Goal: Task Accomplishment & Management: Manage account settings

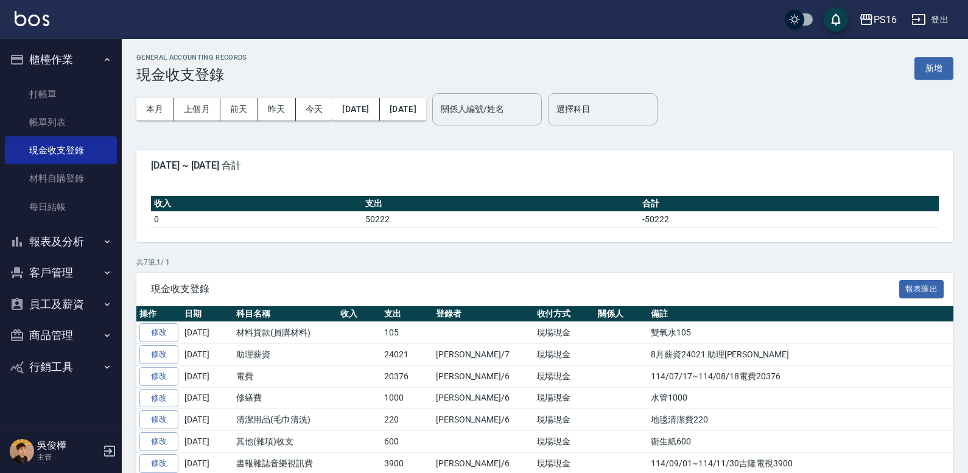
click at [31, 12] on img at bounding box center [32, 18] width 35 height 15
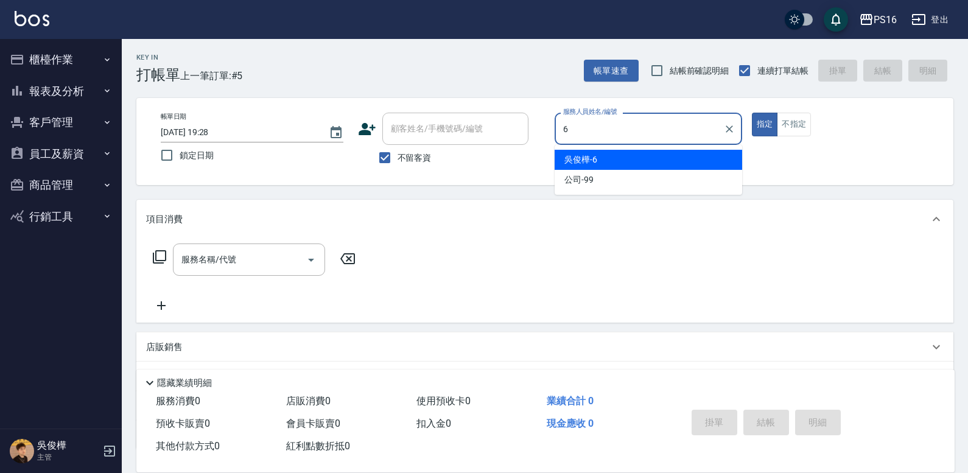
type input "吳俊樺-6"
type button "true"
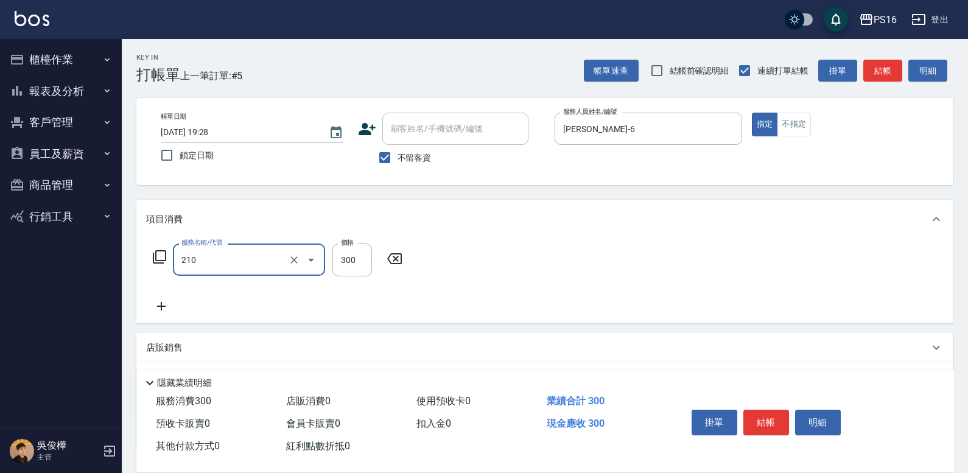
type input "歐娜洗髮精(210)"
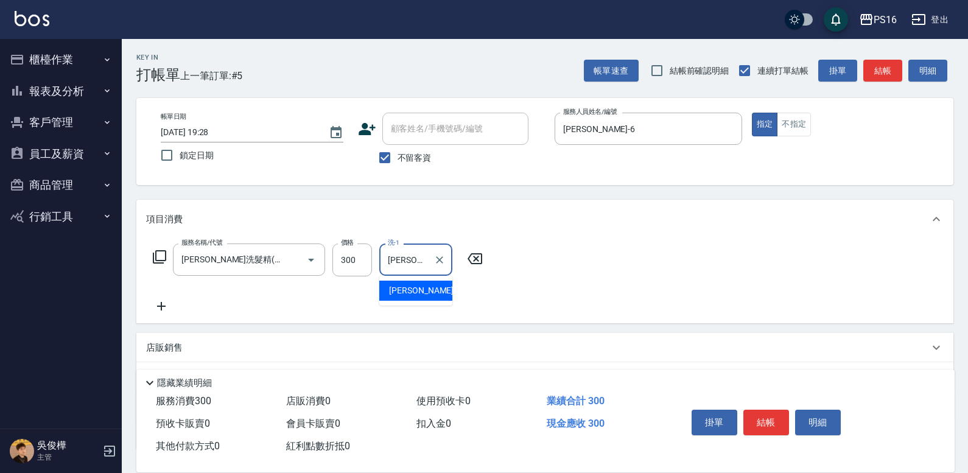
type input "吳梅倩-28"
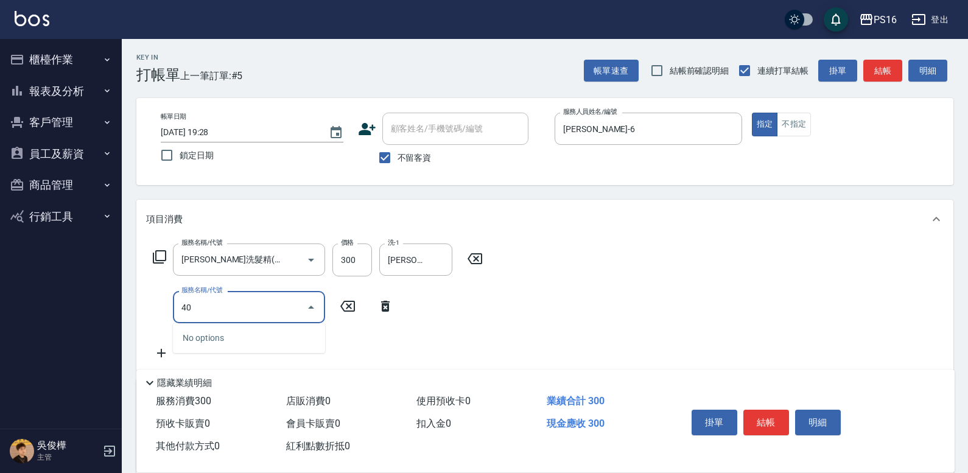
type input "4"
type input "染髮(501)"
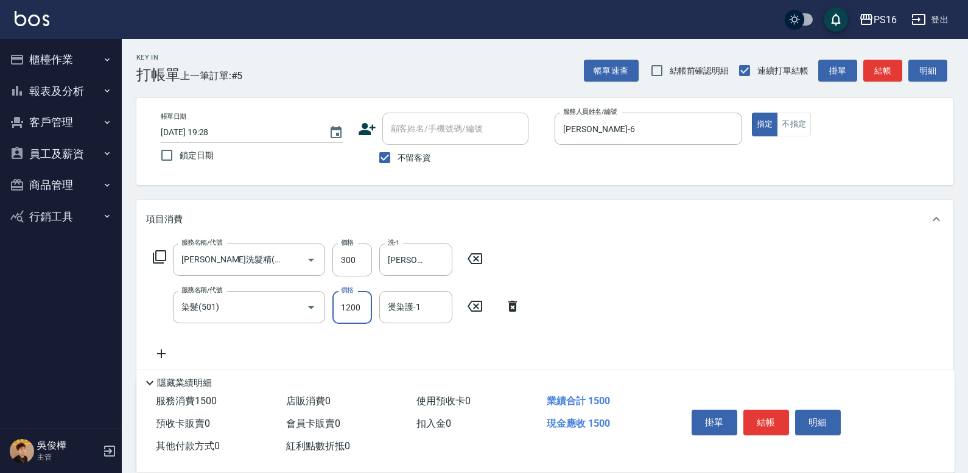
type input "1200"
type input "吳梅倩-28"
type input "染髮(501)"
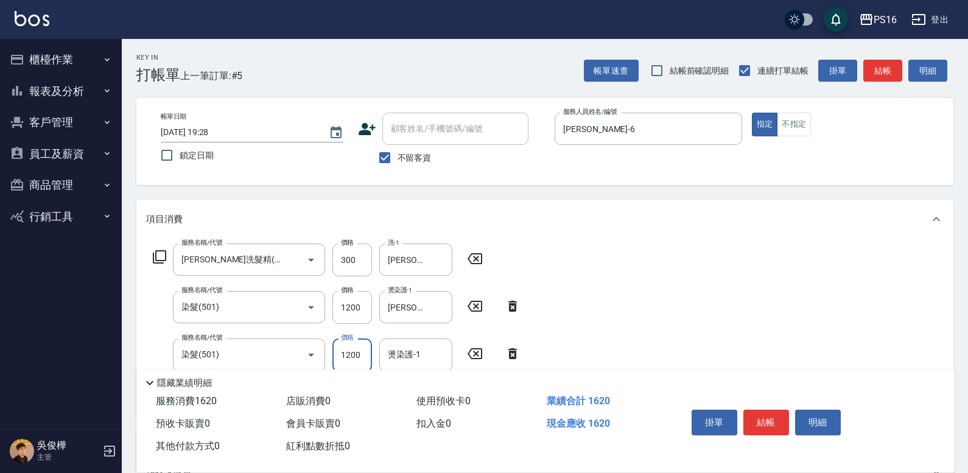
type input "1200"
type input "吳梅倩-28"
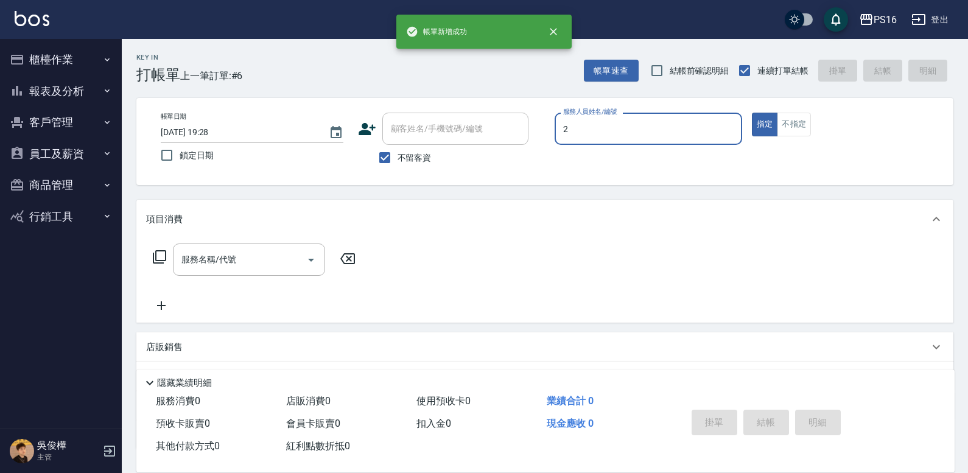
type input "張華涵-2"
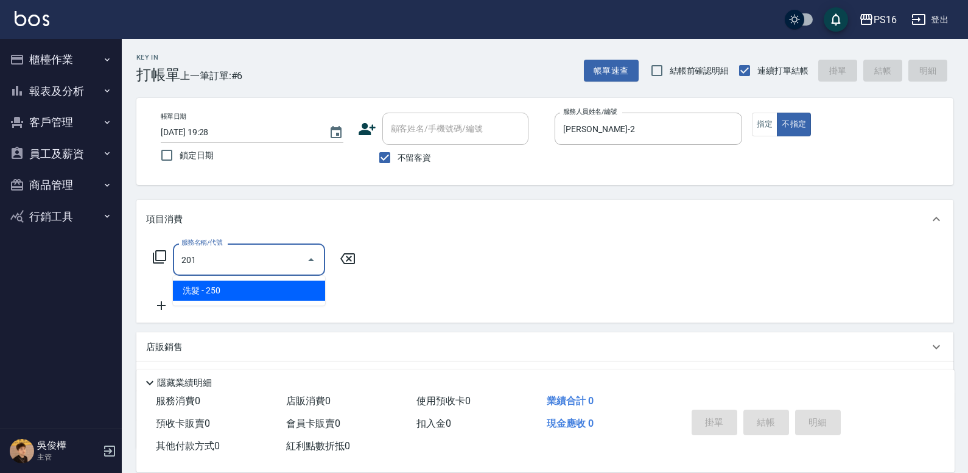
type input "洗髮(201)"
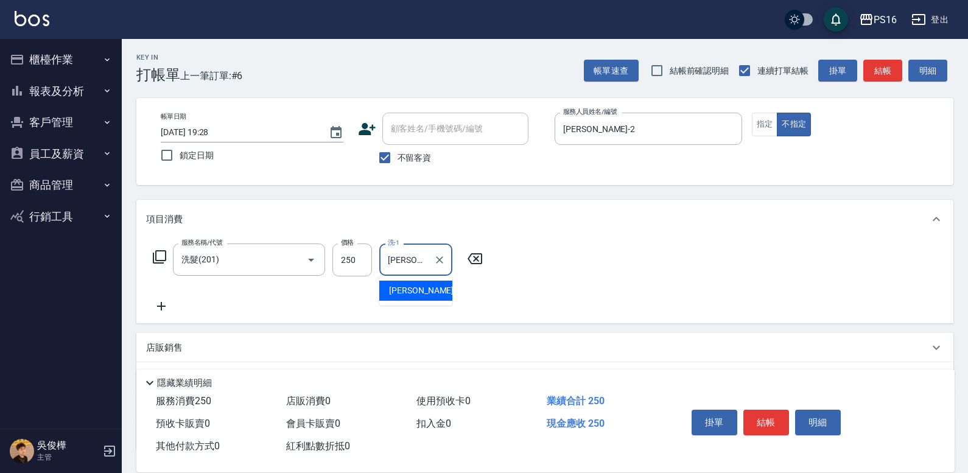
type input "黃姿庭-20"
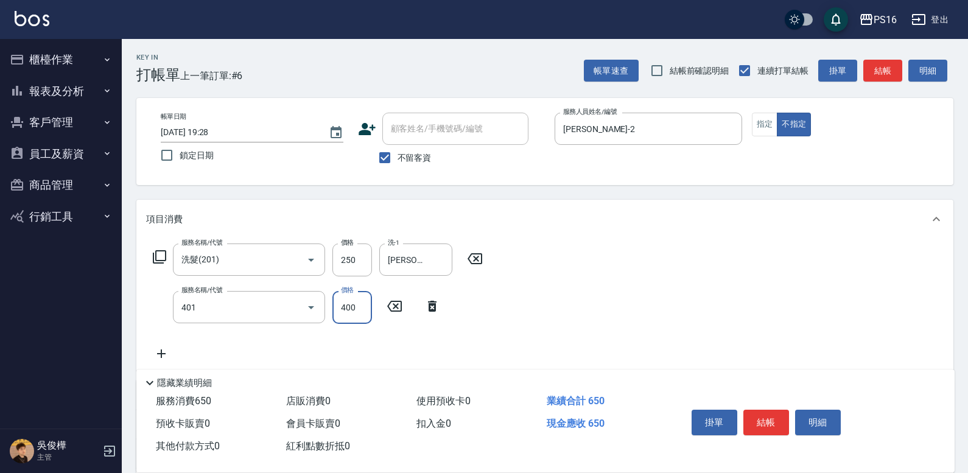
type input "剪髮(401)"
type input "200"
type input "染髮(501)"
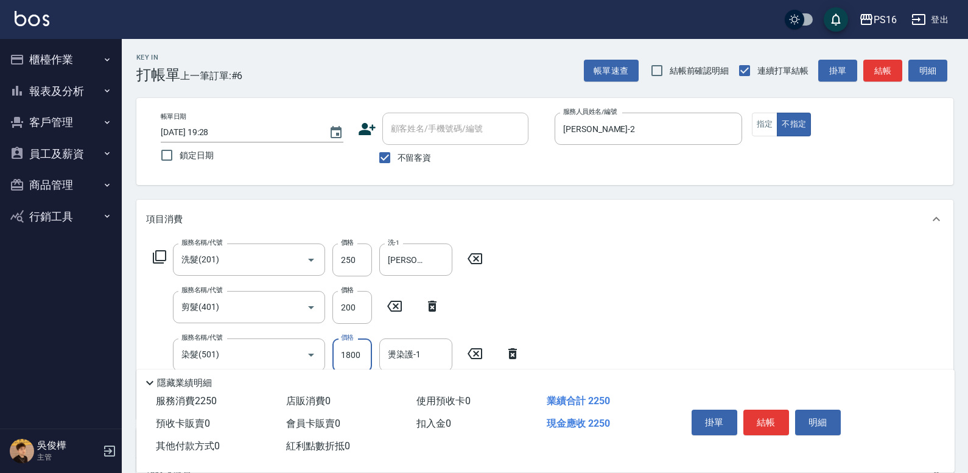
type input "1800"
type input "黃姿庭-20"
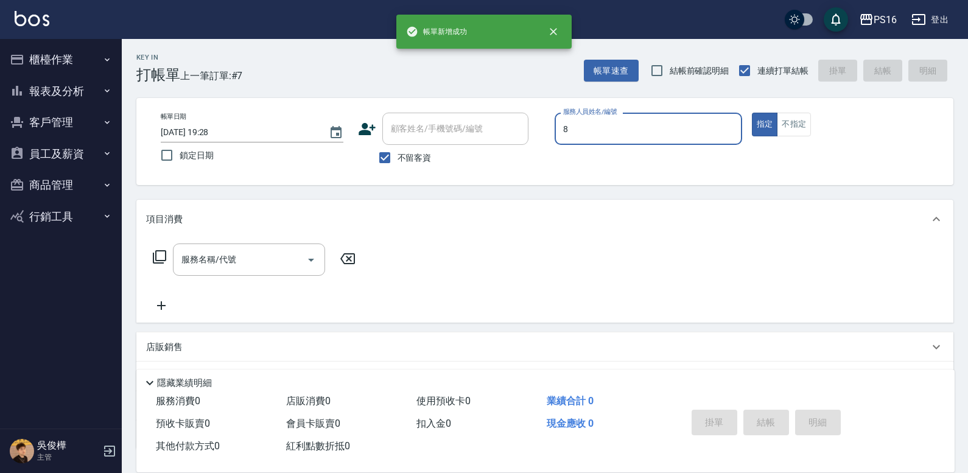
type input "簡君文-8"
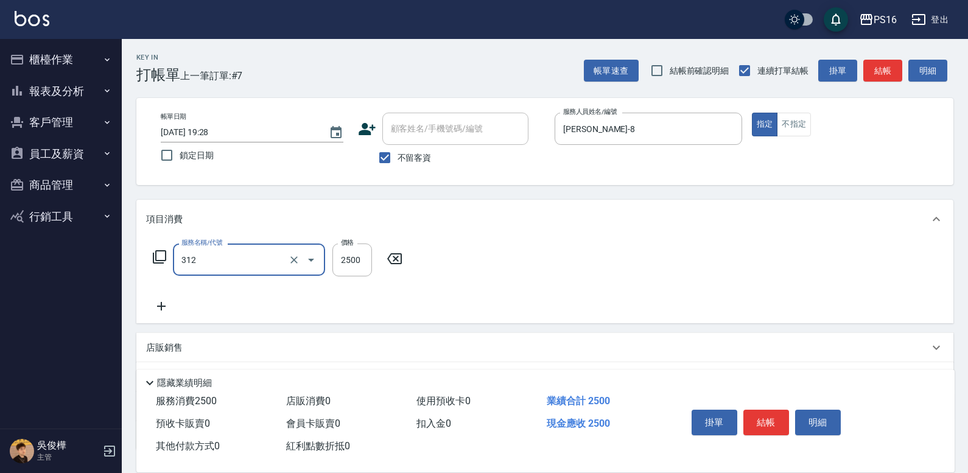
type input "有氧水離子燙2500(312)"
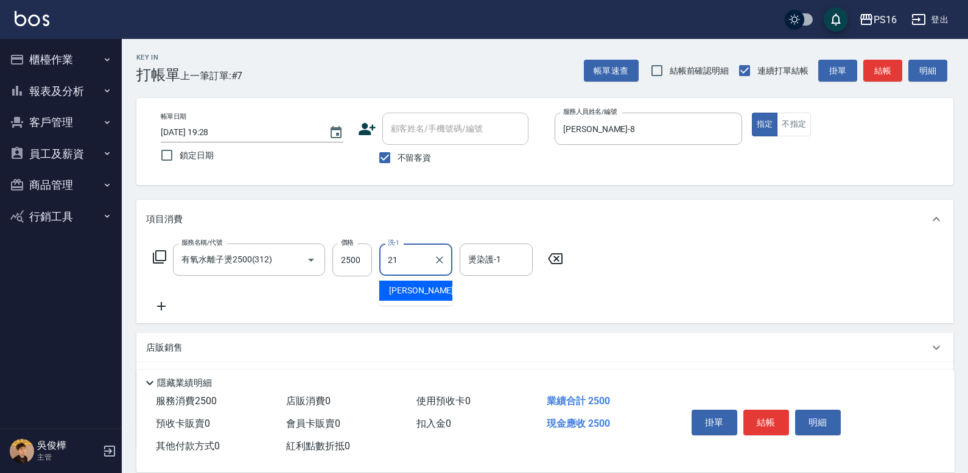
type input "林裕芳-21"
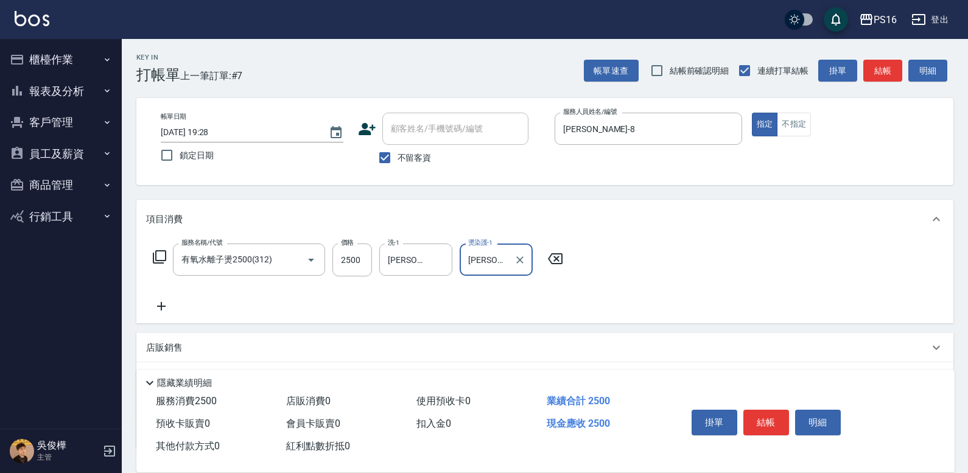
type input "林裕芳-21"
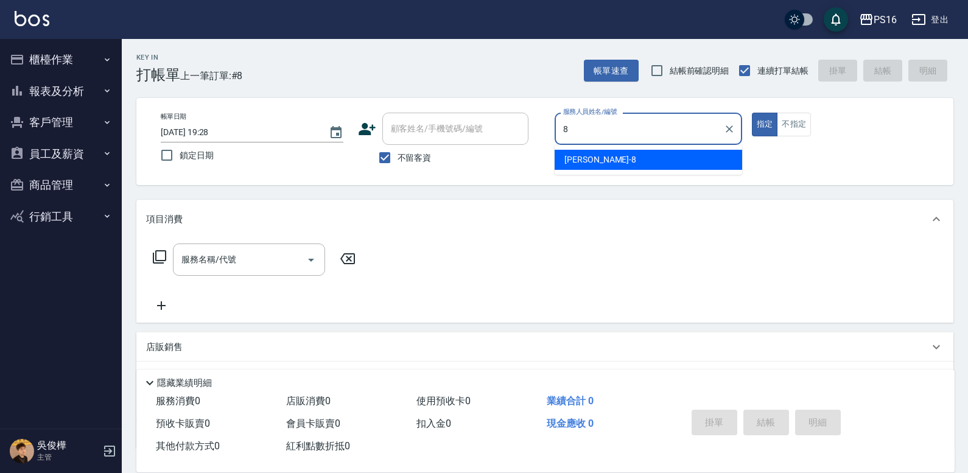
type input "簡君文-8"
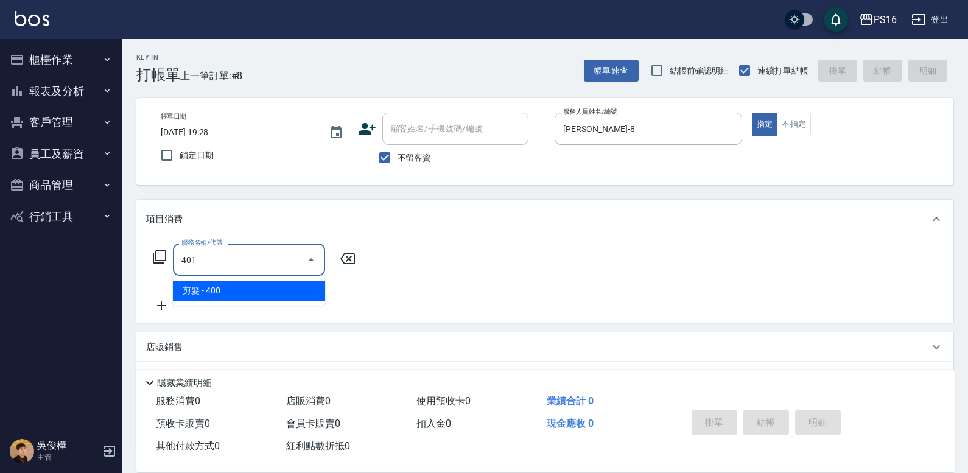
type input "剪髮(401)"
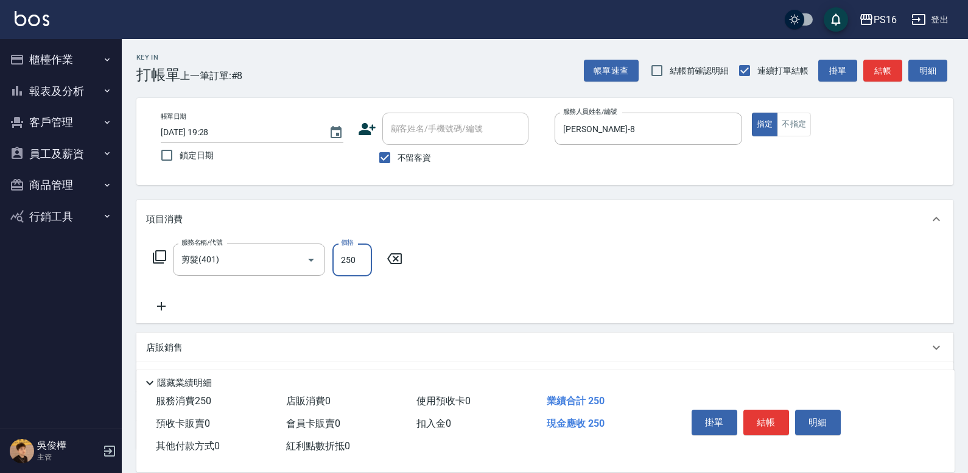
type input "250"
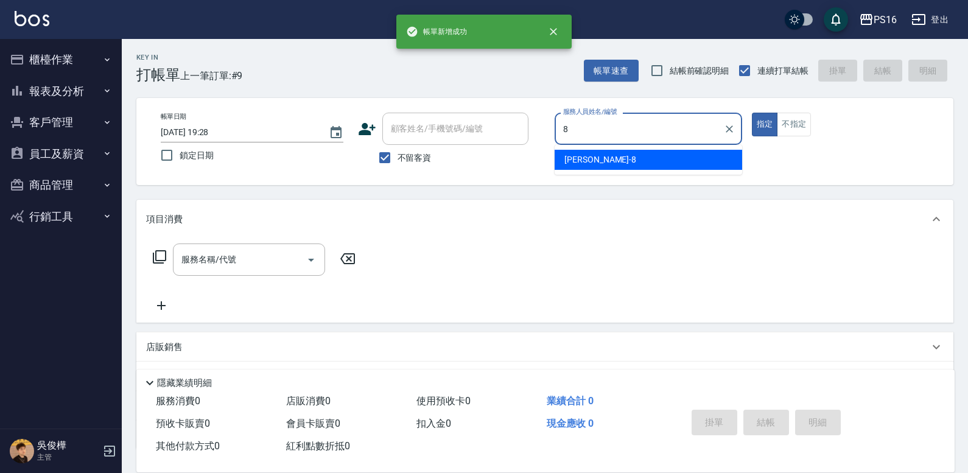
type input "簡君文-8"
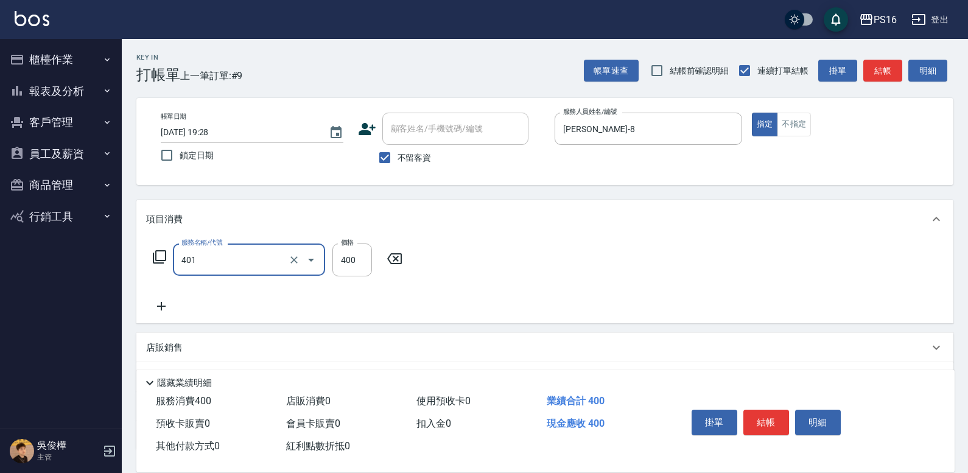
type input "剪髮(401)"
type input "300"
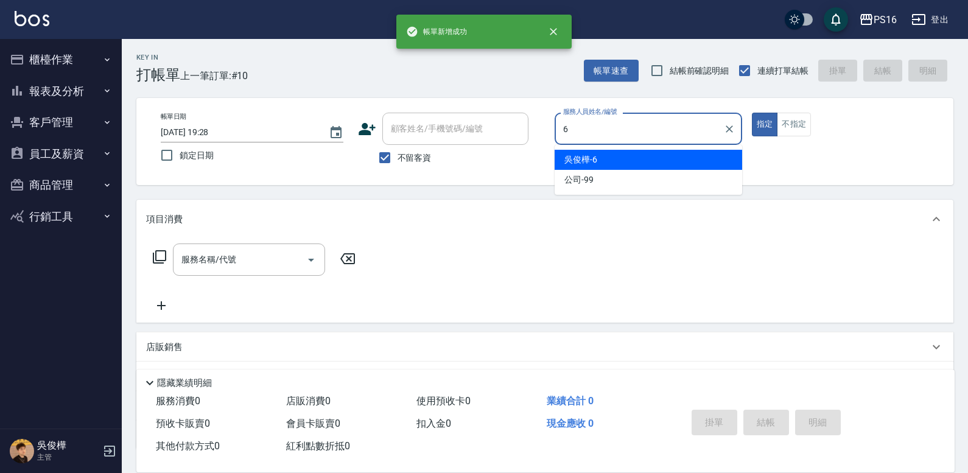
type input "吳俊樺-6"
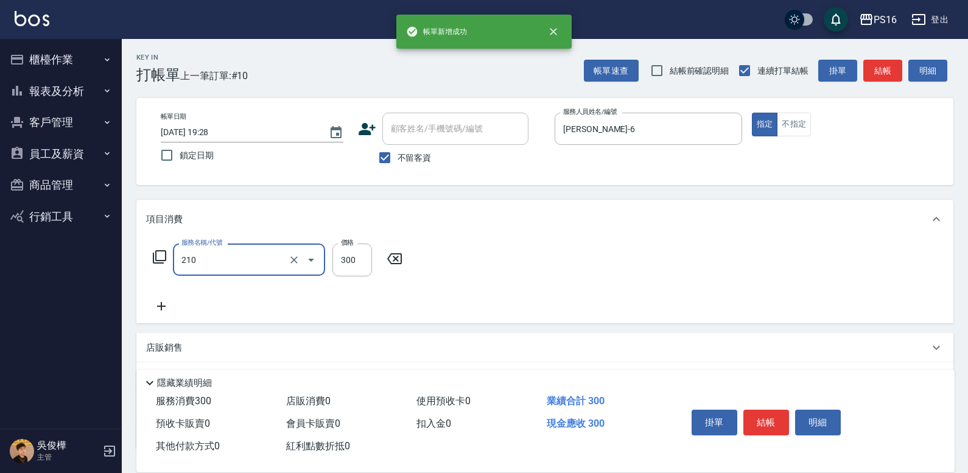
type input "歐娜洗髮精(210)"
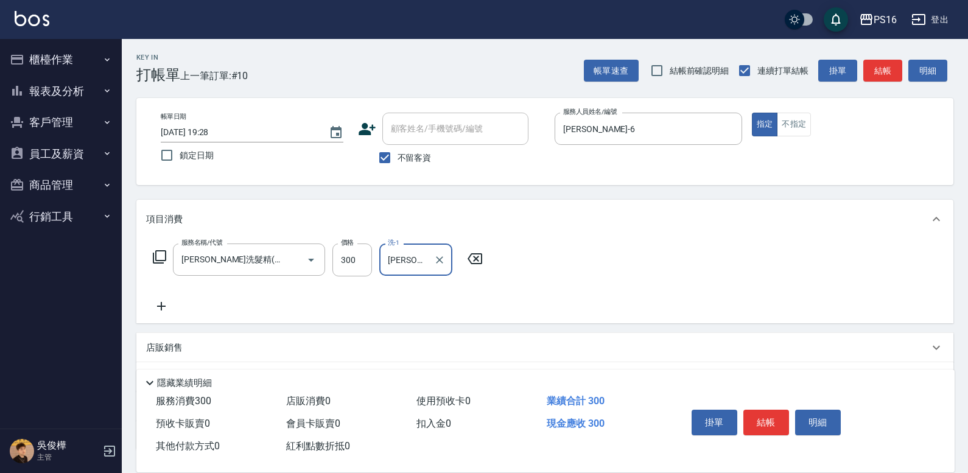
type input "程孜揚-24"
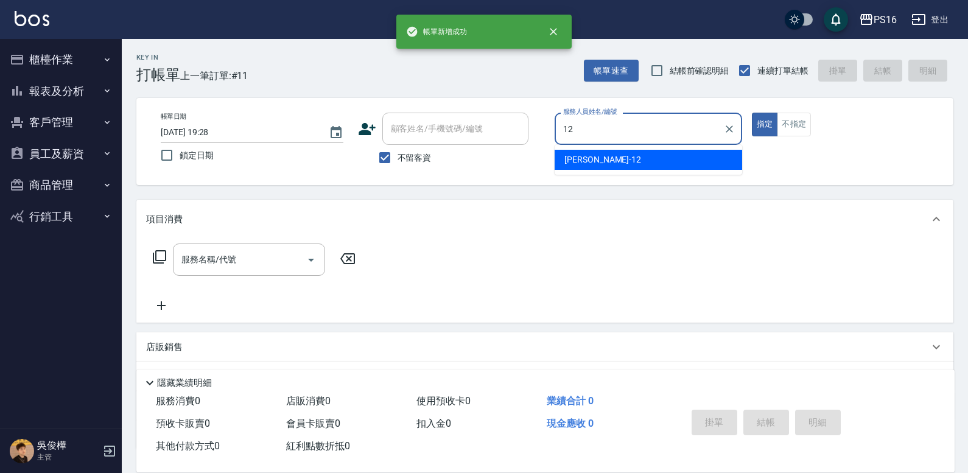
type input "林俞萱-12"
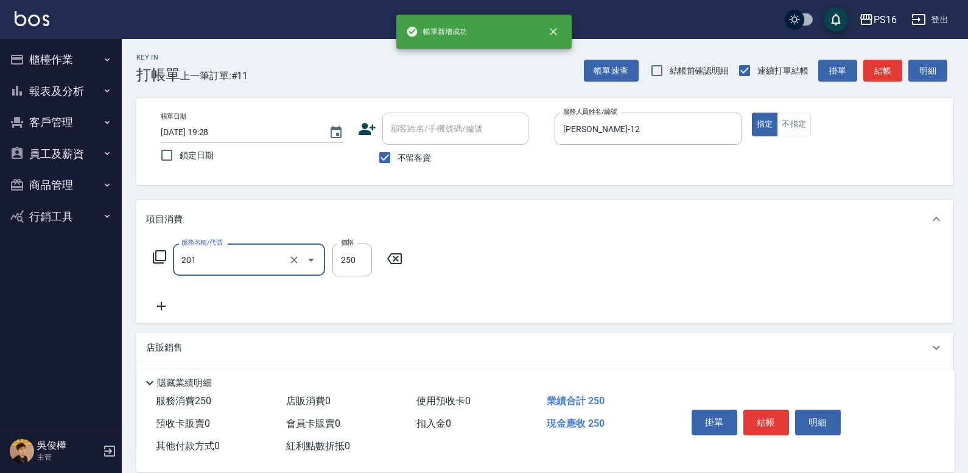
type input "洗髮(201)"
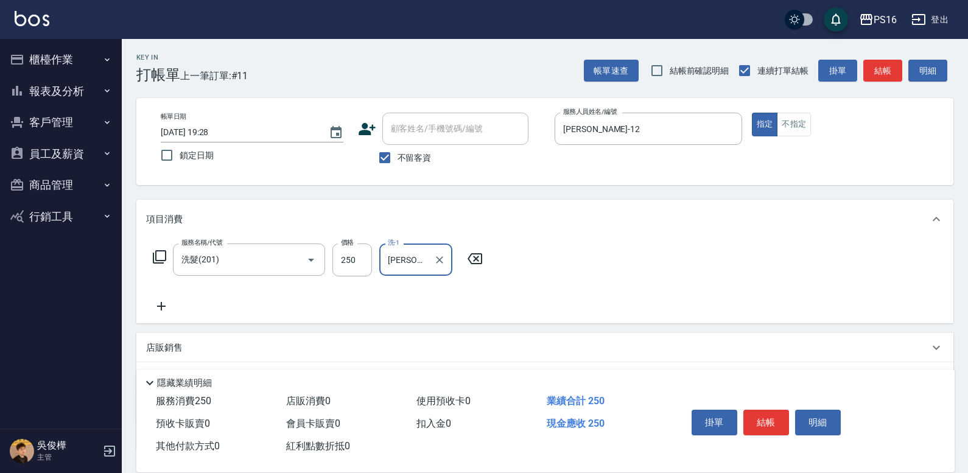
type input "林俞萱-12"
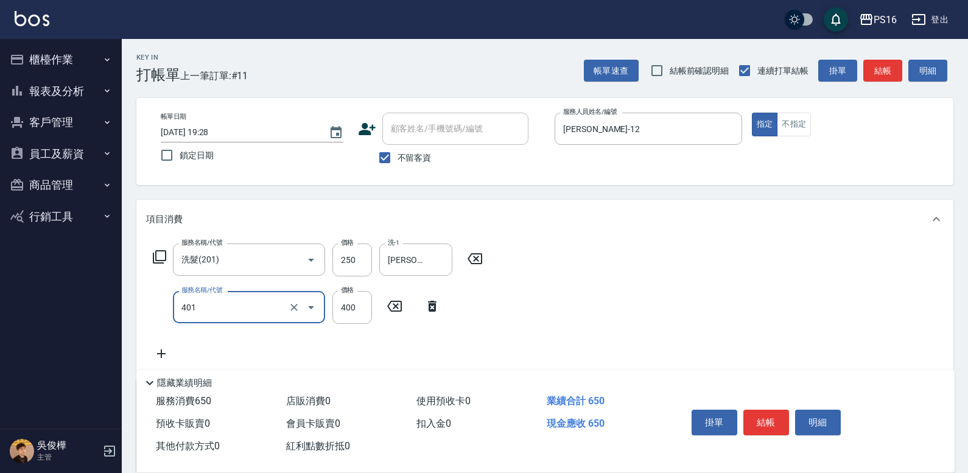
type input "剪髮(401)"
type input "150"
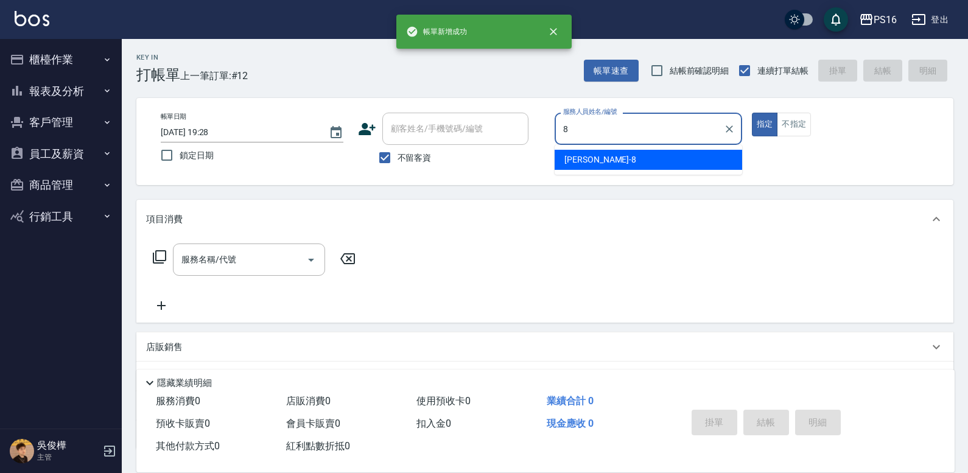
type input "簡君文-8"
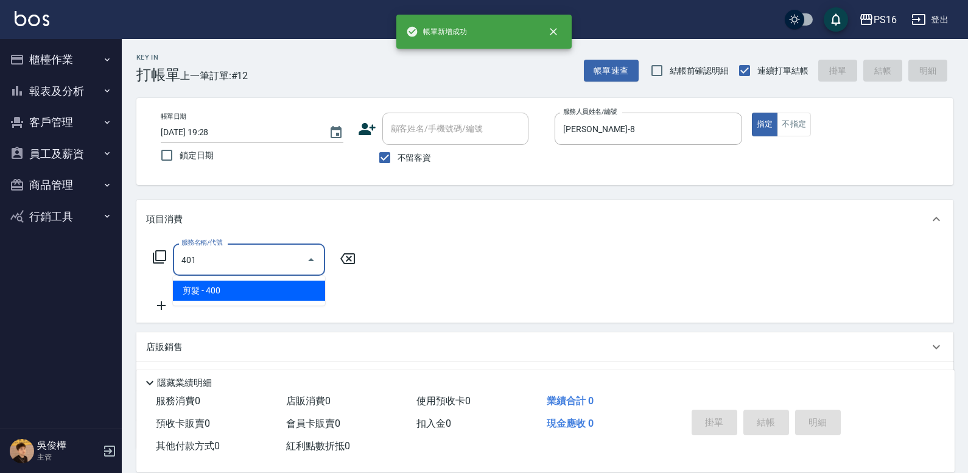
type input "剪髮(401)"
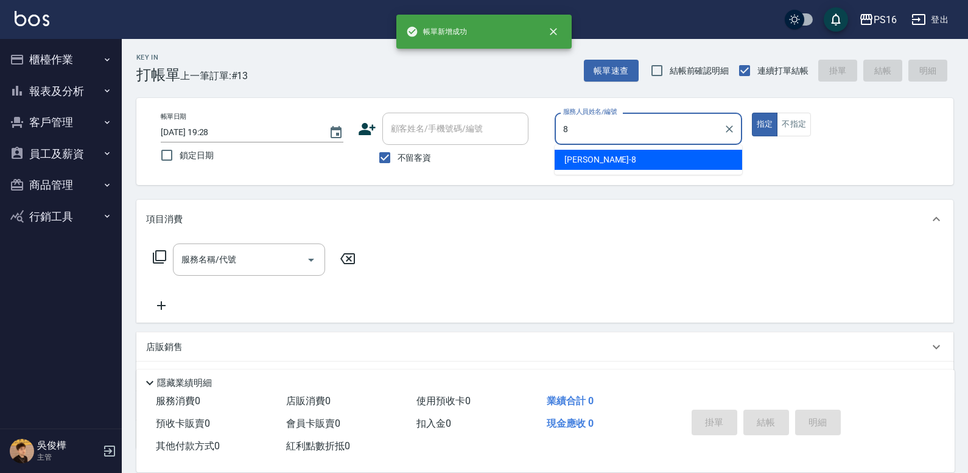
type input "簡君文-8"
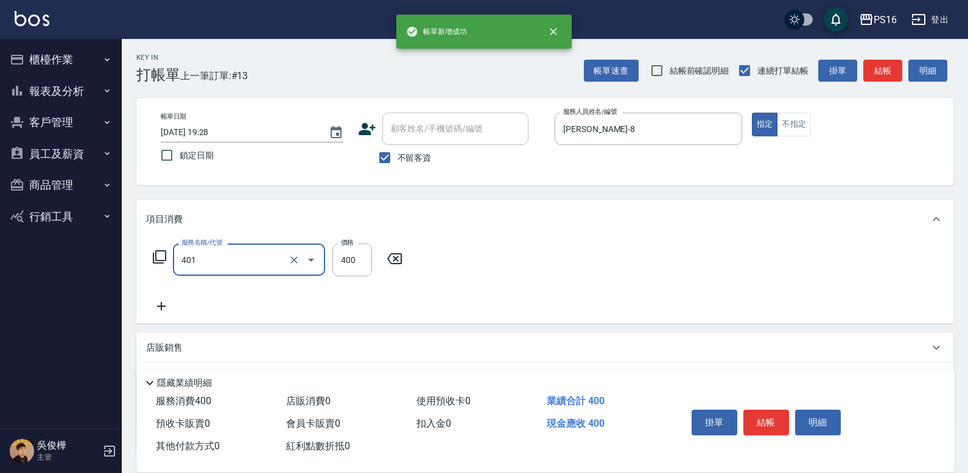
type input "剪髮(401)"
type input "200"
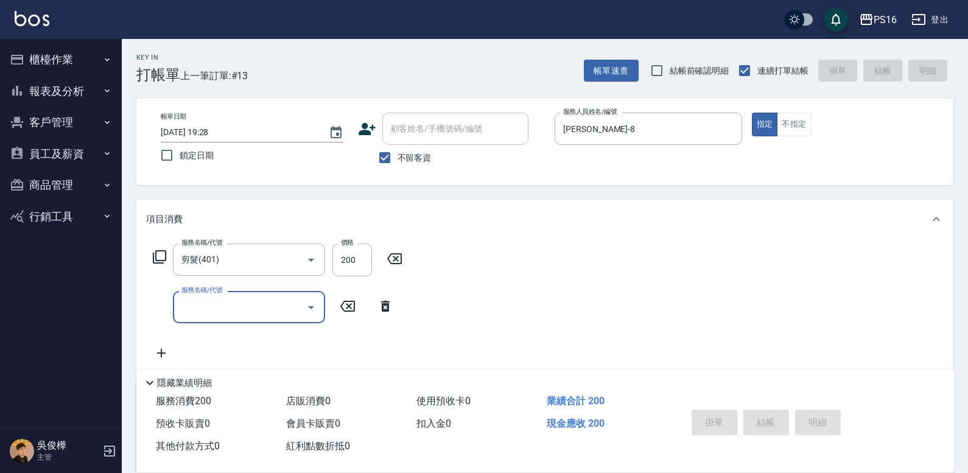
type input "2025/09/08 19:29"
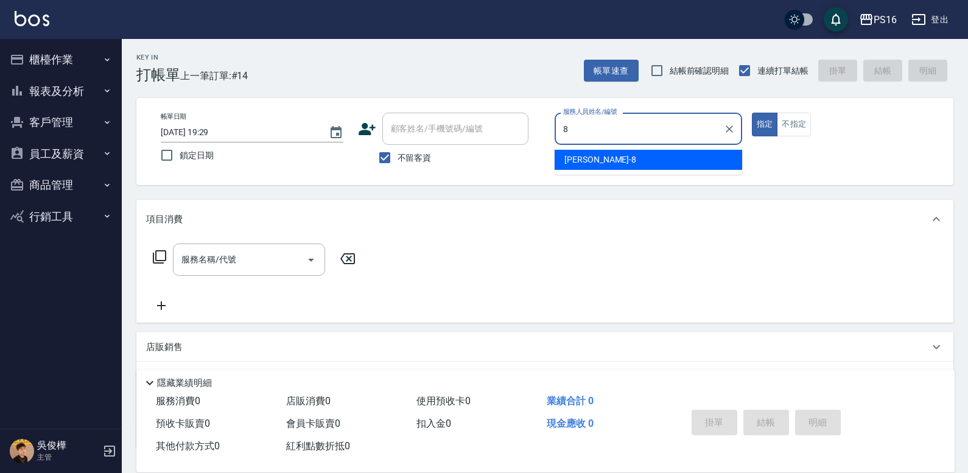
type input "簡君文-8"
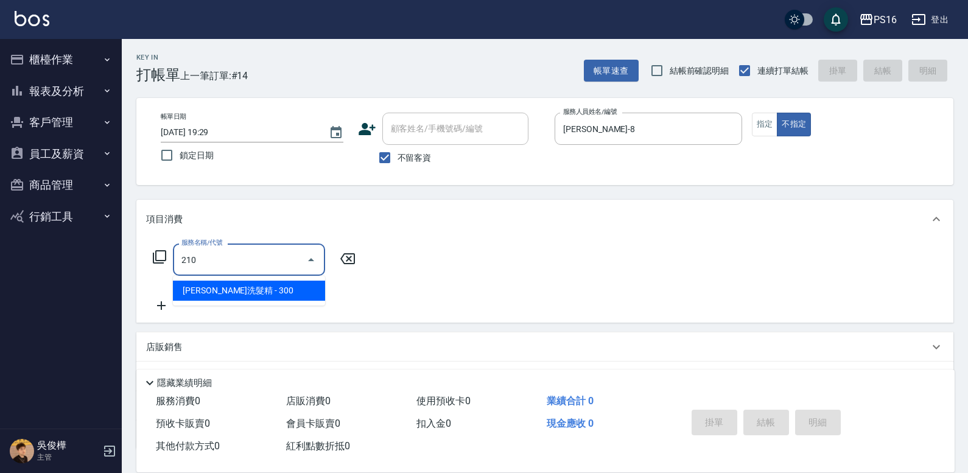
type input "歐娜洗髮精(210)"
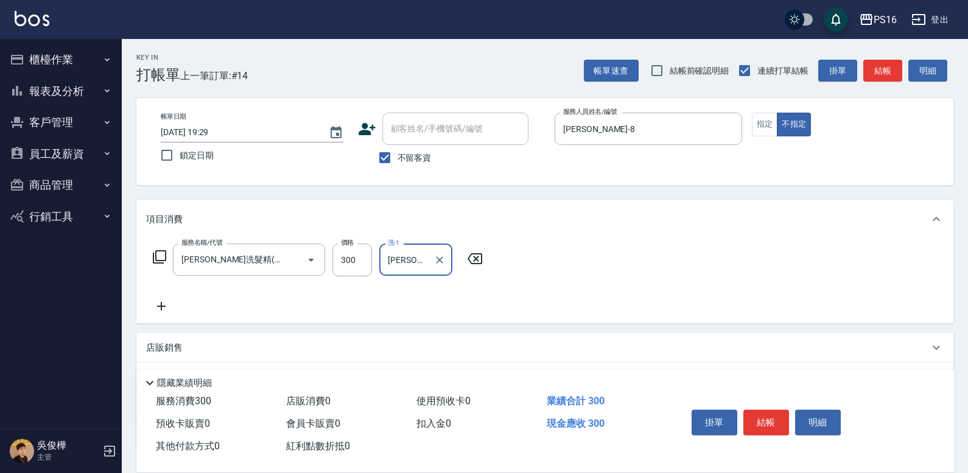
type input "黃姿庭-20"
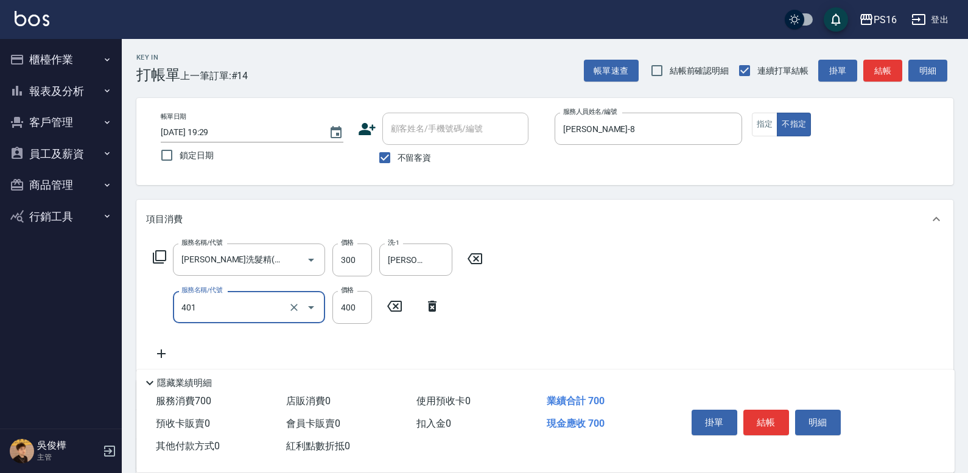
type input "剪髮(401)"
type input "200"
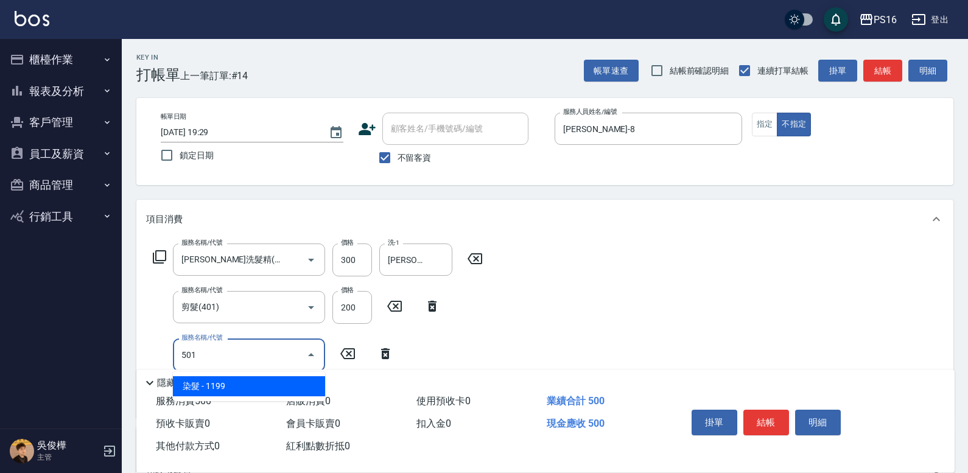
type input "染髮(501)"
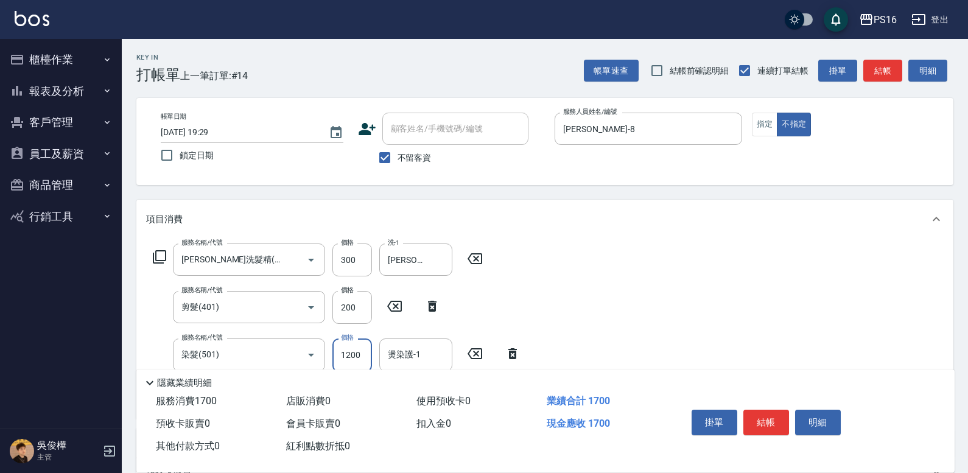
type input "1200"
type input "黃姿庭-20"
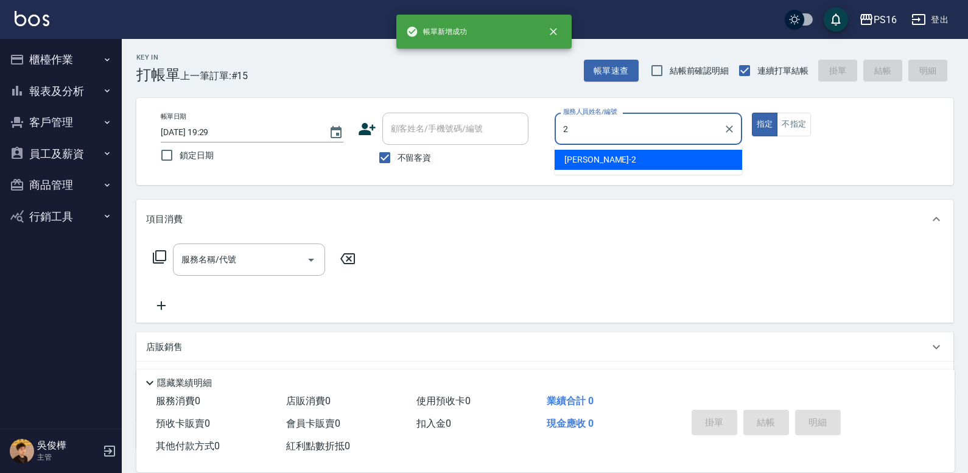
type input "張華涵-2"
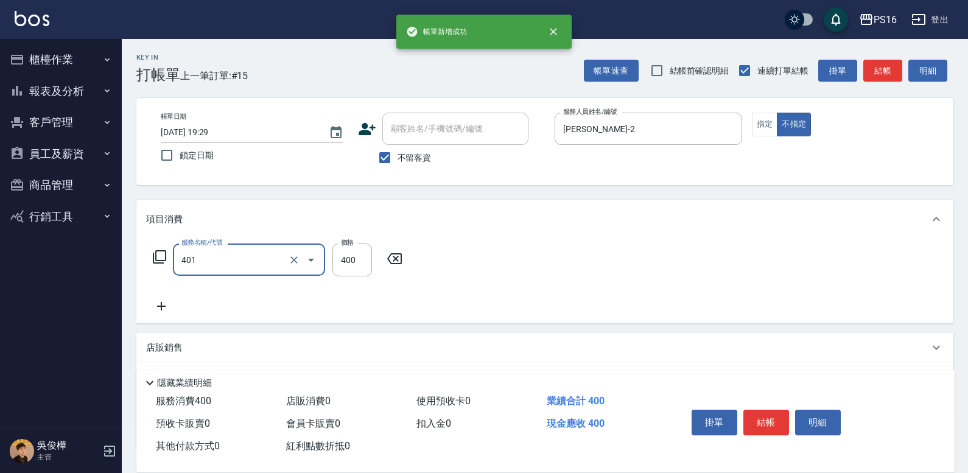
type input "剪髮(401)"
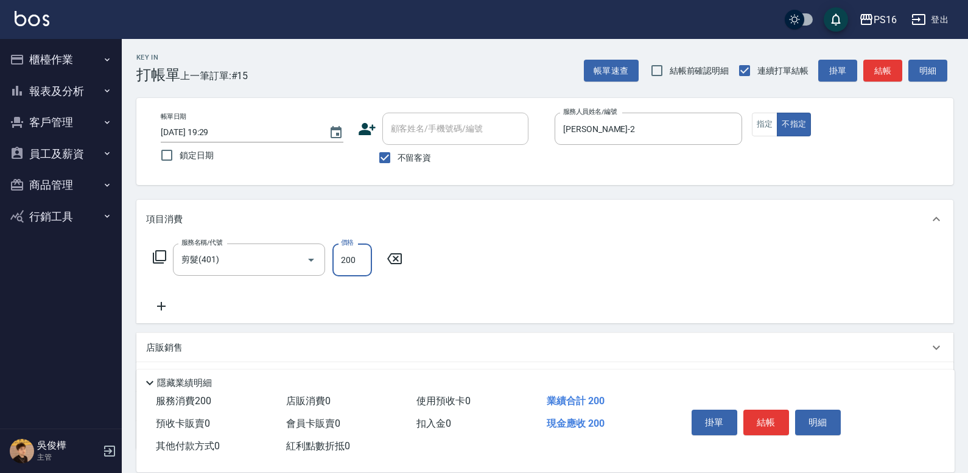
type input "200"
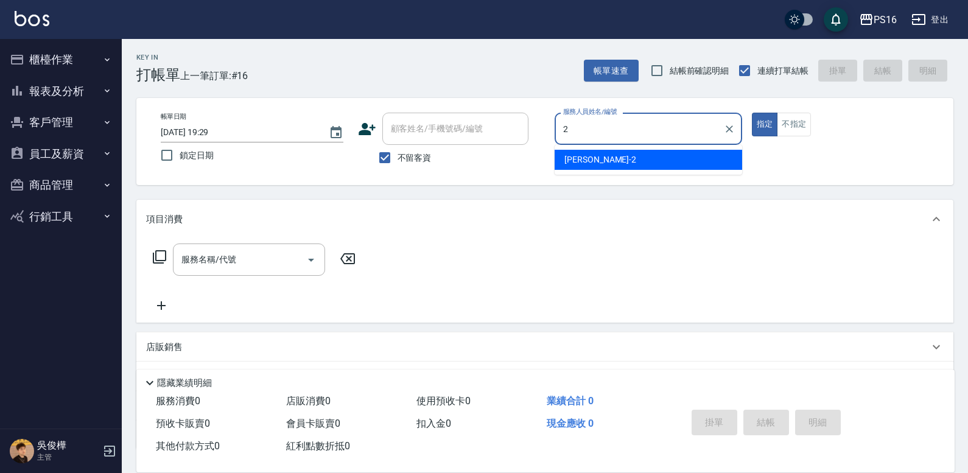
type input "張華涵-2"
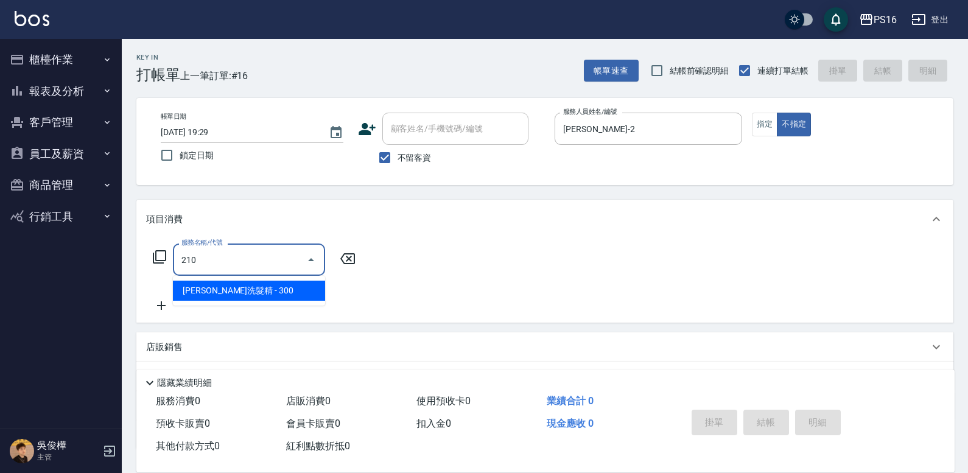
type input "歐娜洗髮精(210)"
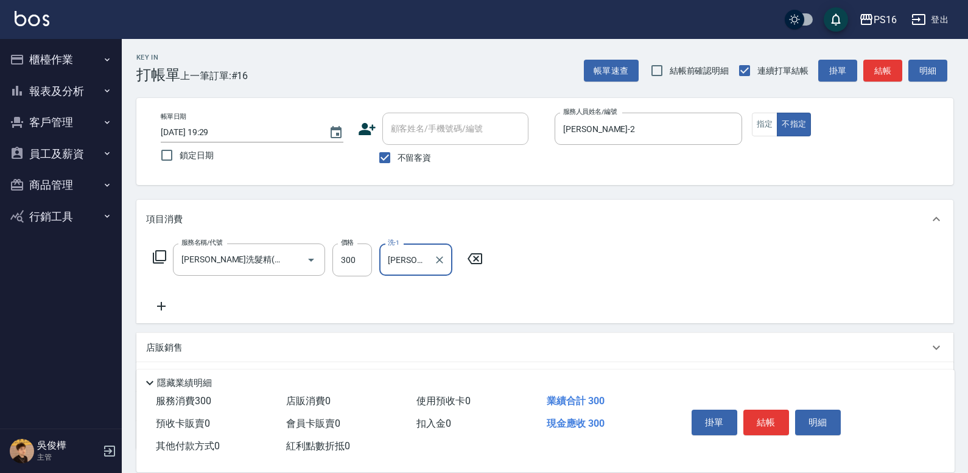
type input "吳梅倩-28"
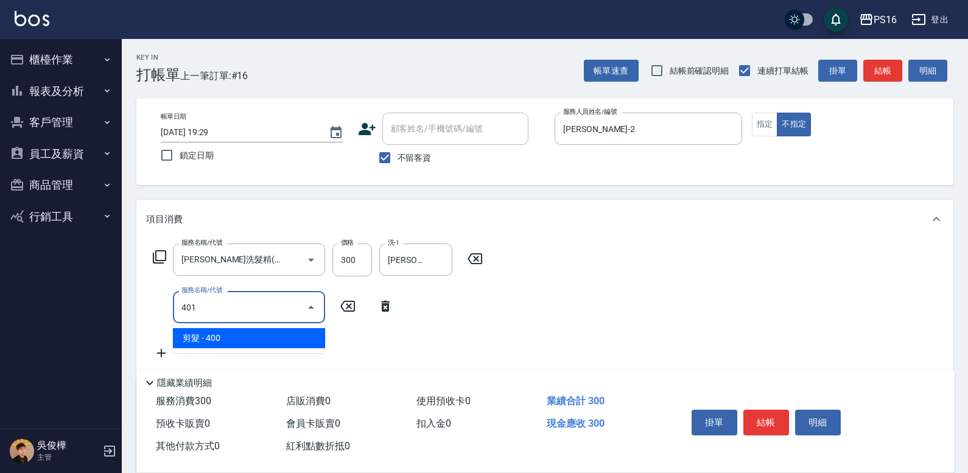
type input "剪髮(401)"
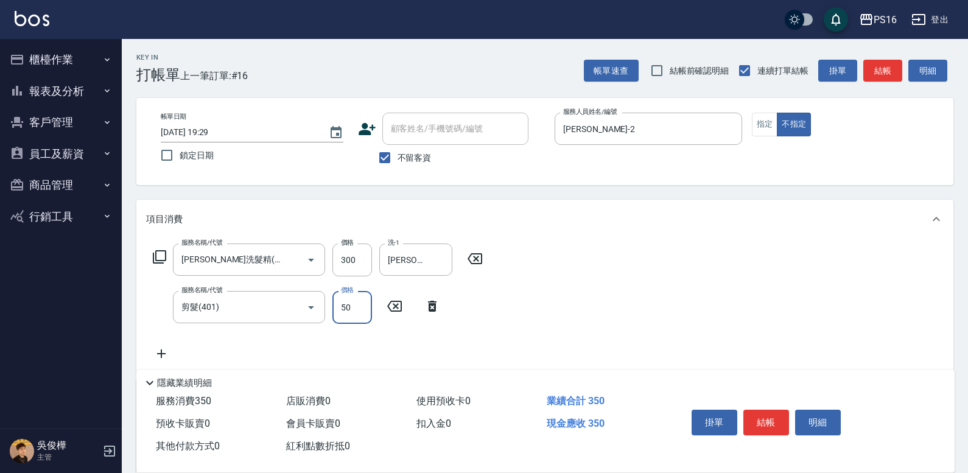
type input "50"
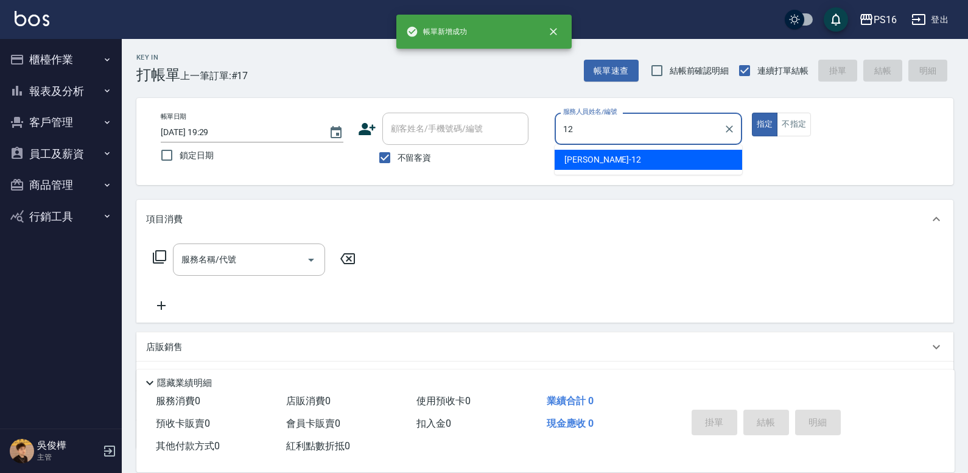
type input "林俞萱-12"
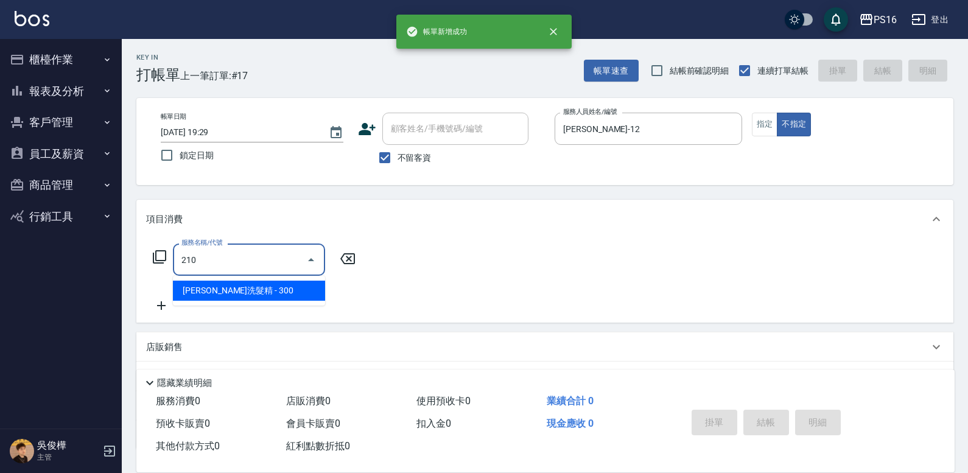
type input "歐娜洗髮精(210)"
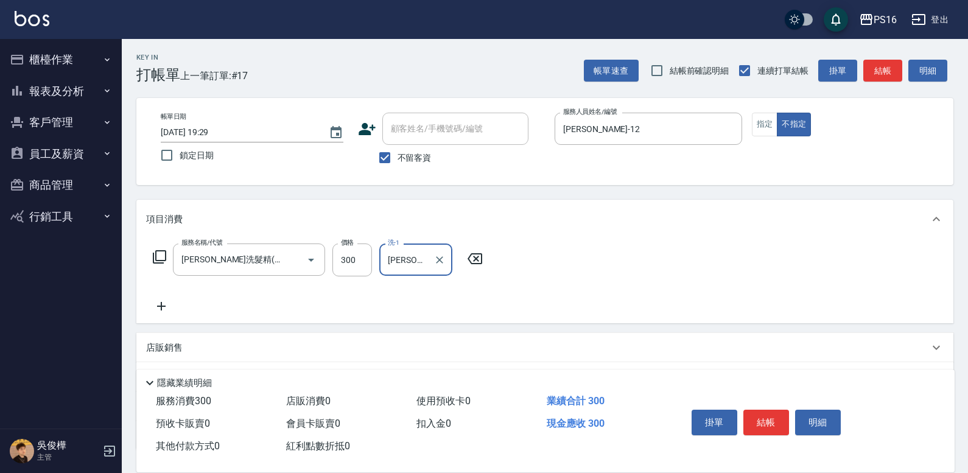
type input "程孜揚-24"
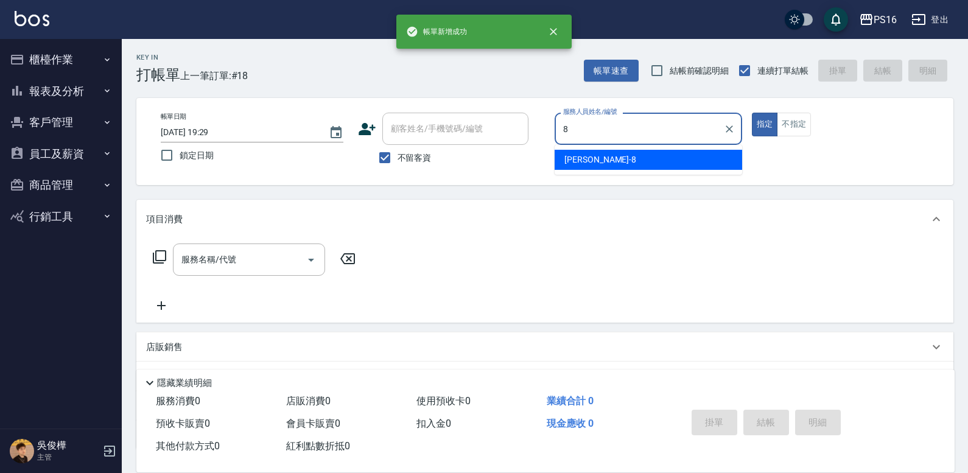
type input "簡君文-8"
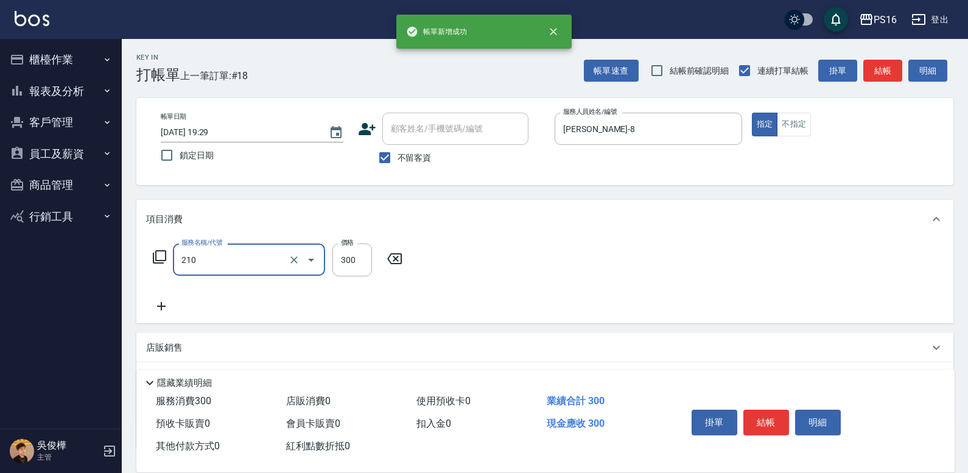
type input "歐娜洗髮精(210)"
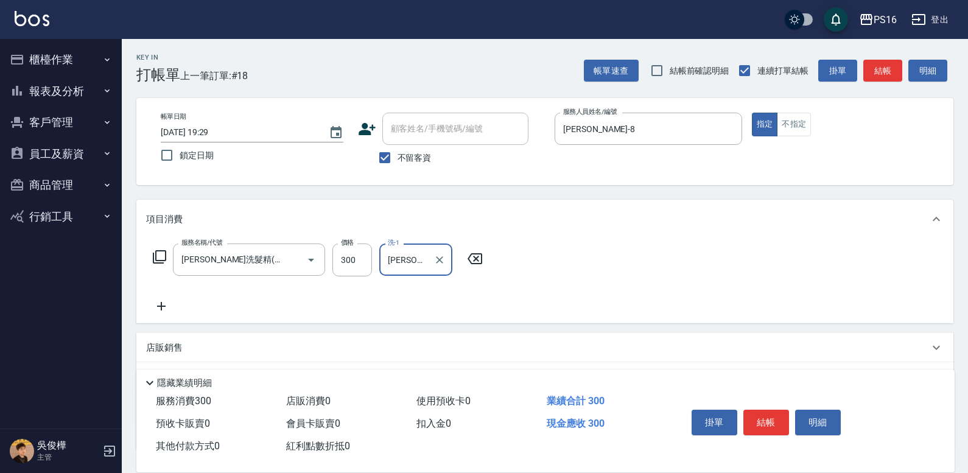
type input "程孜揚-24"
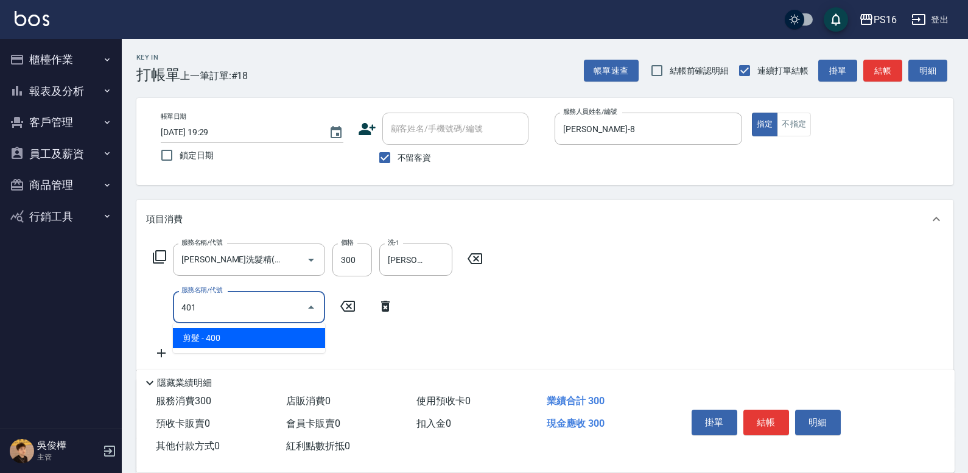
type input "剪髮(401)"
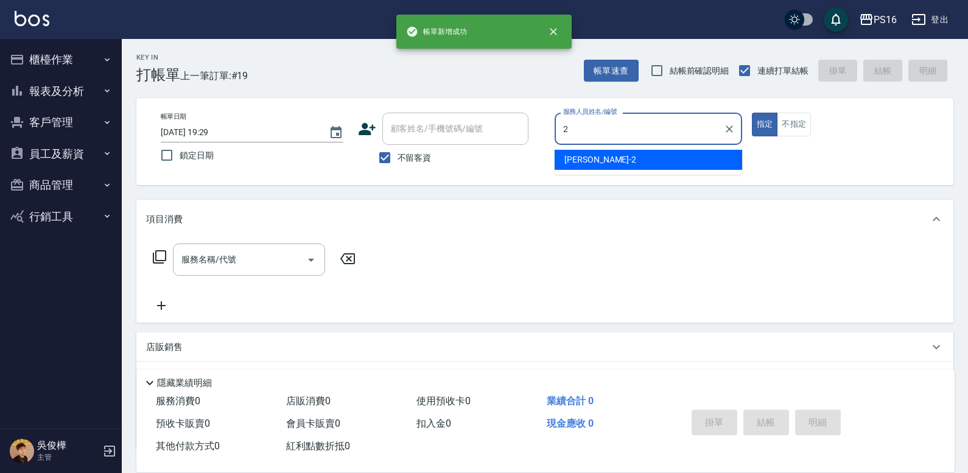
type input "張華涵-2"
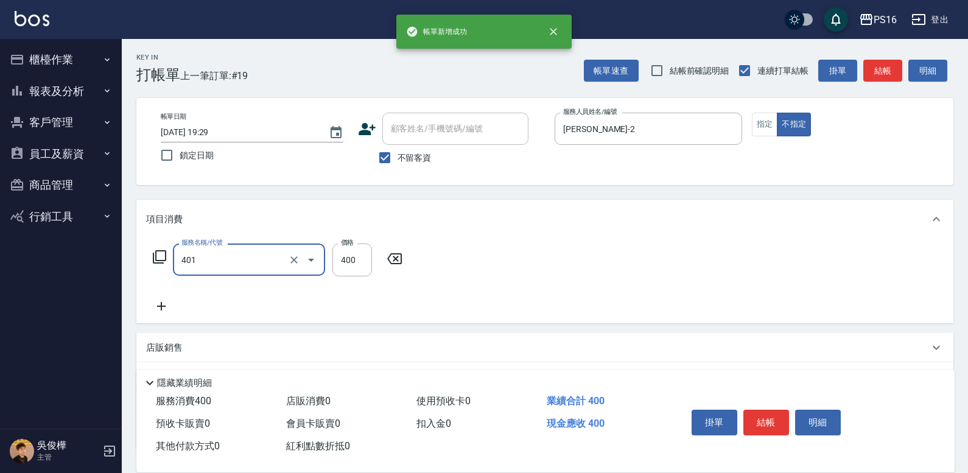
type input "剪髮(401)"
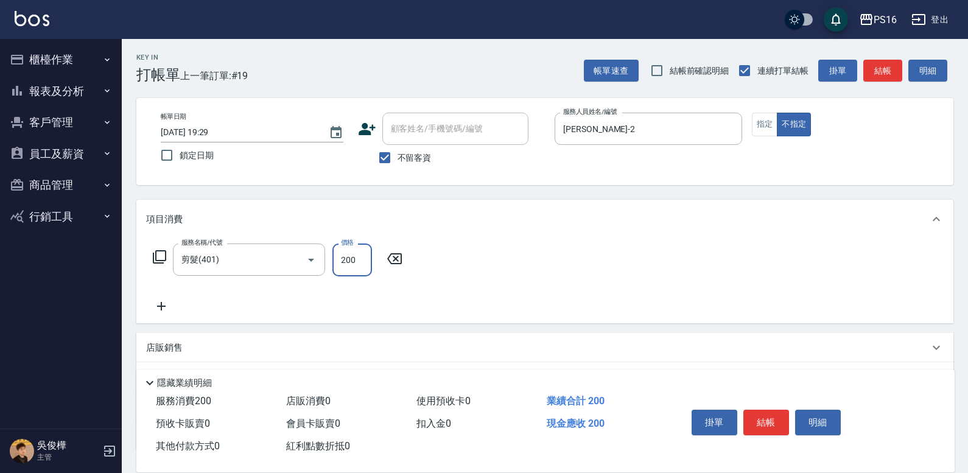
type input "200"
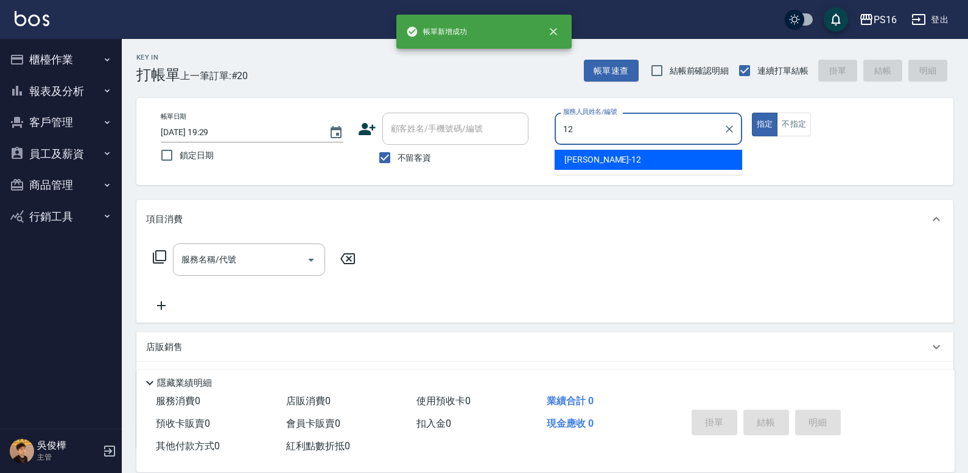
type input "林俞萱-12"
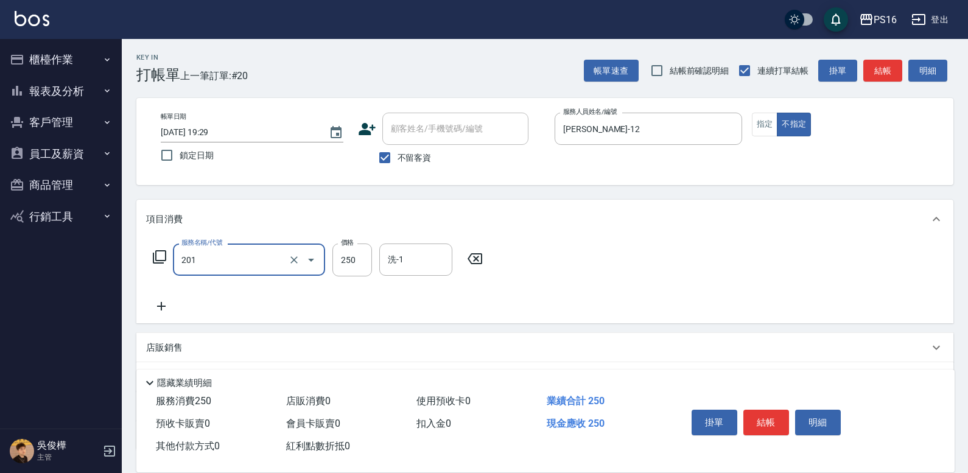
type input "洗髮(201)"
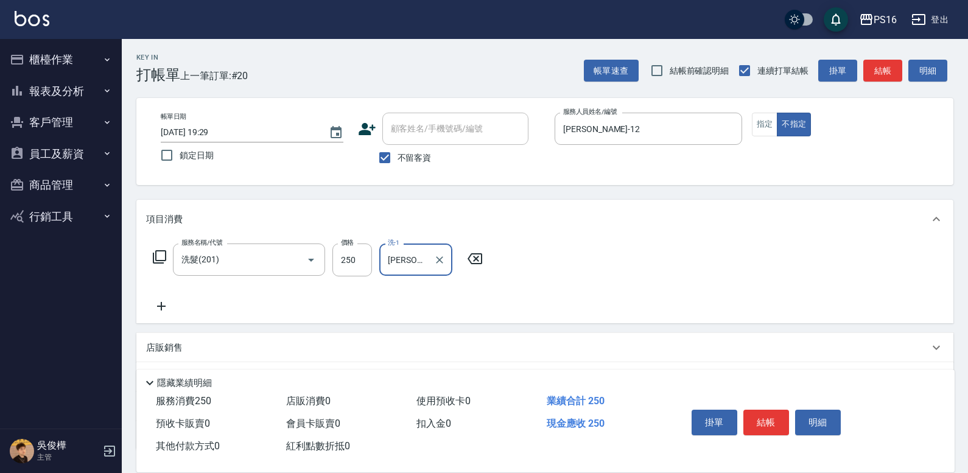
type input "林裕芳-21"
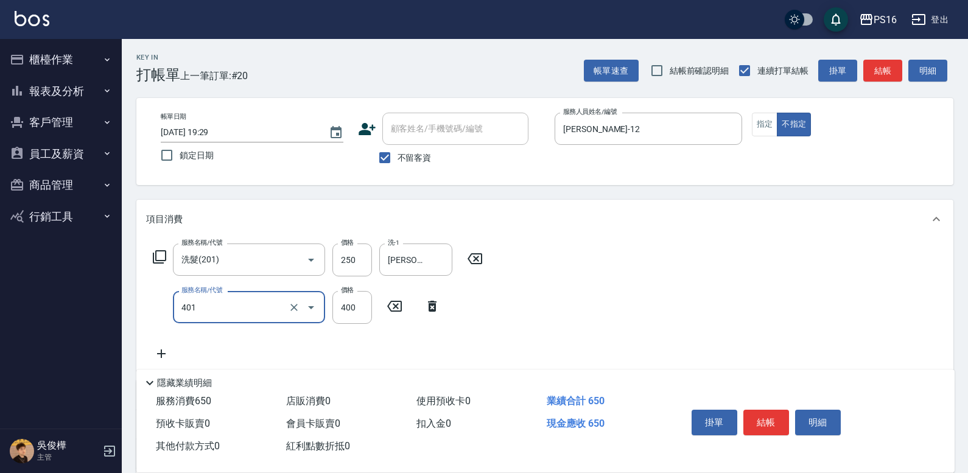
type input "剪髮(401)"
type input "200"
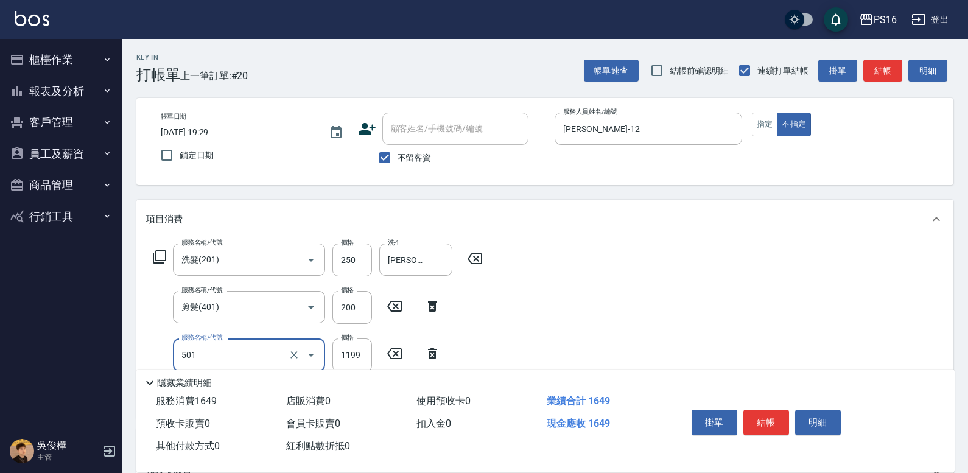
type input "染髮(501)"
type input "1250"
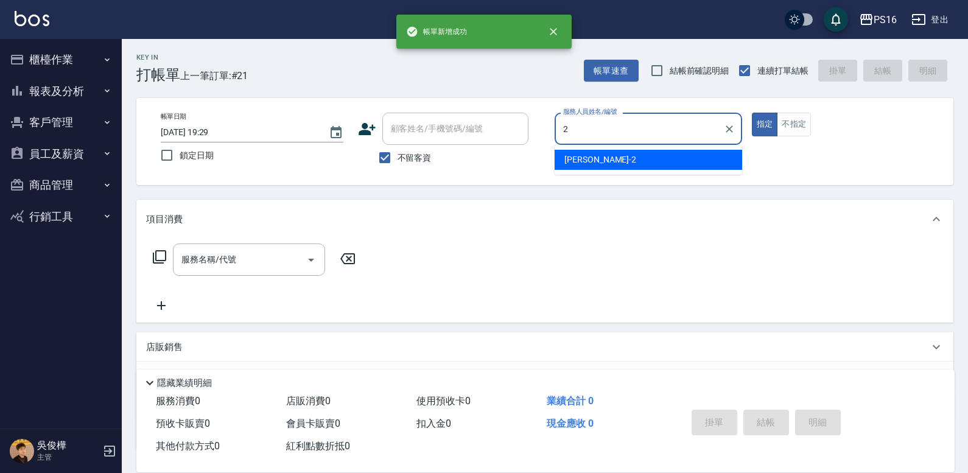
type input "張華涵-2"
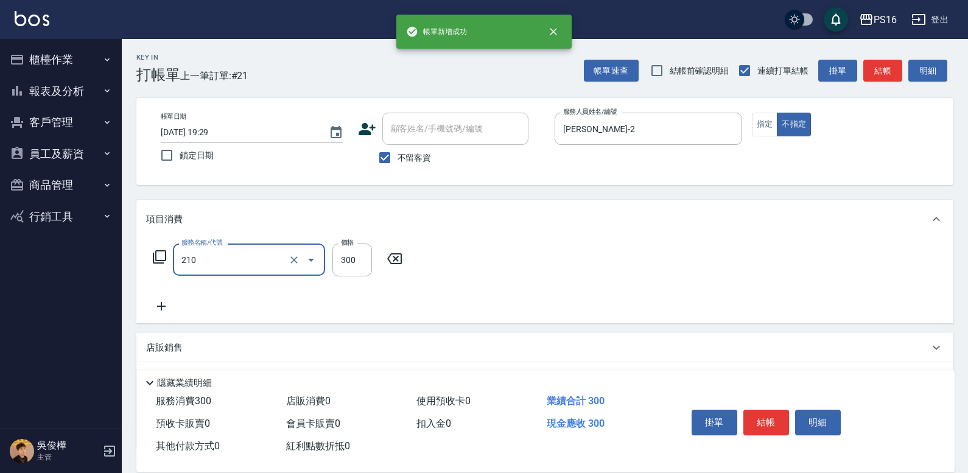
type input "歐娜洗髮精(210)"
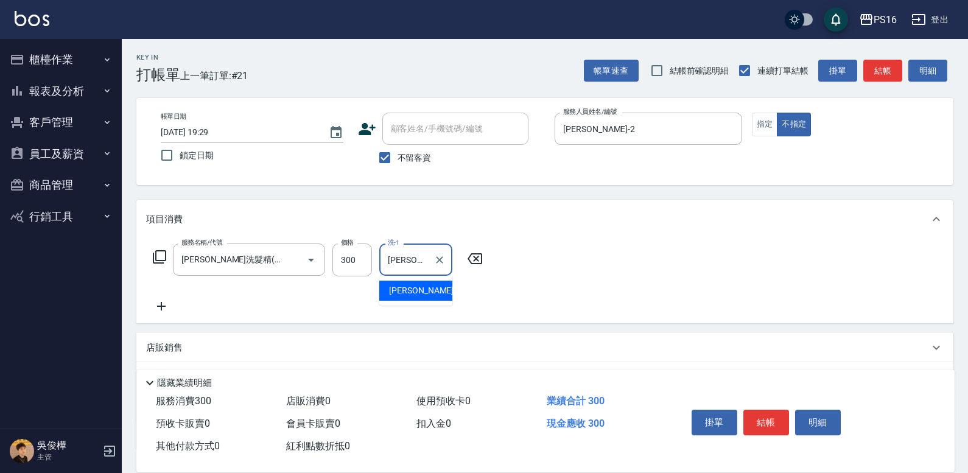
type input "程孜揚-24"
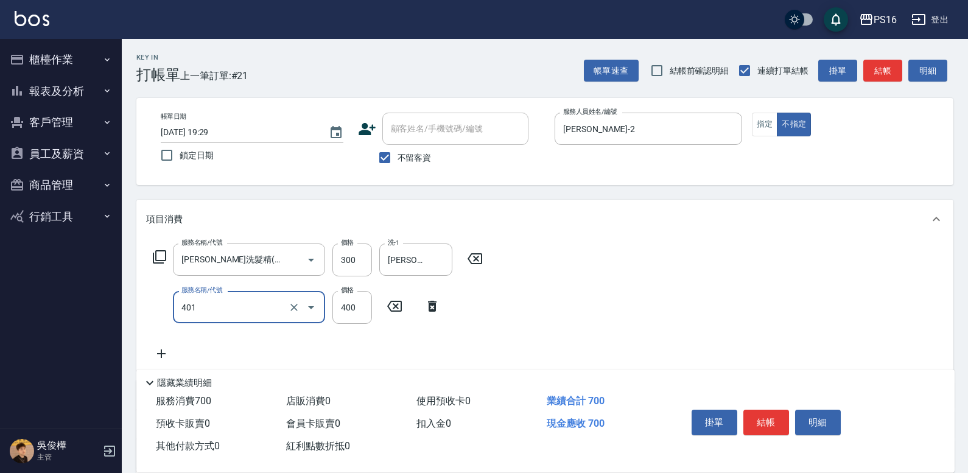
type input "剪髮(401)"
type input "200"
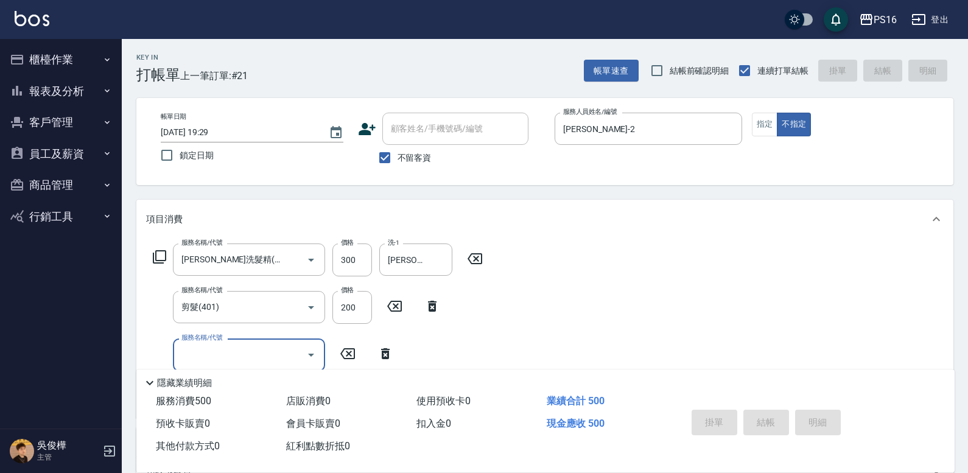
type input "2025/09/08 19:30"
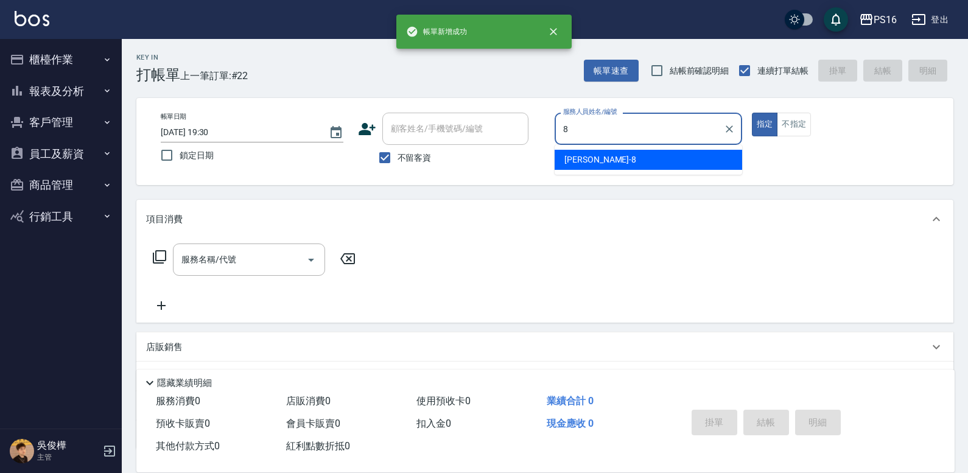
type input "簡君文-8"
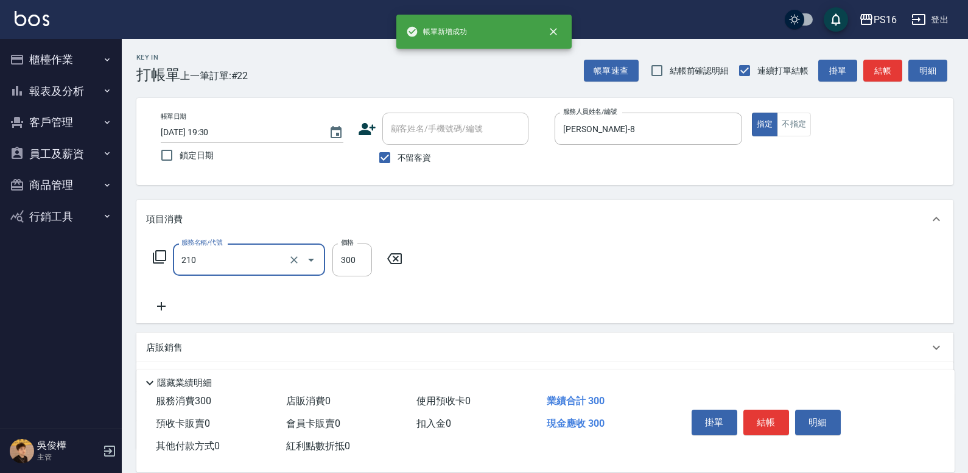
type input "歐娜洗髮精(210)"
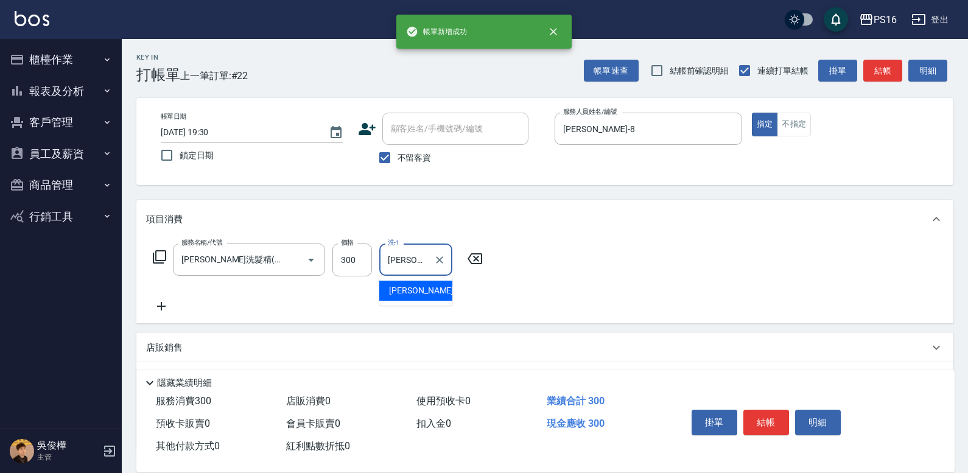
type input "吳梅倩-28"
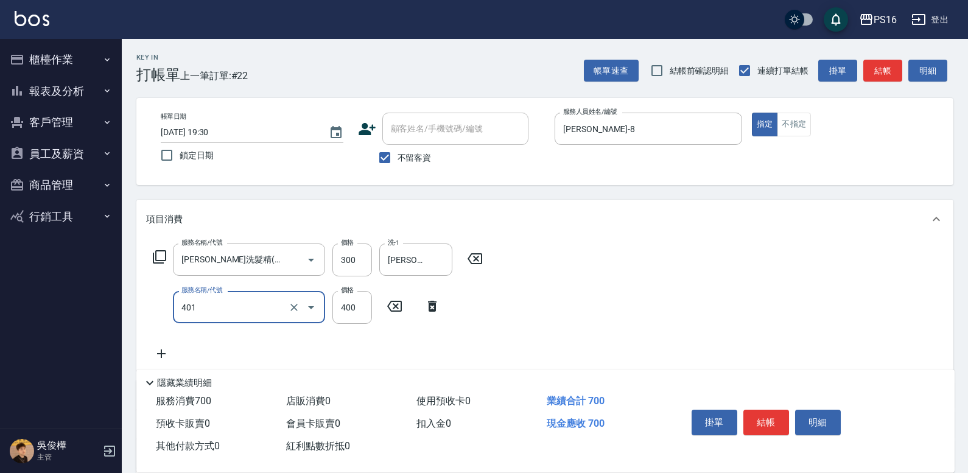
type input "剪髮(401)"
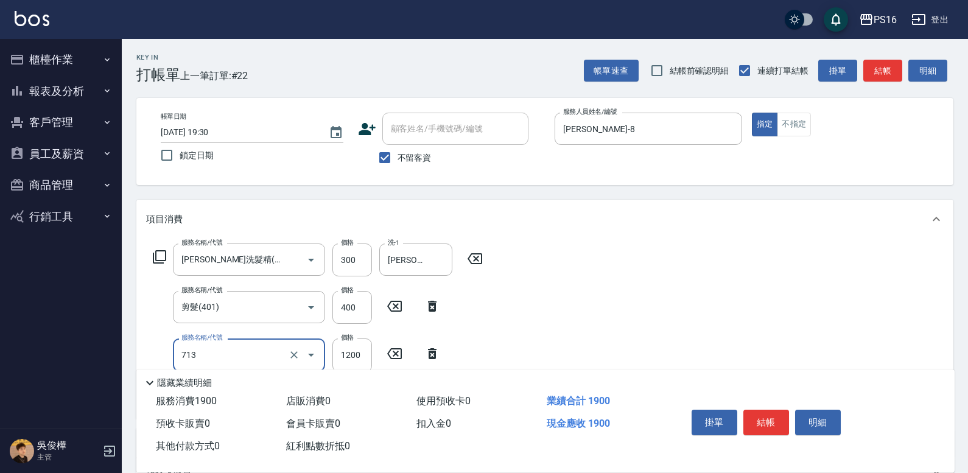
type input "水樣結構式1200(713)"
type input "840"
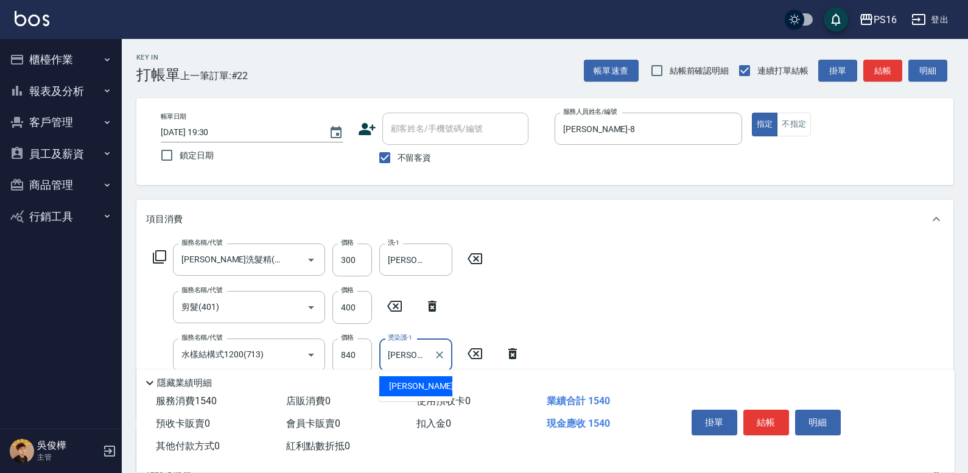
type input "吳梅倩-28"
type input "染髮(501)"
type input "2200"
type input "吳梅倩-28"
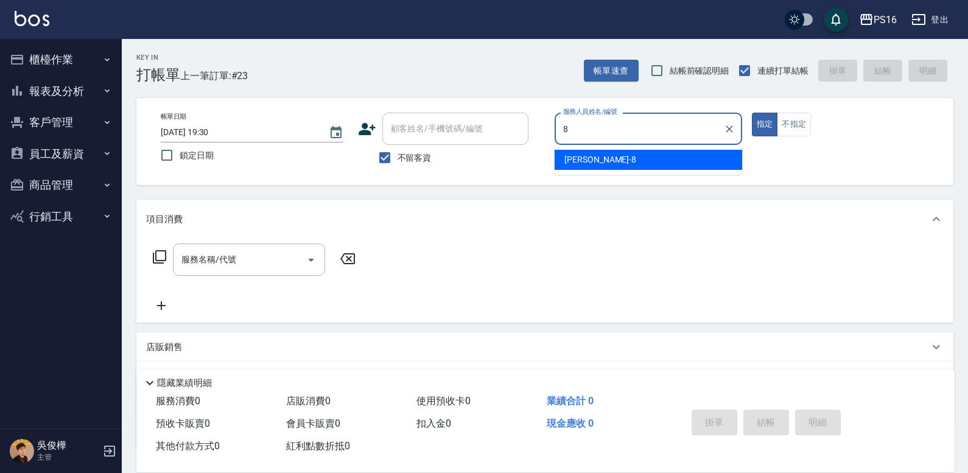
type input "簡君文-8"
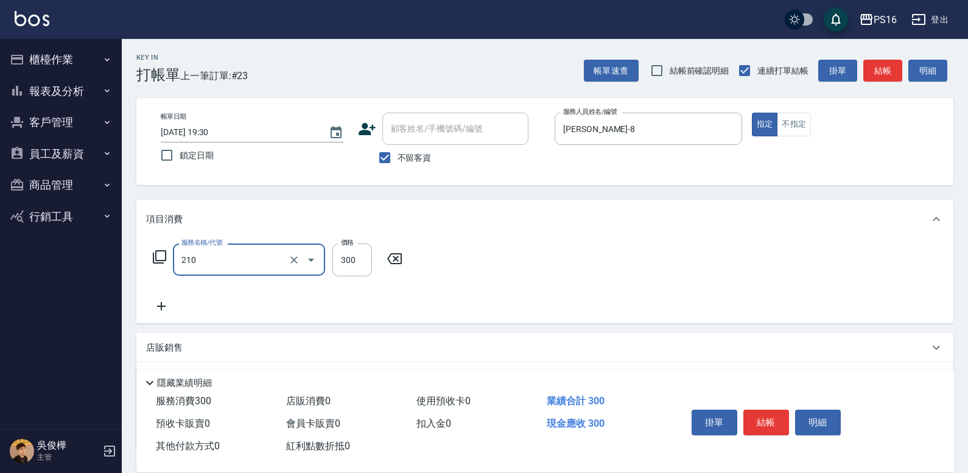
type input "歐娜洗髮精(210)"
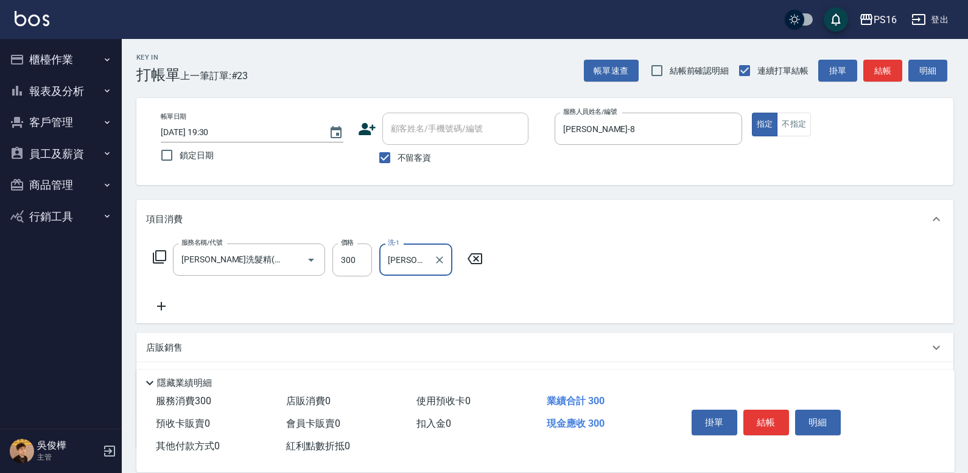
type input "黃姿庭-20"
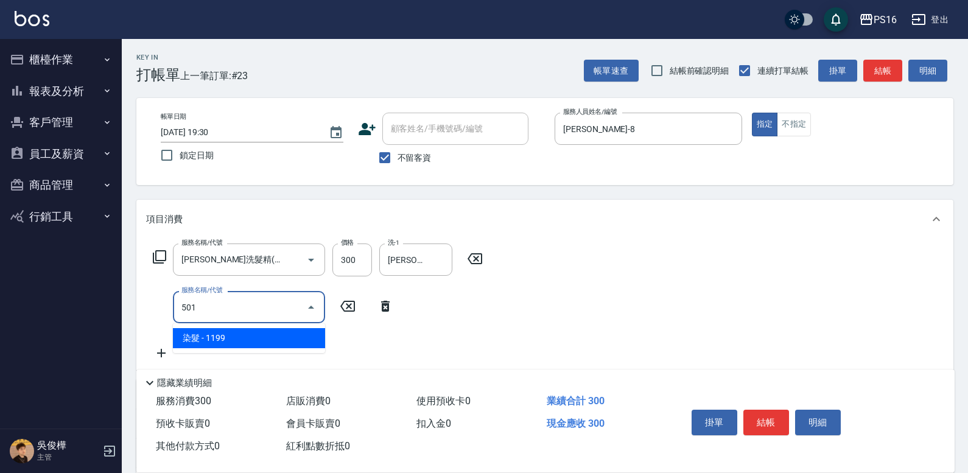
type input "染髮(501)"
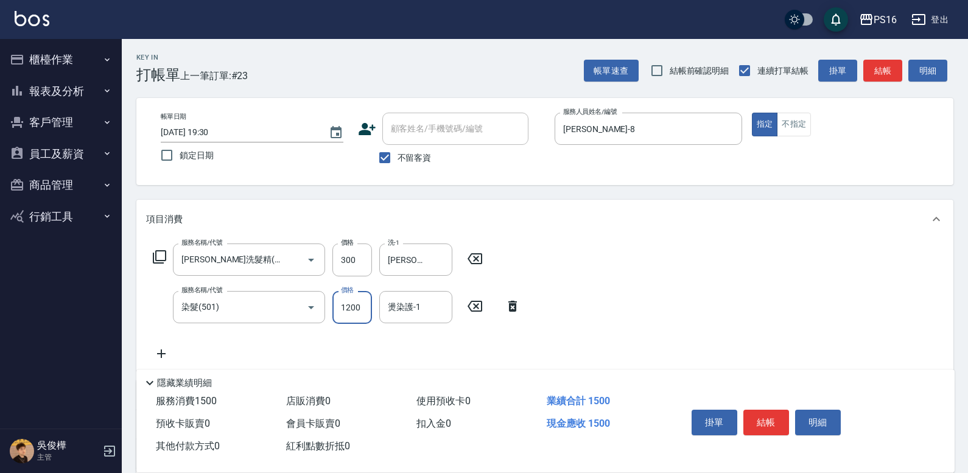
type input "1200"
type input "黃姿庭-20"
type input "水樣結構式1200(713)"
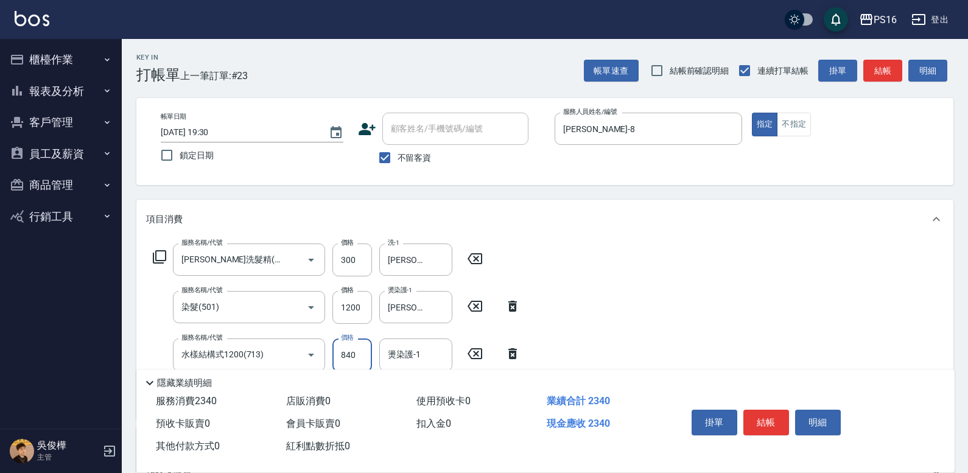
type input "840"
type input "黃姿庭-20"
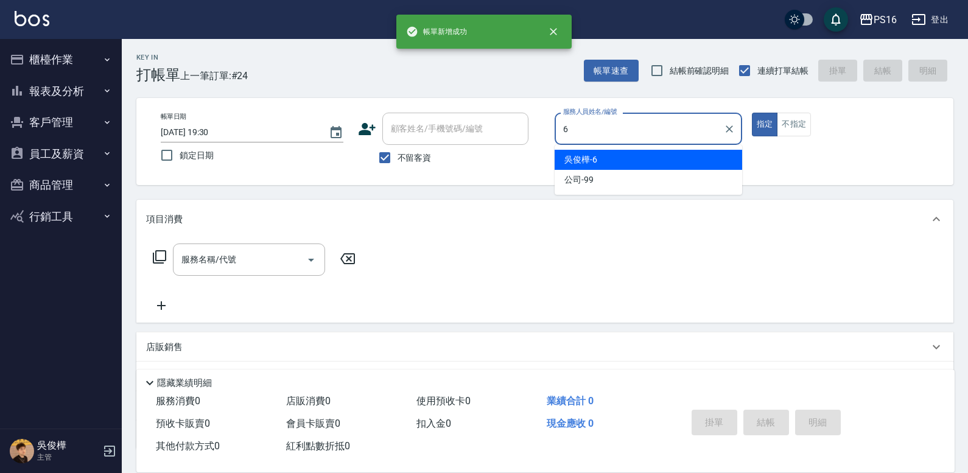
type input "吳俊樺-6"
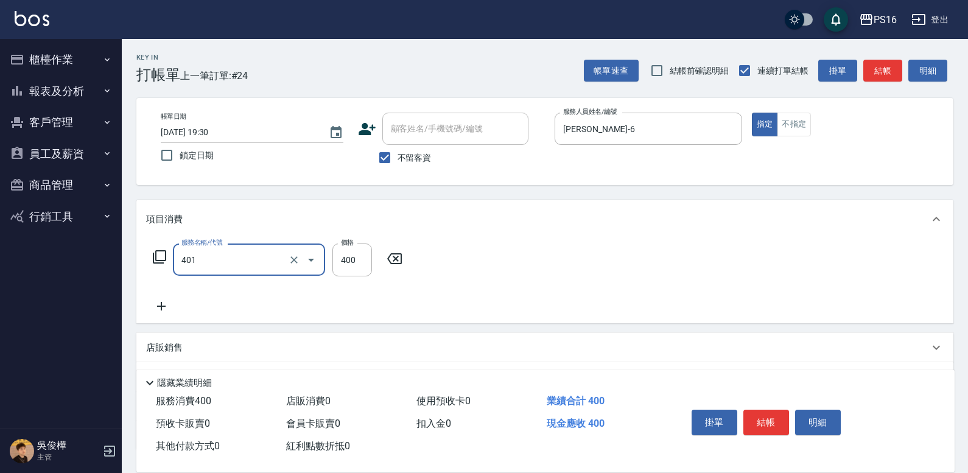
type input "剪髮(401)"
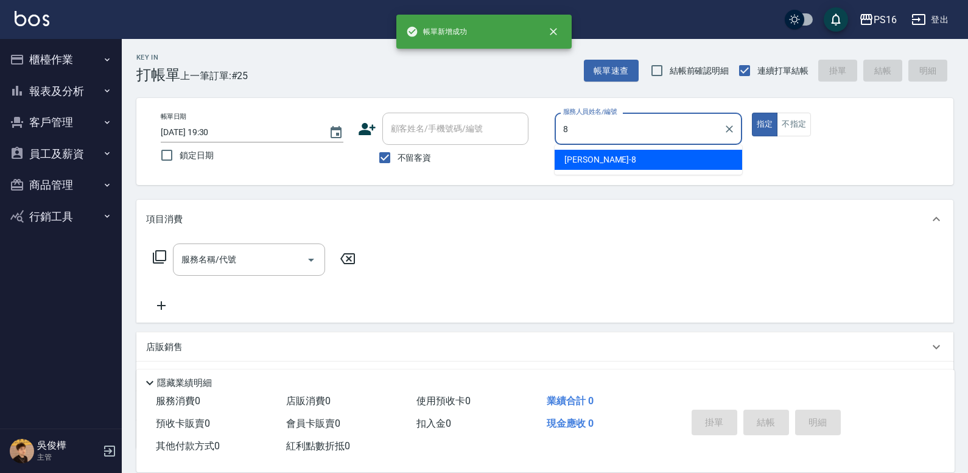
type input "簡君文-8"
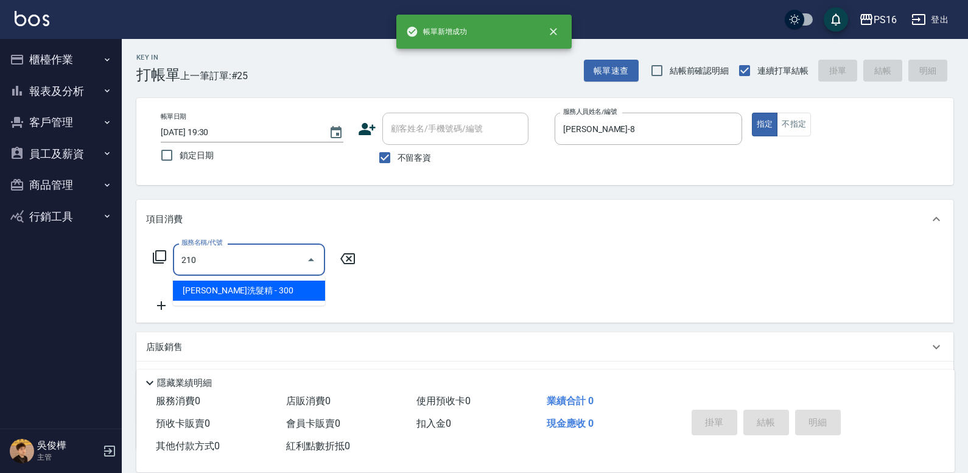
type input "歐娜洗髮精(210)"
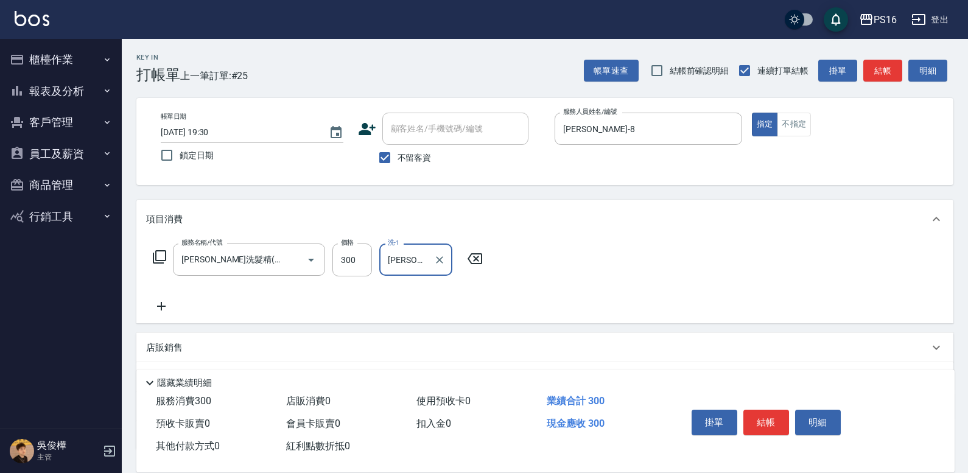
type input "黃姿庭-20"
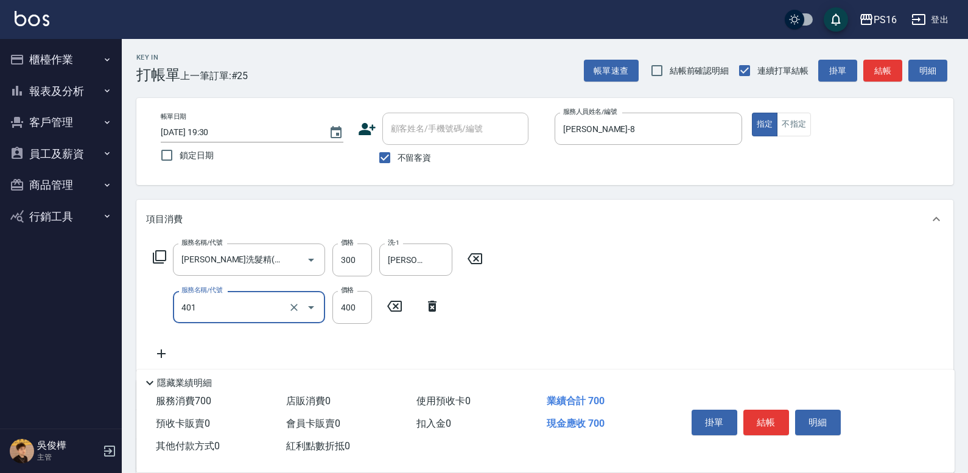
type input "剪髮(401)"
type input "250"
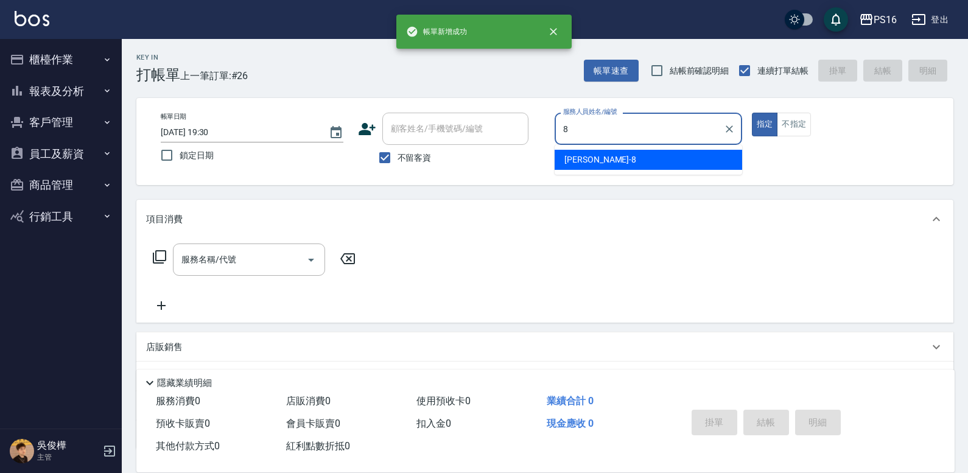
type input "簡君文-8"
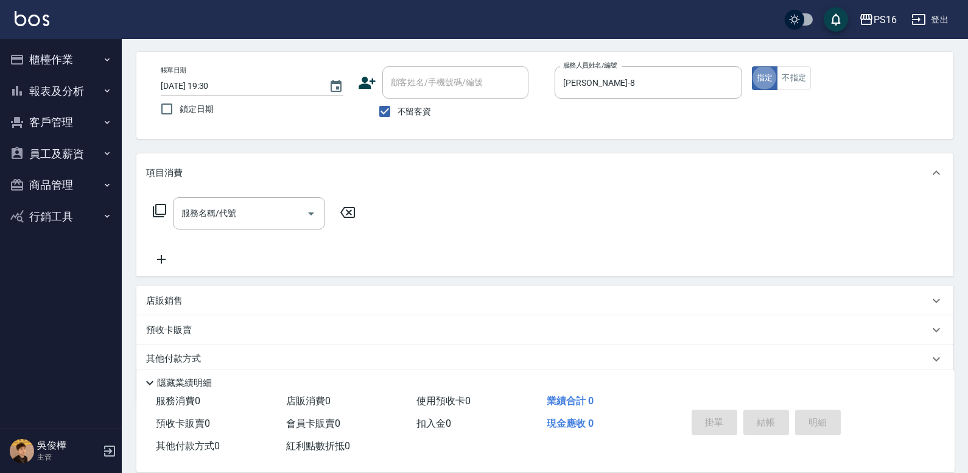
scroll to position [49, 0]
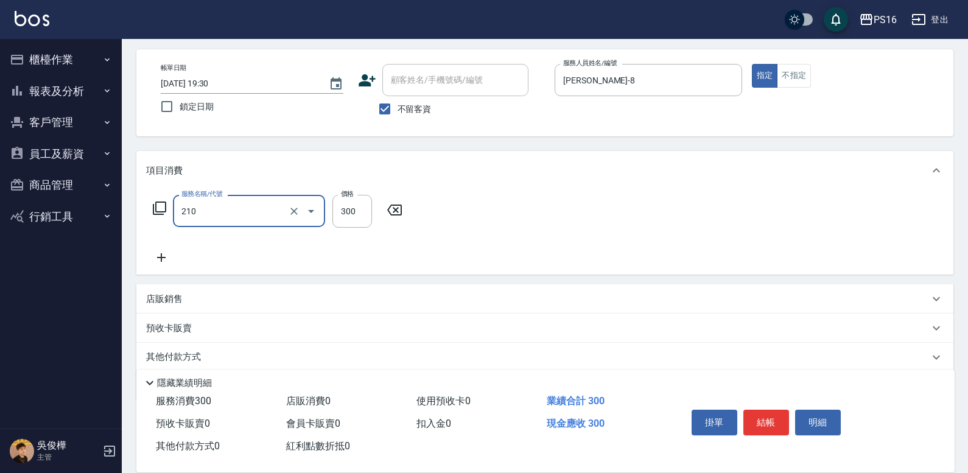
type input "歐娜洗髮精(210)"
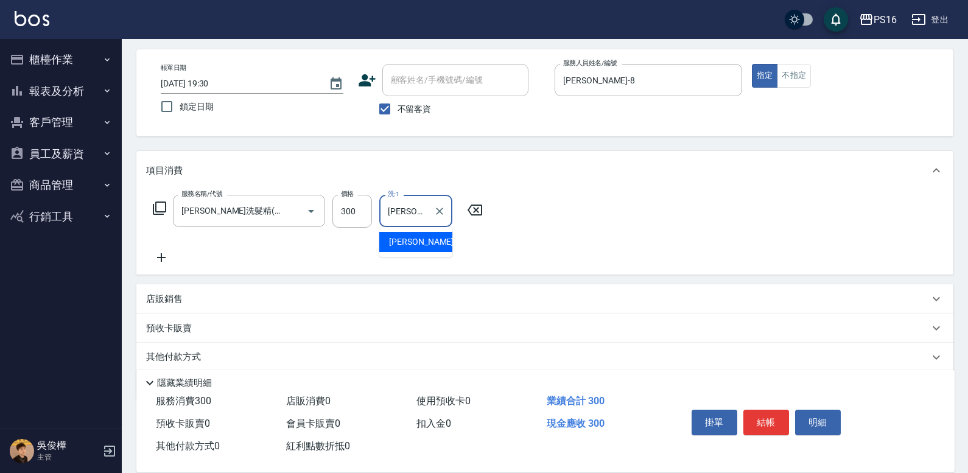
type input "程孜揚-24"
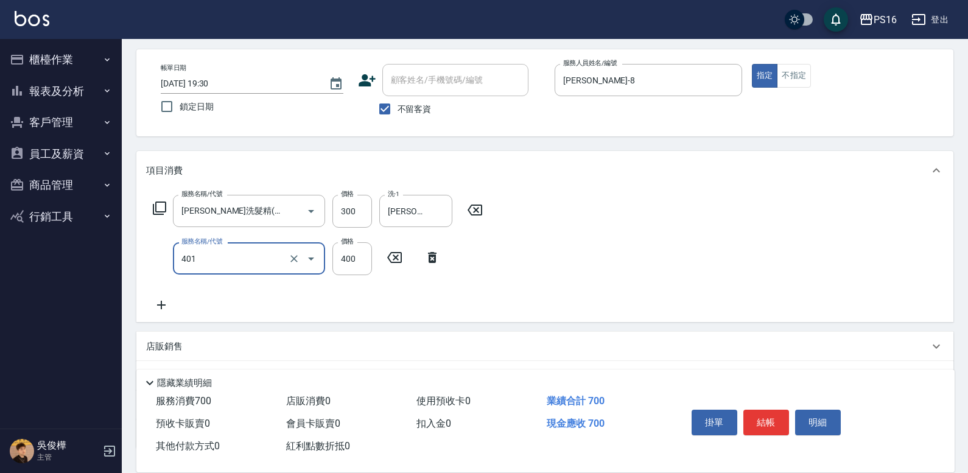
type input "剪髮(401)"
type input "250"
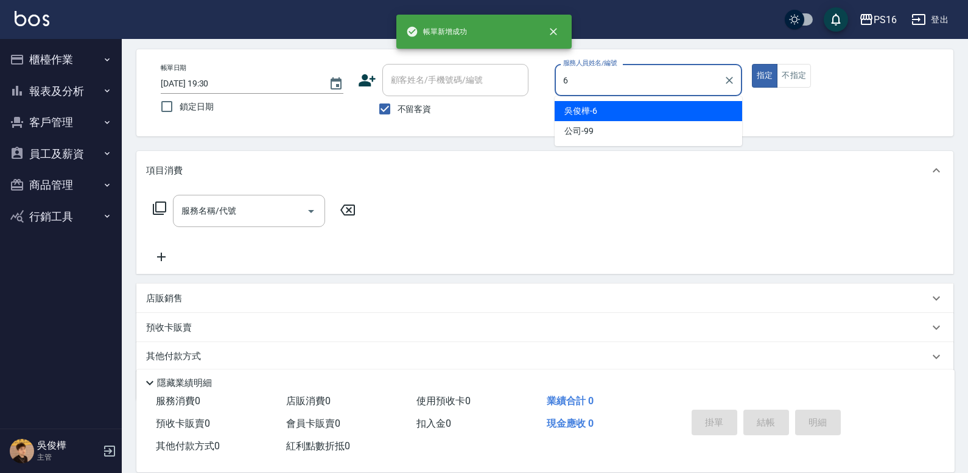
type input "吳俊樺-6"
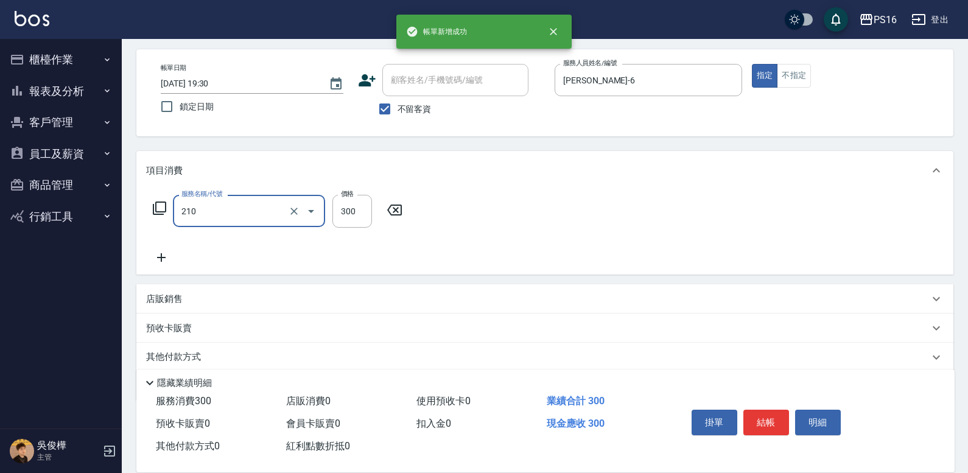
type input "歐娜洗髮精(210)"
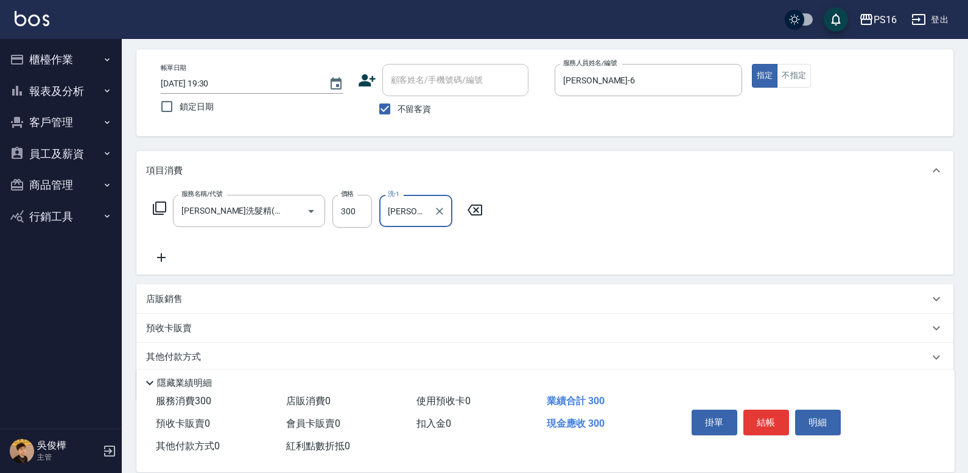
type input "吳梅倩-28"
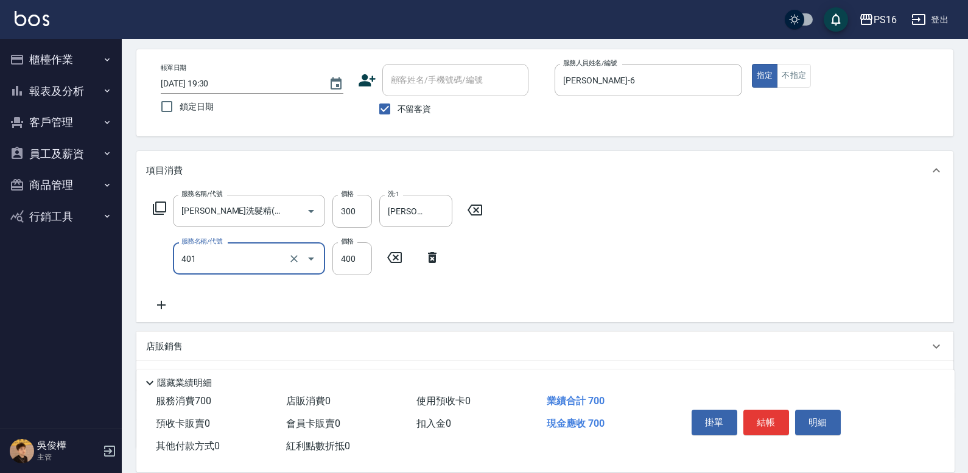
type input "剪髮(401)"
type input "300"
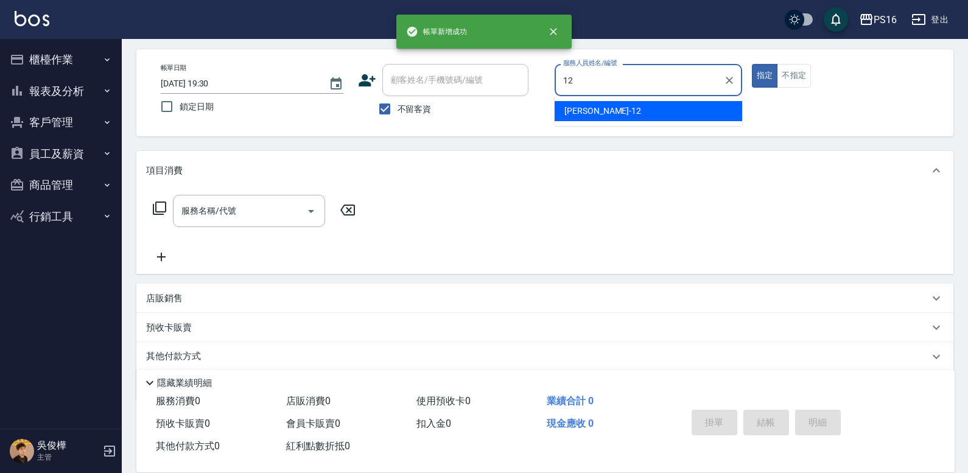
type input "林俞萱-12"
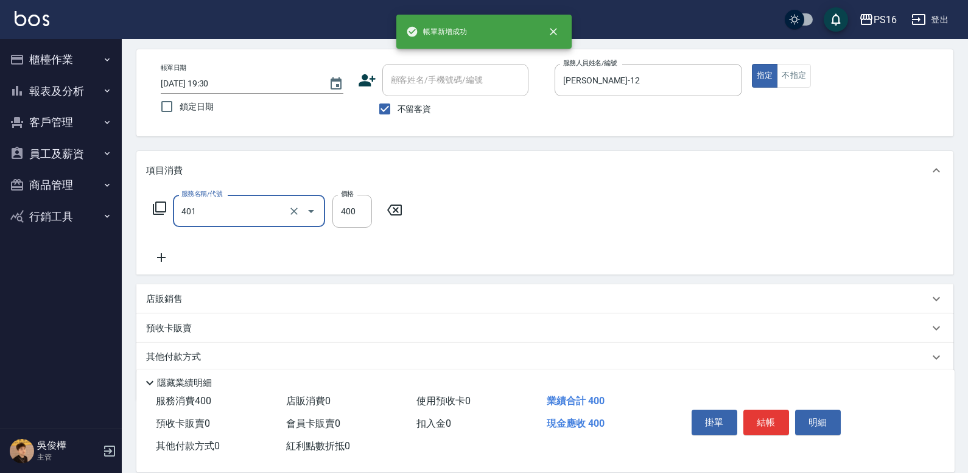
type input "剪髮(401)"
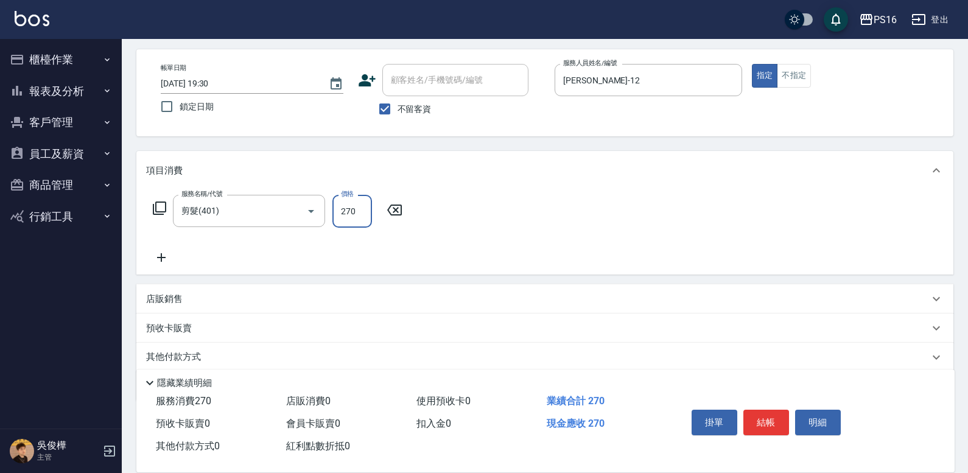
type input "270"
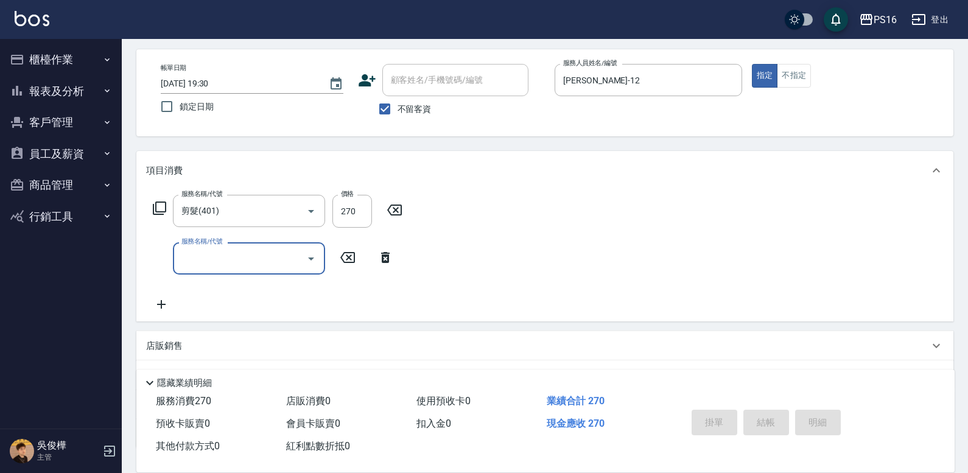
type input "2025/09/08 19:31"
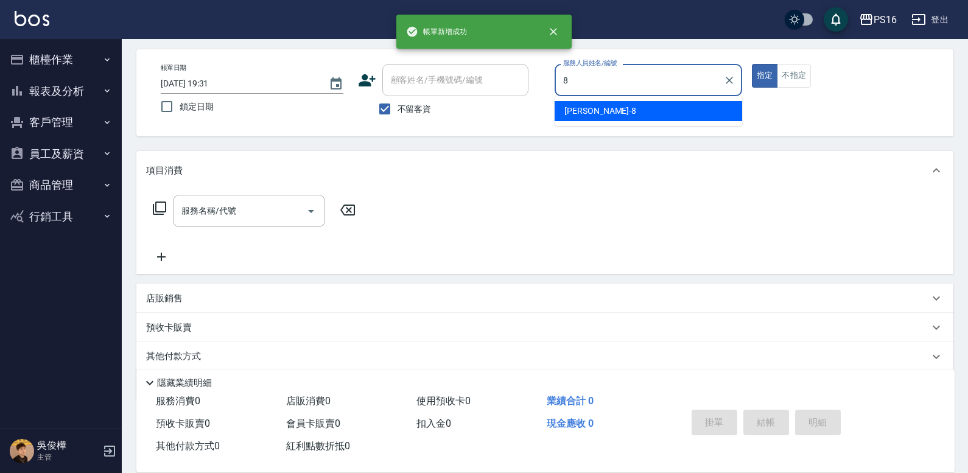
type input "簡君文-8"
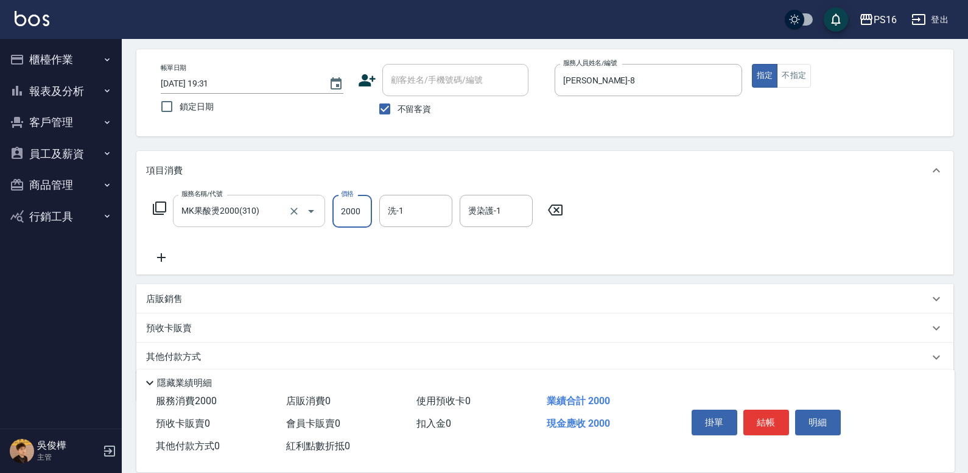
click at [252, 206] on input "MK果酸燙2000(310)" at bounding box center [231, 210] width 107 height 21
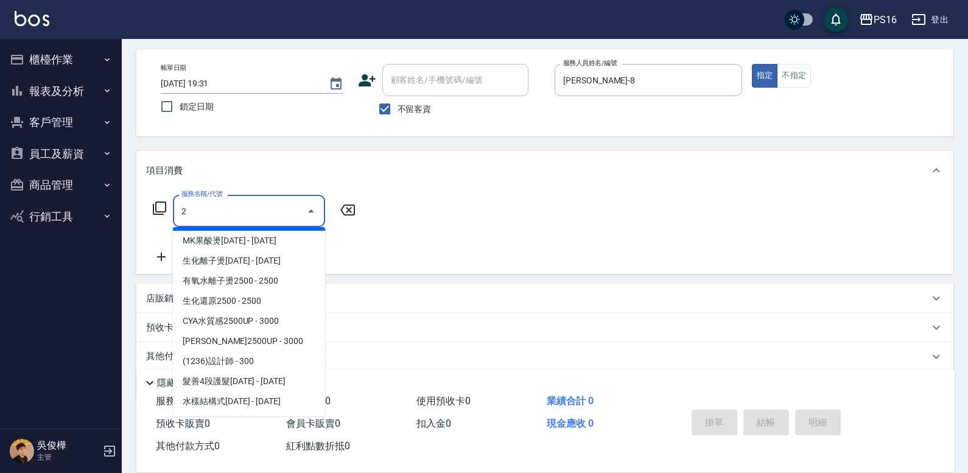
scroll to position [0, 0]
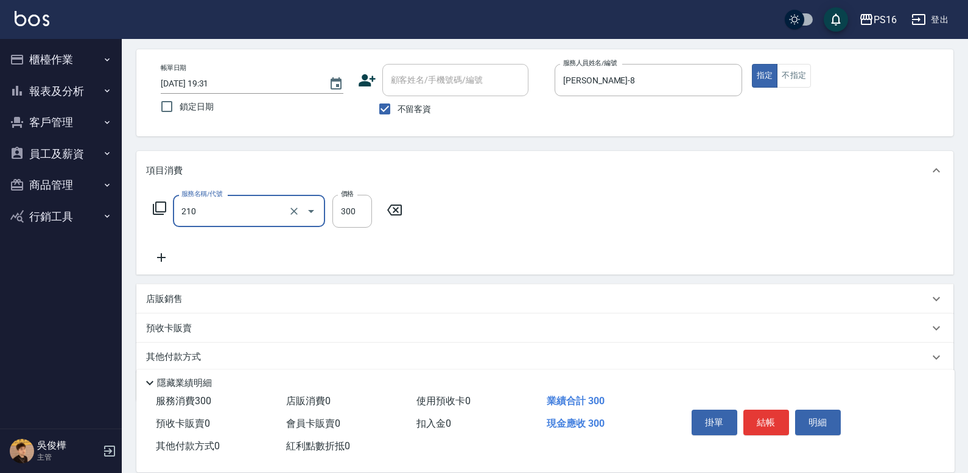
type input "歐娜洗髮精(210)"
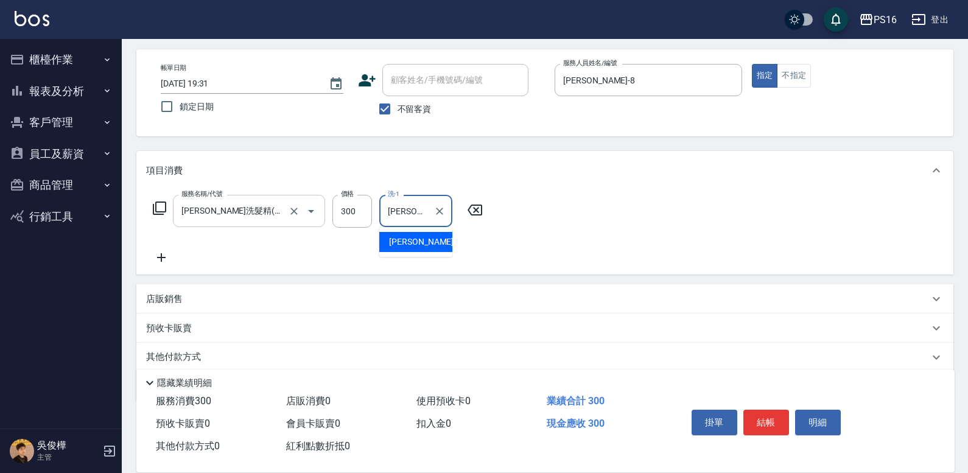
type input "林裕芳-21"
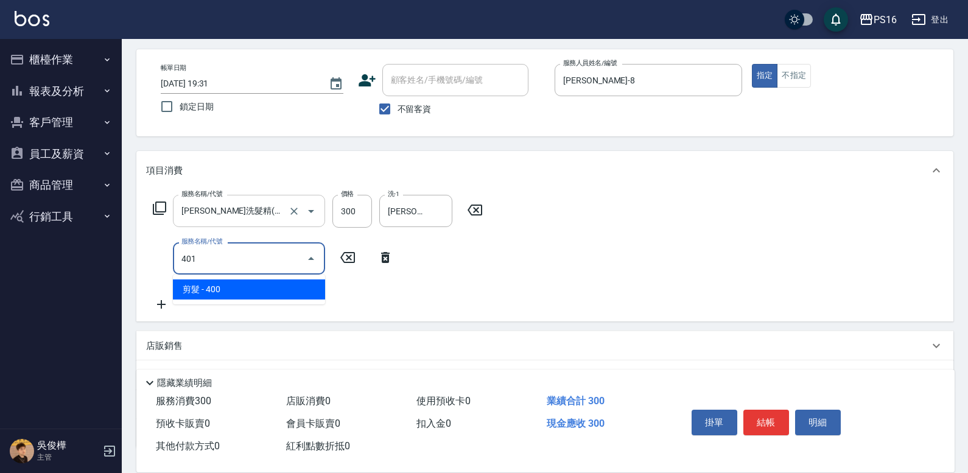
type input "剪髮(401)"
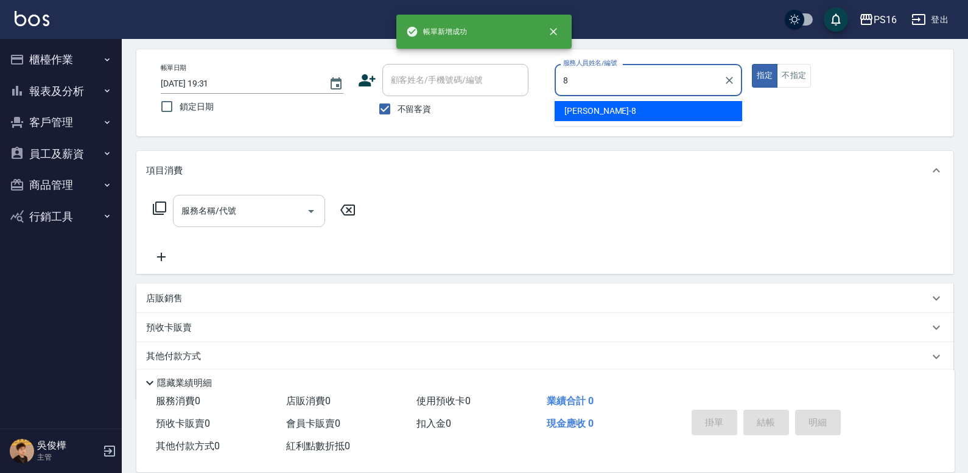
type input "簡君文-8"
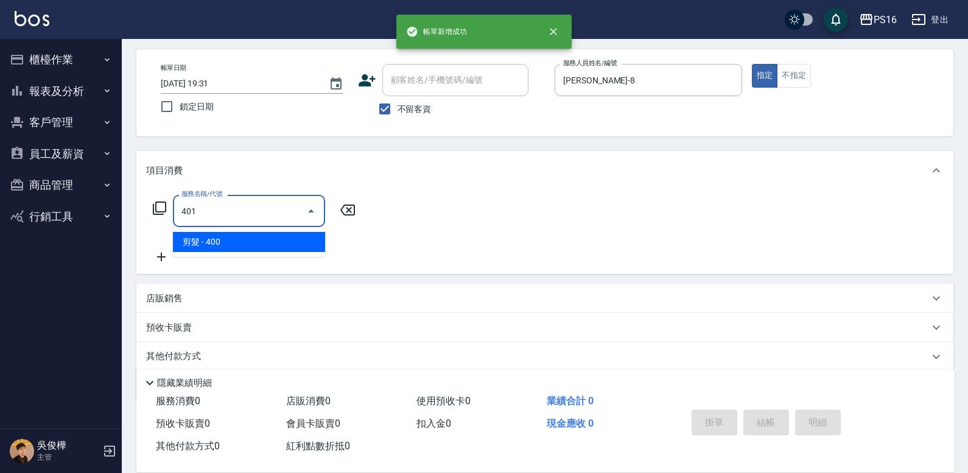
type input "剪髮(401)"
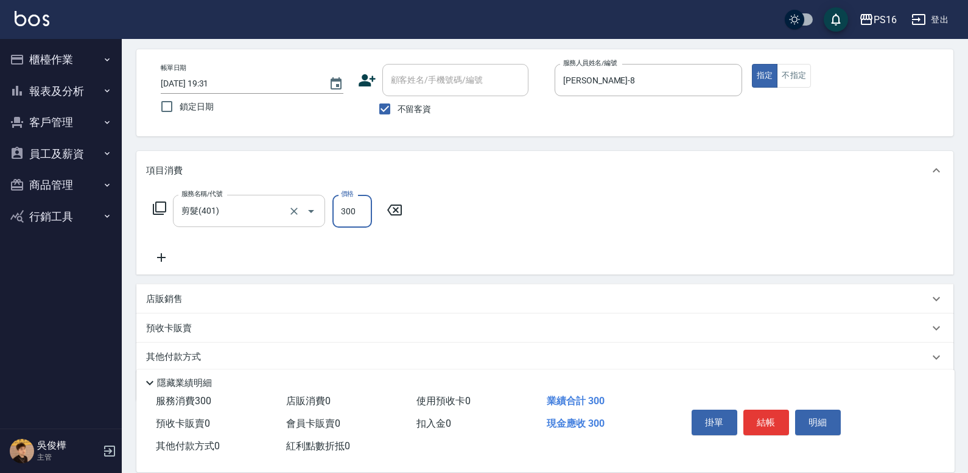
type input "300"
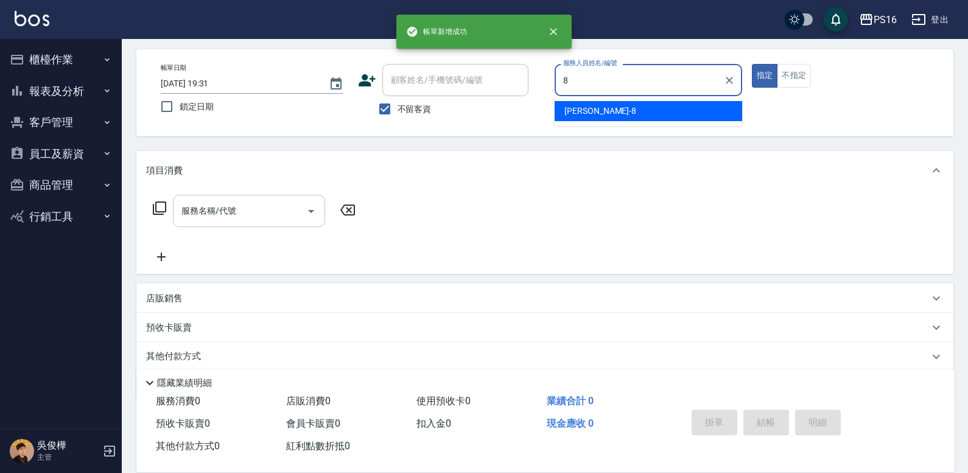
type input "簡君文-8"
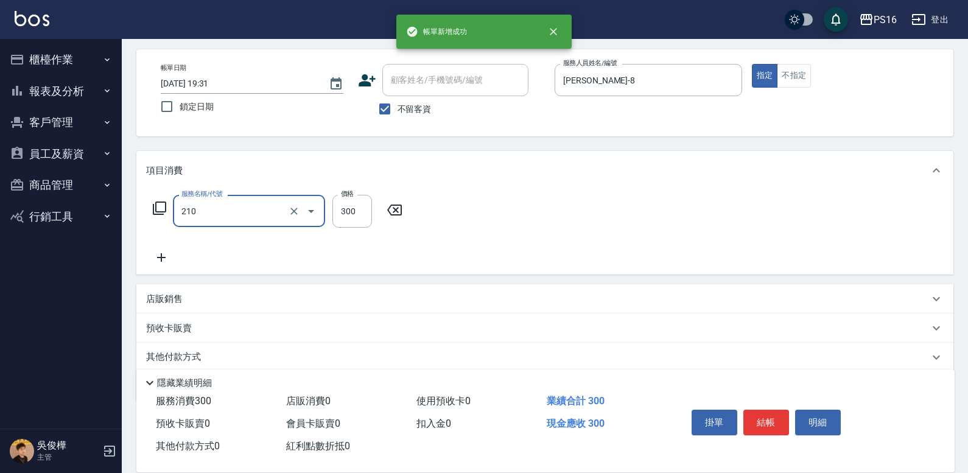
type input "歐娜洗髮精(210)"
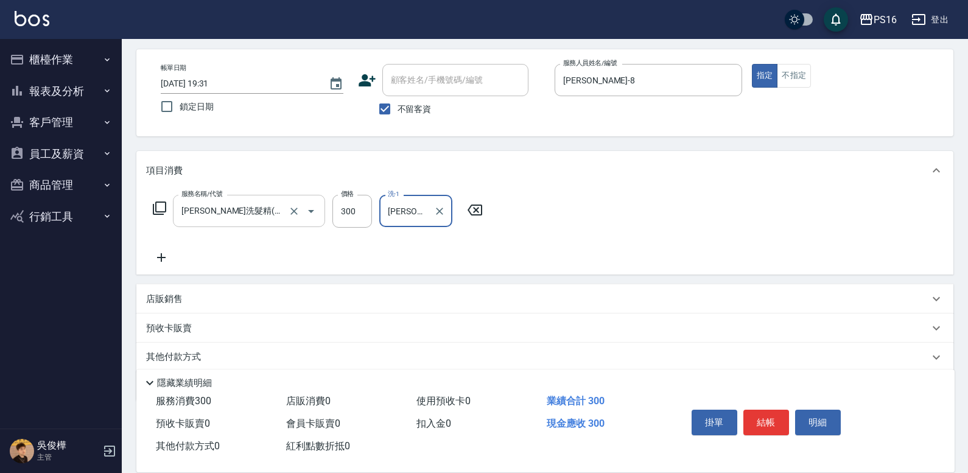
type input "黃姿庭-20"
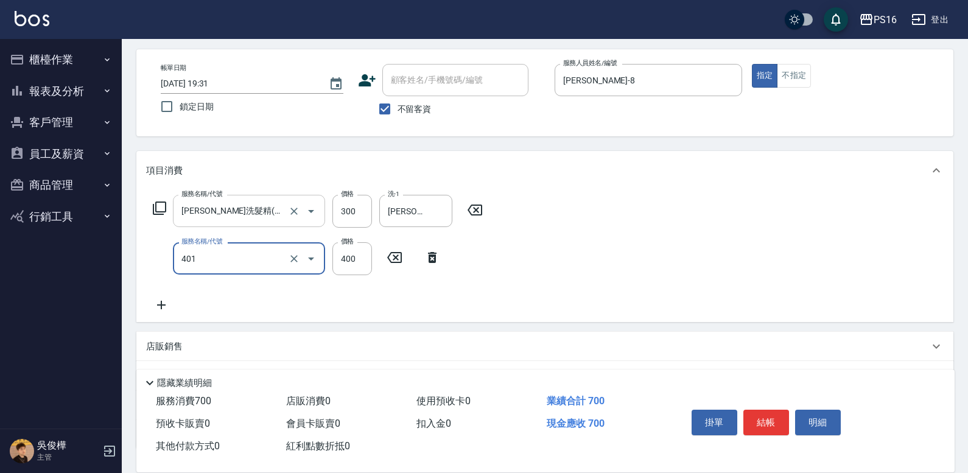
type input "剪髮(401)"
type input "300"
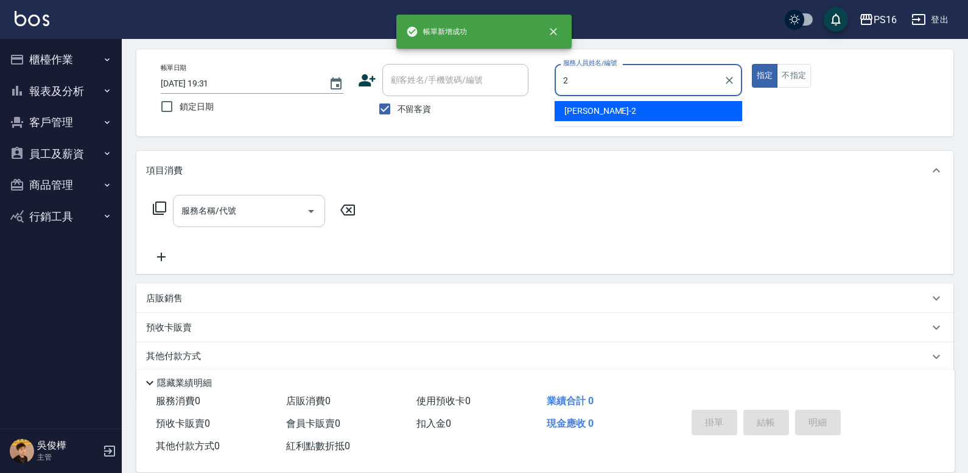
type input "張華涵-2"
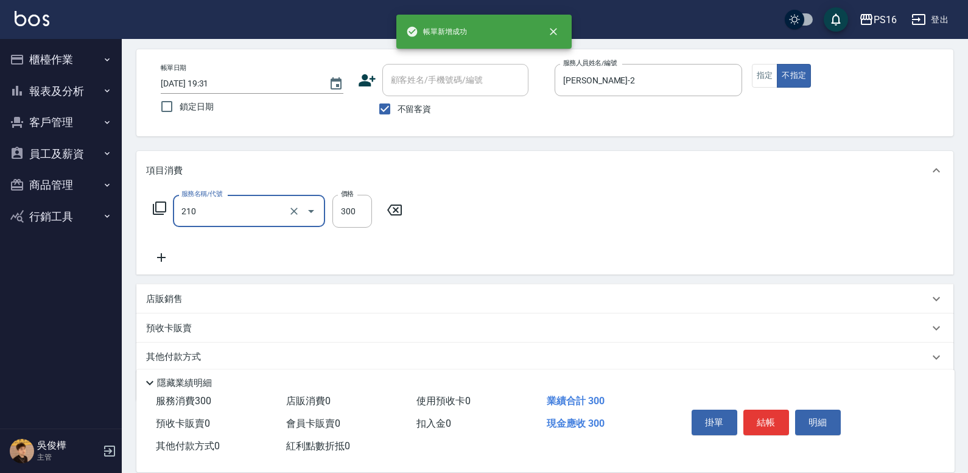
type input "歐娜洗髮精(210)"
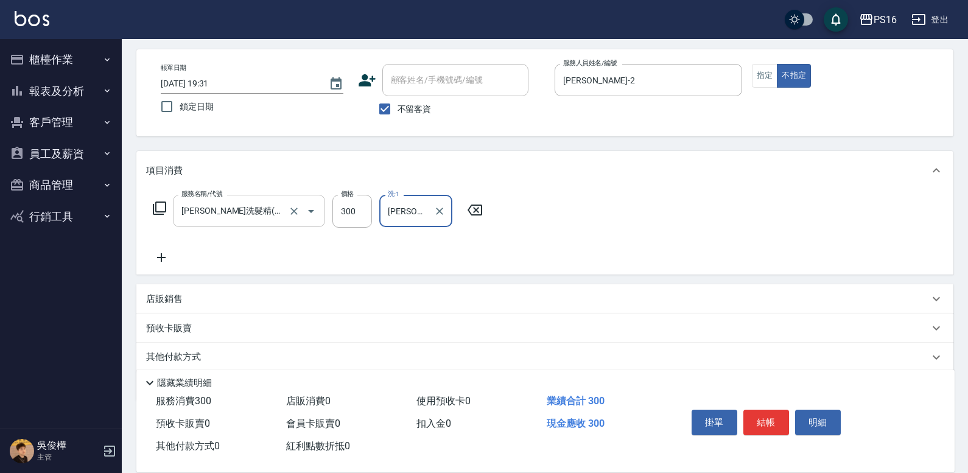
type input "林裕芳-21"
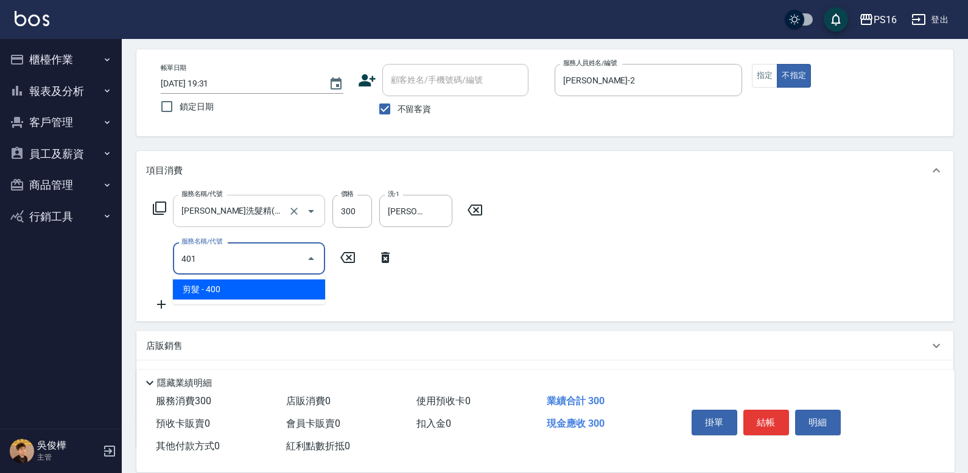
type input "剪髮(401)"
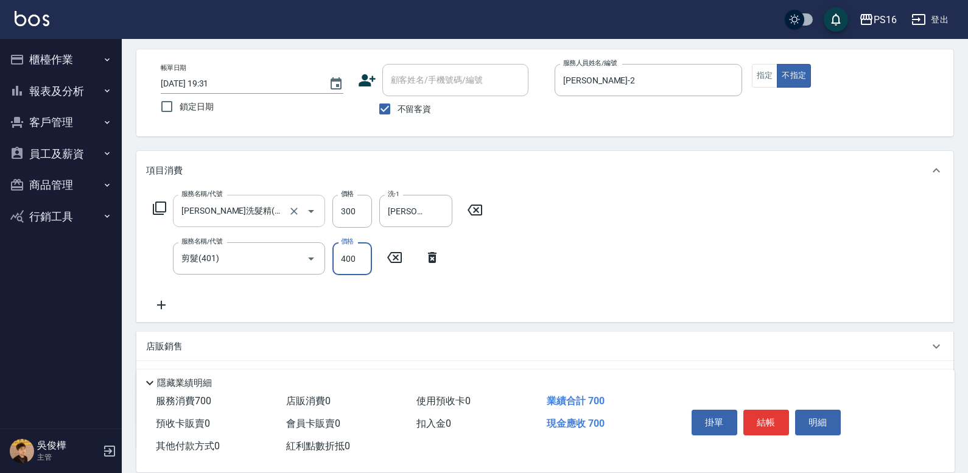
type input "3"
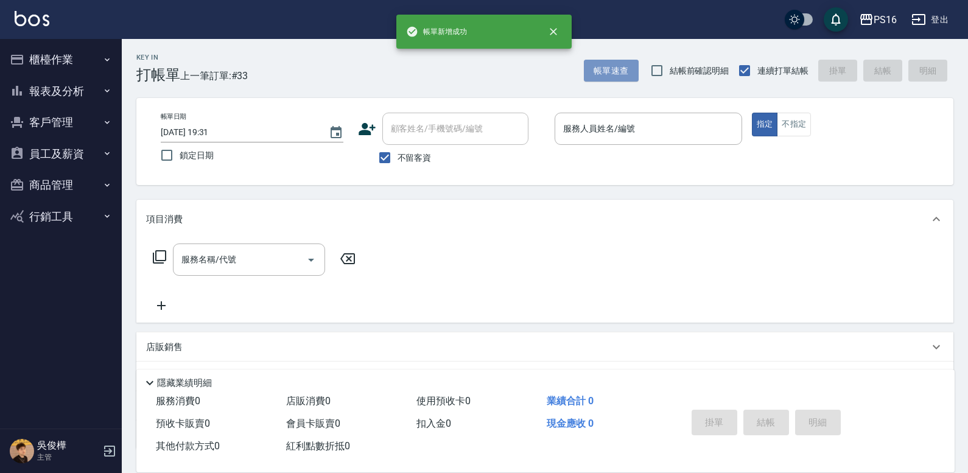
drag, startPoint x: 616, startPoint y: 76, endPoint x: 638, endPoint y: 85, distance: 24.3
click at [633, 83] on div "帳單速查 結帳前確認明細 連續打單結帳 掛單 結帳 明細" at bounding box center [769, 71] width 370 height 26
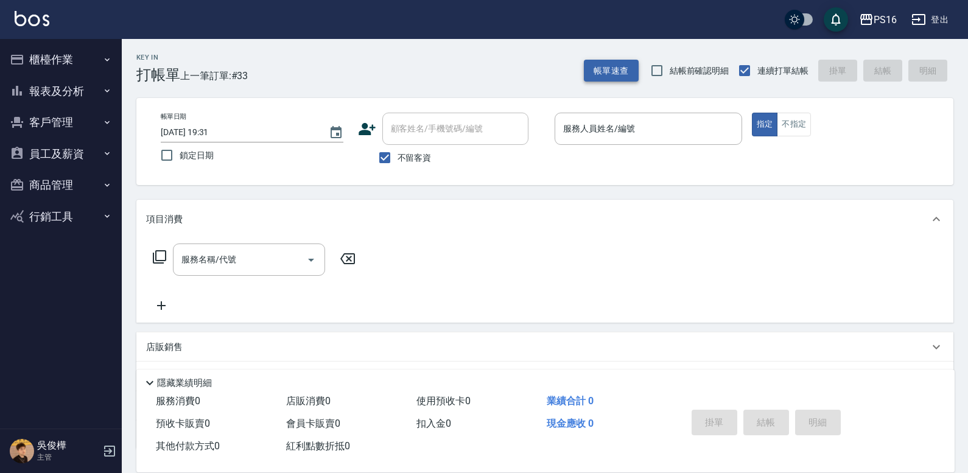
click at [604, 70] on button "帳單速查" at bounding box center [611, 71] width 55 height 23
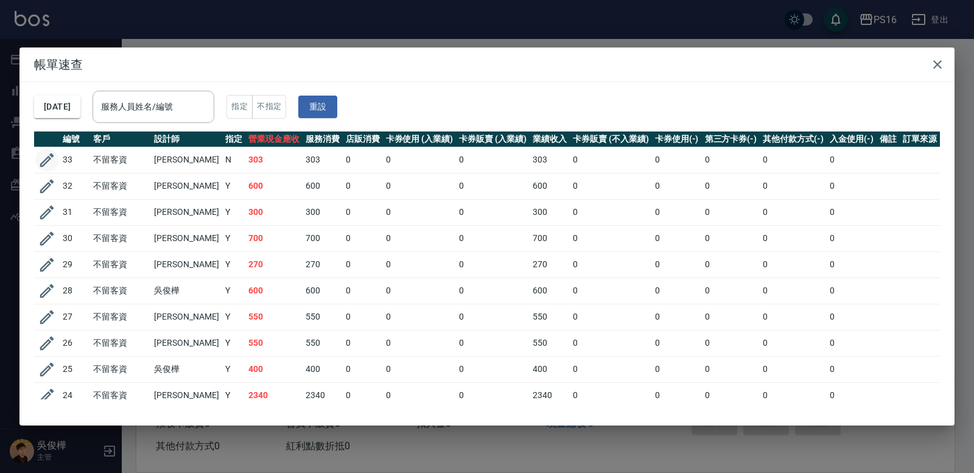
click at [55, 150] on td at bounding box center [47, 160] width 26 height 26
click at [46, 161] on icon "button" at bounding box center [47, 160] width 18 height 18
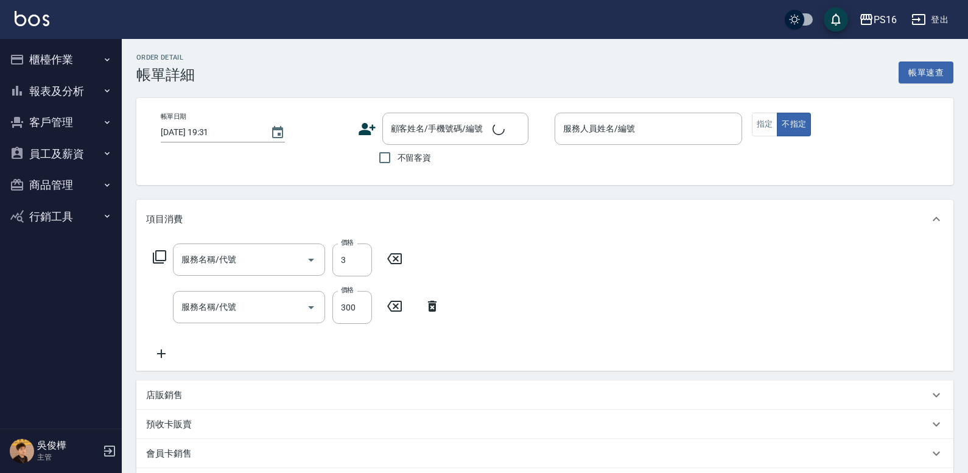
checkbox input "true"
type input "張華涵-2"
type input "剪髮(401)"
type input "歐娜洗髮精(210)"
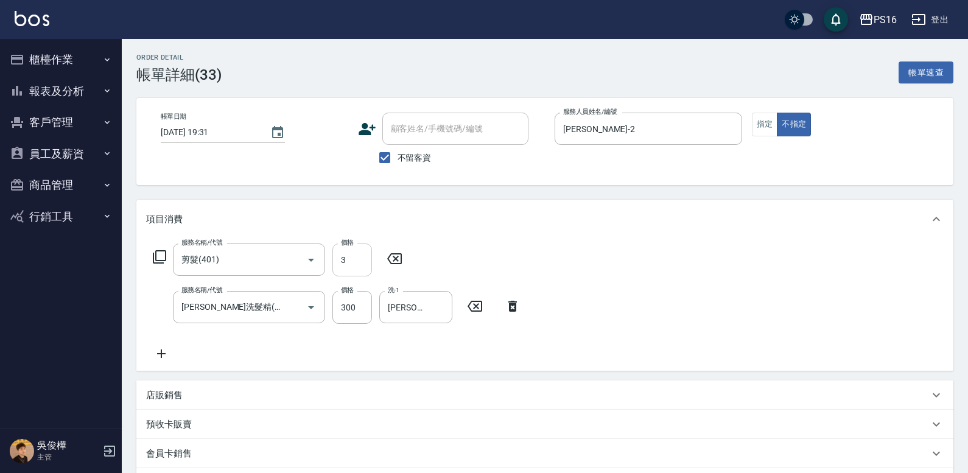
click at [356, 266] on input "3" at bounding box center [352, 260] width 40 height 33
click at [357, 262] on input "3" at bounding box center [352, 260] width 40 height 33
type input "200"
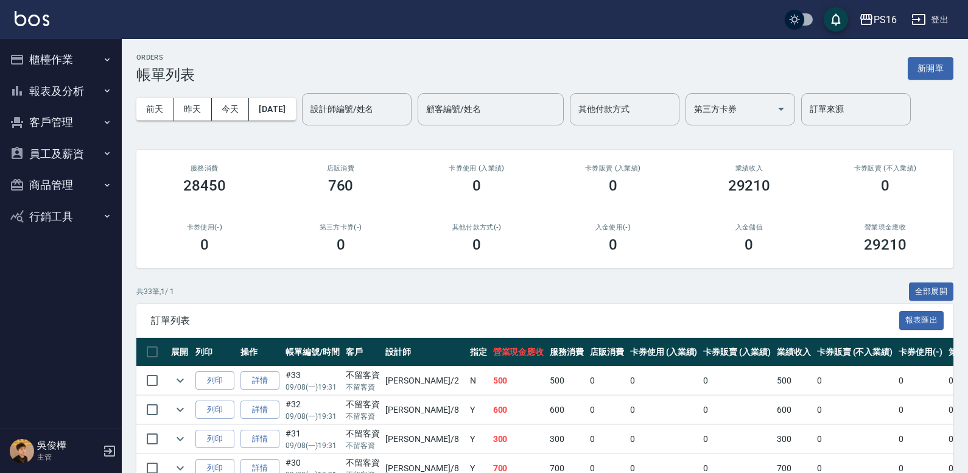
click at [82, 53] on button "櫃檯作業" at bounding box center [61, 60] width 112 height 32
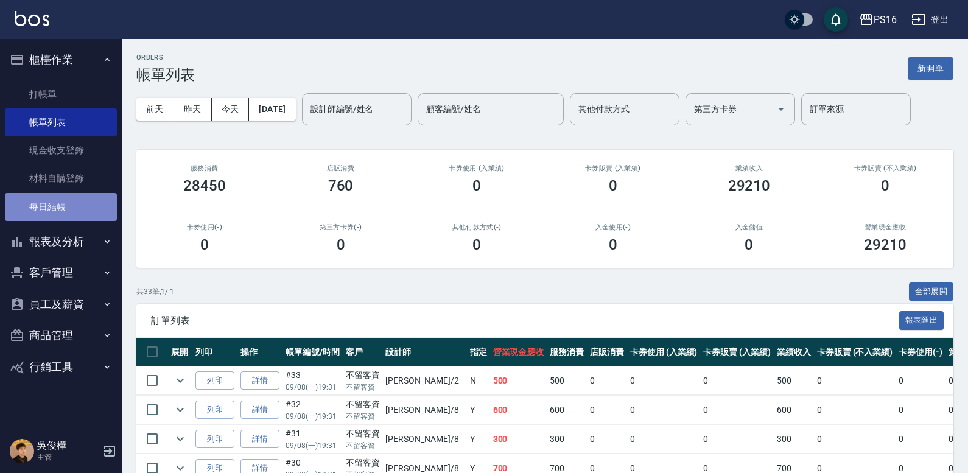
click at [81, 203] on link "每日結帳" at bounding box center [61, 207] width 112 height 28
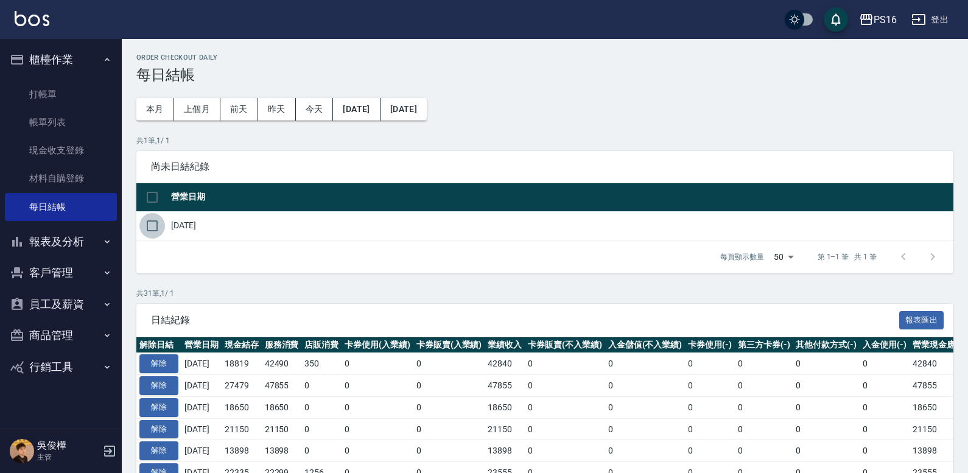
click at [160, 234] on input "checkbox" at bounding box center [152, 226] width 26 height 26
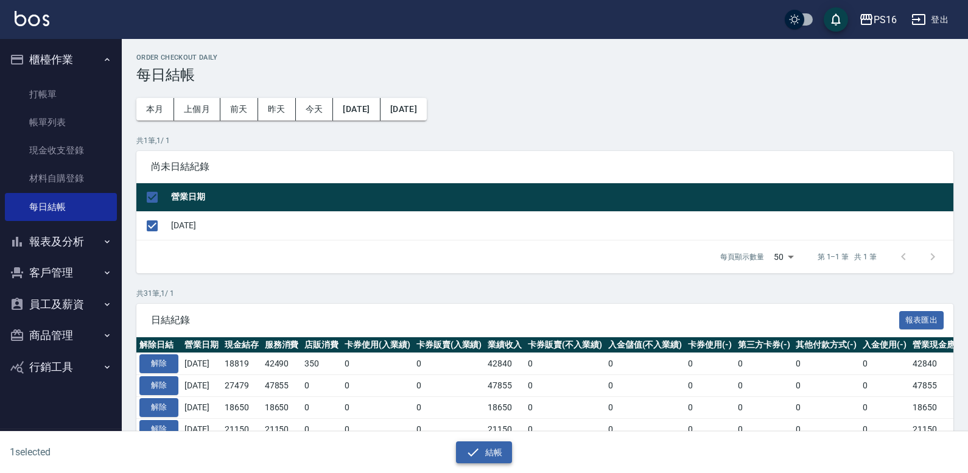
click at [496, 451] on button "結帳" at bounding box center [484, 452] width 57 height 23
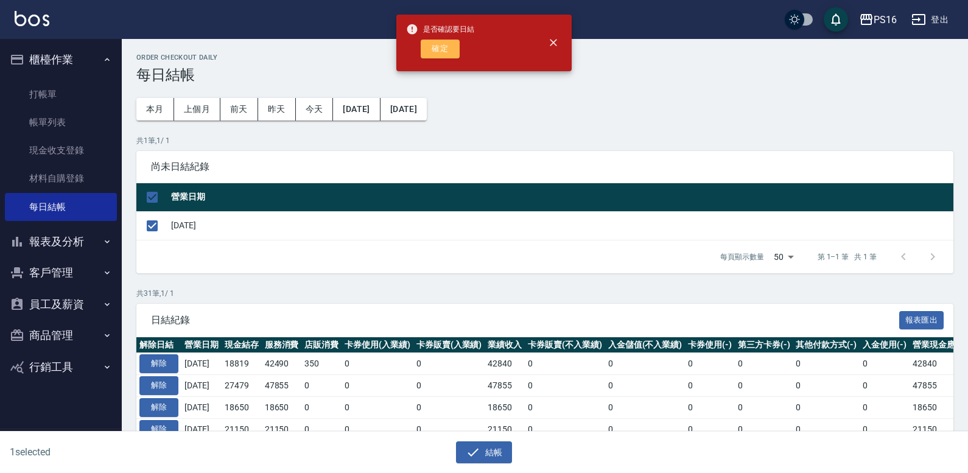
click at [424, 44] on button "確定" at bounding box center [440, 49] width 39 height 19
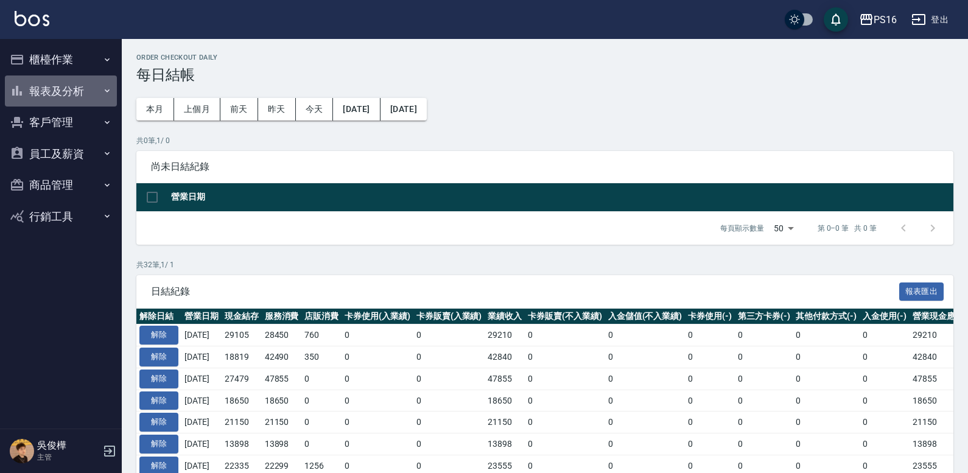
click at [73, 87] on button "報表及分析" at bounding box center [61, 92] width 112 height 32
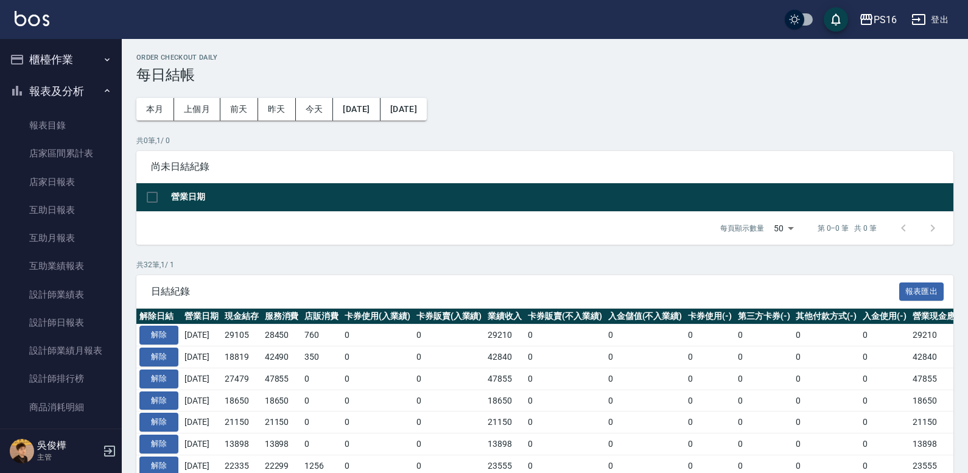
click at [74, 109] on ul "報表目錄 店家區間累計表 店家日報表 互助日報表 互助月報表 互助業績報表 設計師業績表 設計師日報表 設計師業績月報表 設計師排行榜 商品消耗明細 單一服務…" at bounding box center [61, 323] width 112 height 432
click at [71, 116] on link "報表目錄" at bounding box center [61, 125] width 112 height 28
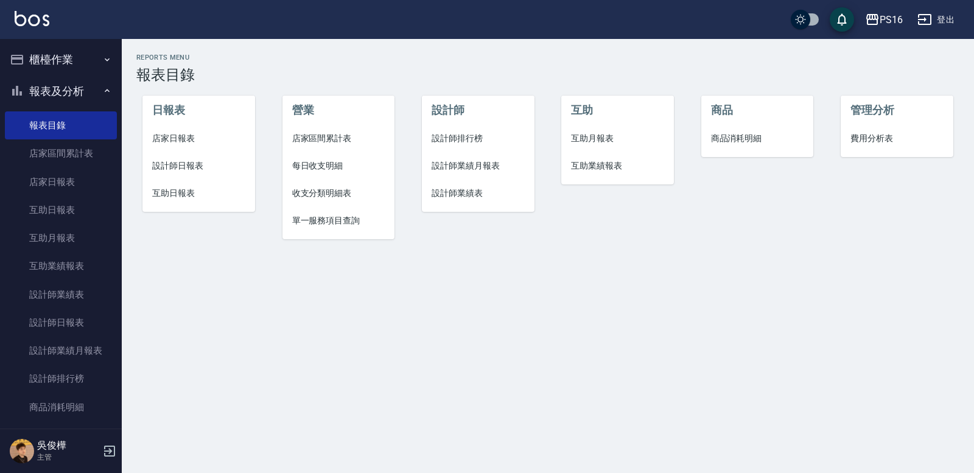
click at [185, 141] on span "店家日報表" at bounding box center [198, 138] width 93 height 13
click at [192, 158] on li "設計師日報表" at bounding box center [198, 165] width 113 height 27
click at [189, 194] on span "互助日報表" at bounding box center [198, 193] width 93 height 13
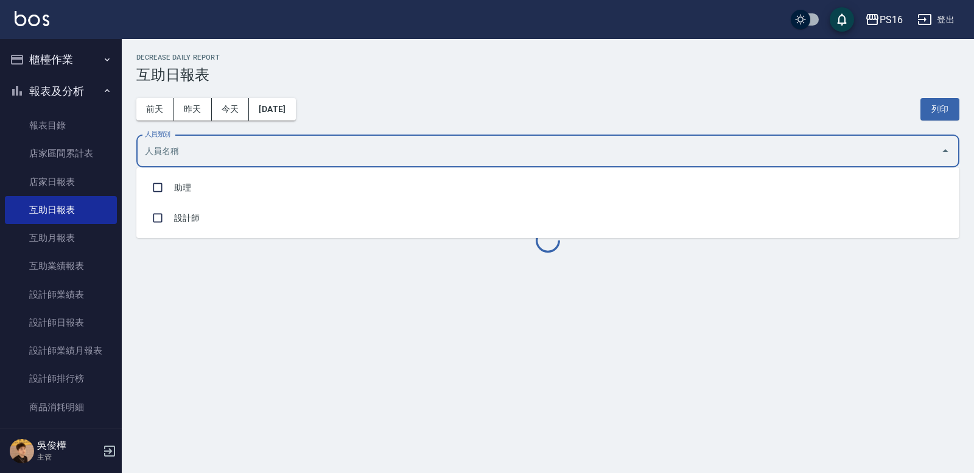
click at [192, 153] on input "人員類別" at bounding box center [539, 151] width 794 height 21
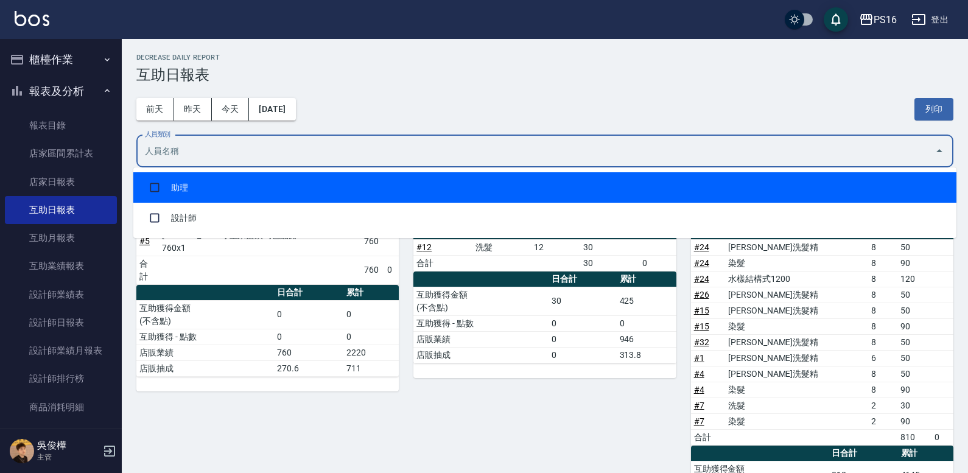
click at [194, 188] on li "助理" at bounding box center [544, 187] width 823 height 30
checkbox input "true"
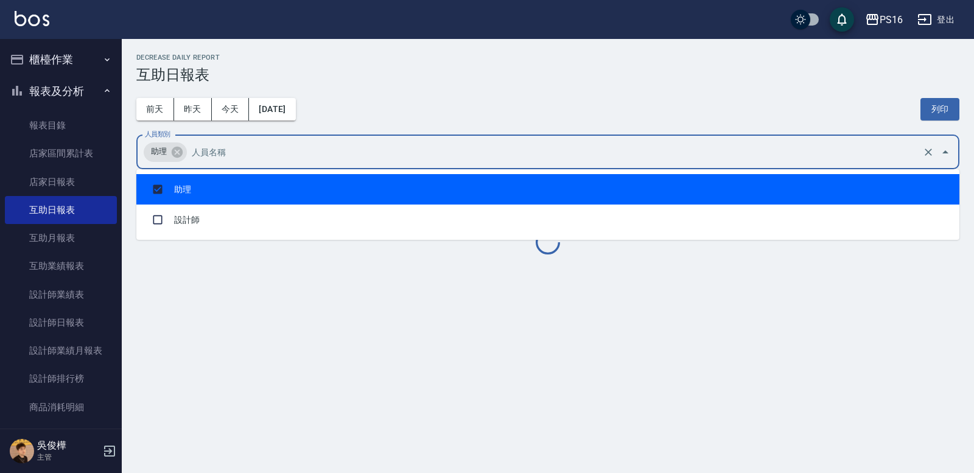
drag, startPoint x: 431, startPoint y: 91, endPoint x: 554, endPoint y: 88, distance: 123.0
click at [435, 91] on div "前天 昨天 今天 2025/09/08 列印" at bounding box center [547, 109] width 823 height 52
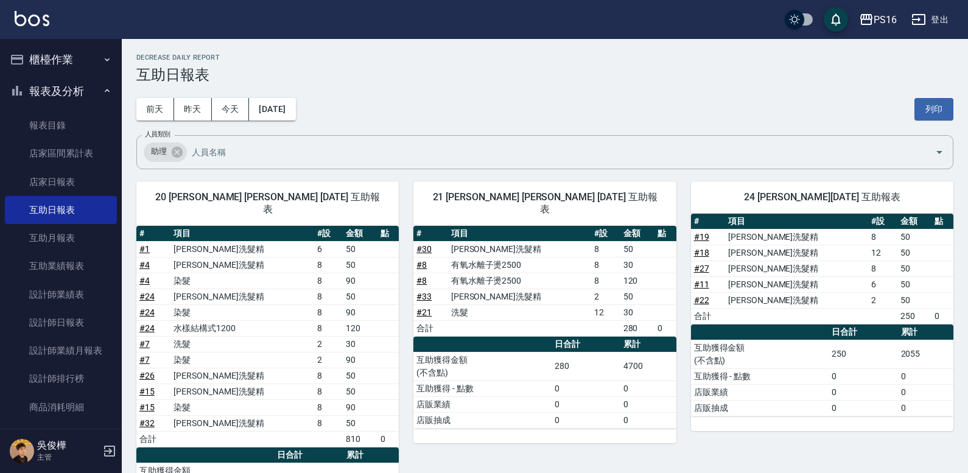
drag, startPoint x: 944, startPoint y: 116, endPoint x: 742, endPoint y: 374, distance: 327.1
click at [943, 116] on button "列印" at bounding box center [934, 109] width 39 height 23
click at [427, 308] on link "# 21" at bounding box center [424, 313] width 15 height 10
click at [69, 57] on button "櫃檯作業" at bounding box center [61, 60] width 112 height 32
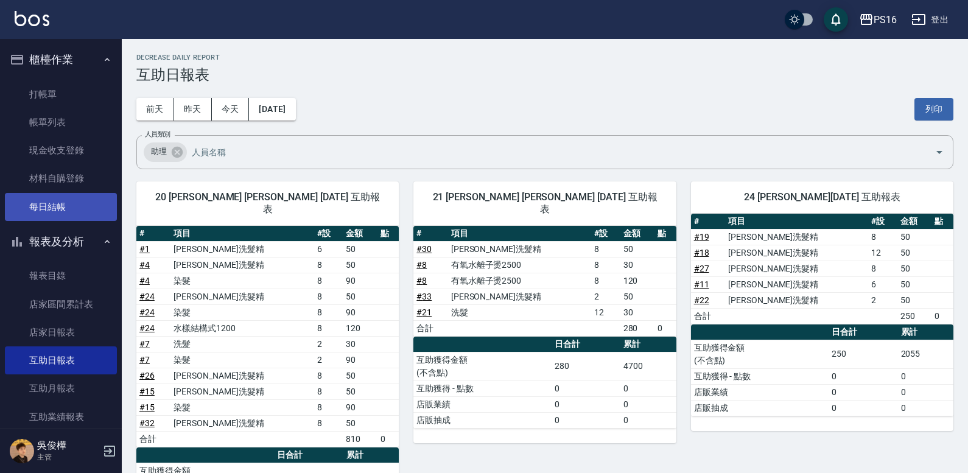
drag, startPoint x: 67, startPoint y: 215, endPoint x: 78, endPoint y: 216, distance: 11.0
click at [68, 215] on link "每日結帳" at bounding box center [61, 207] width 112 height 28
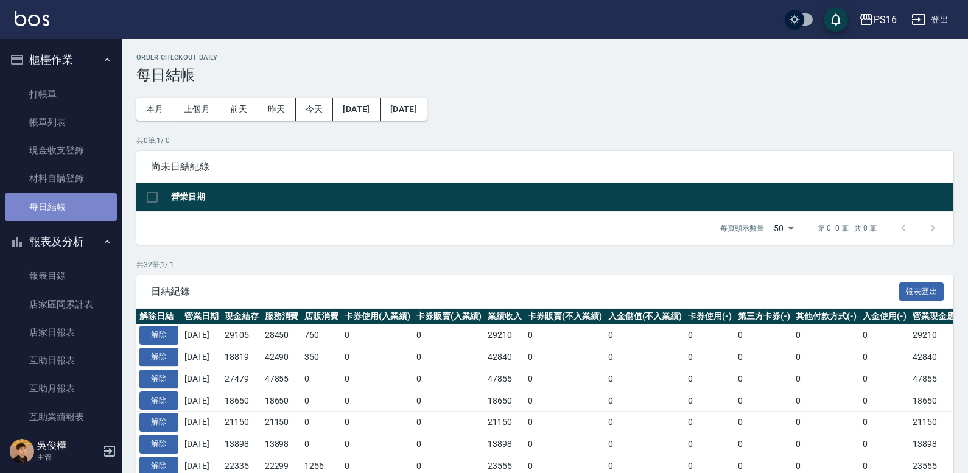
click at [78, 216] on link "每日結帳" at bounding box center [61, 207] width 112 height 28
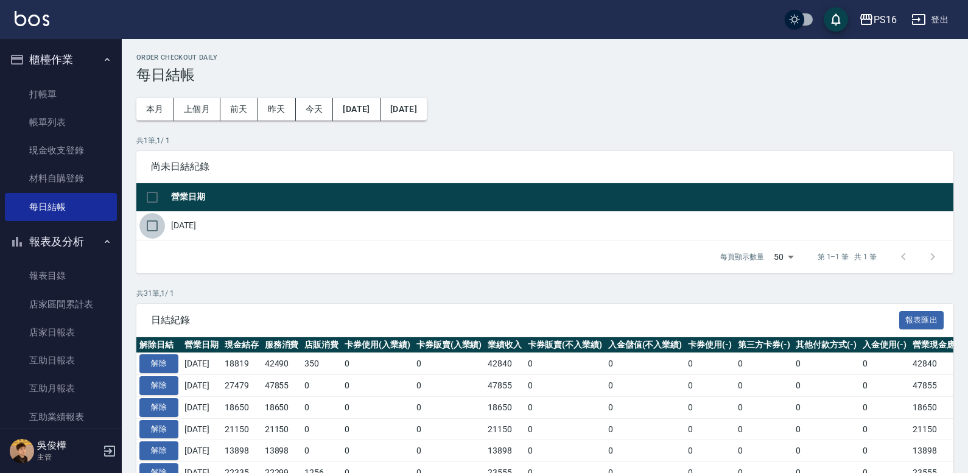
drag, startPoint x: 160, startPoint y: 223, endPoint x: 318, endPoint y: 284, distance: 169.8
click at [160, 223] on input "checkbox" at bounding box center [152, 226] width 26 height 26
checkbox input "true"
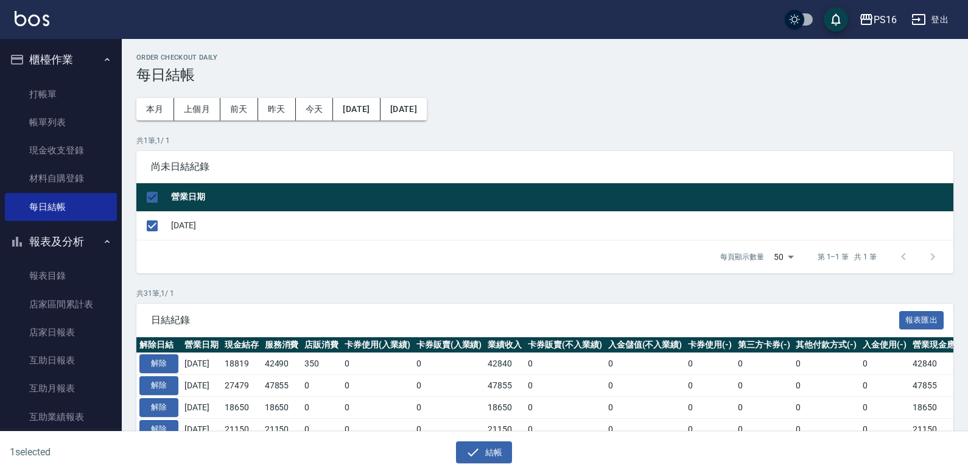
click at [482, 440] on div "結帳" at bounding box center [479, 448] width 479 height 32
click at [489, 445] on button "結帳" at bounding box center [484, 452] width 57 height 23
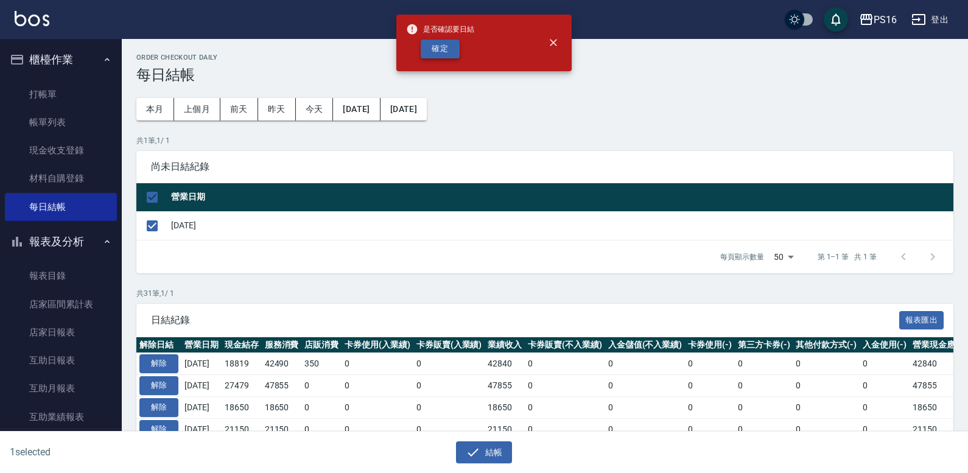
click at [427, 40] on div "是否確認要日結 確定" at bounding box center [440, 42] width 68 height 49
click at [440, 48] on button "確定" at bounding box center [440, 49] width 39 height 19
checkbox input "false"
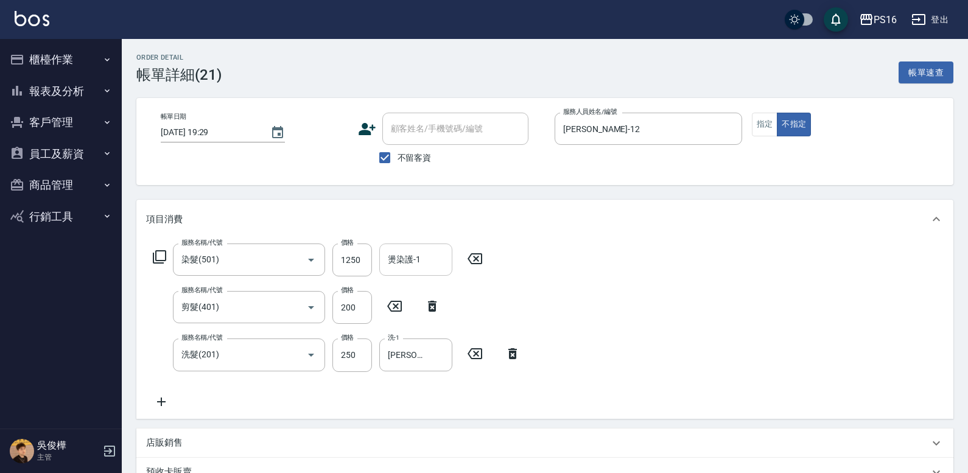
click at [428, 264] on input "燙染護-1" at bounding box center [416, 259] width 62 height 21
type input "林裕芳-21"
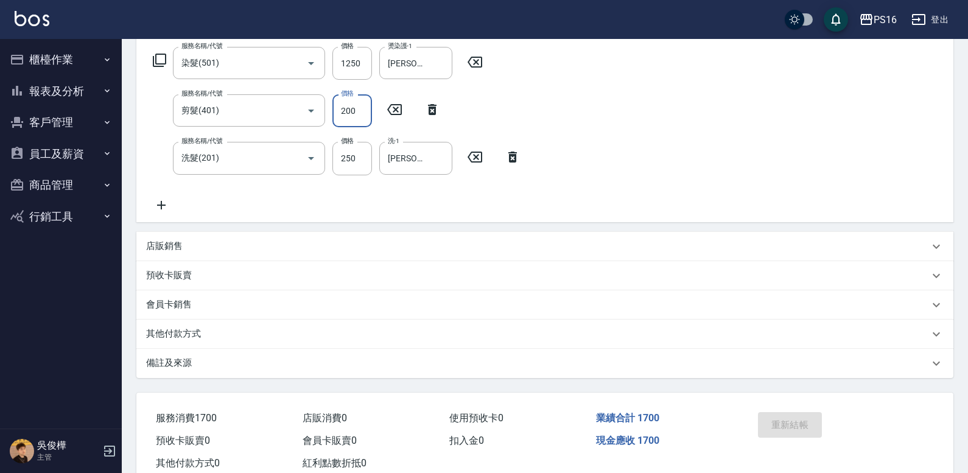
scroll to position [233, 0]
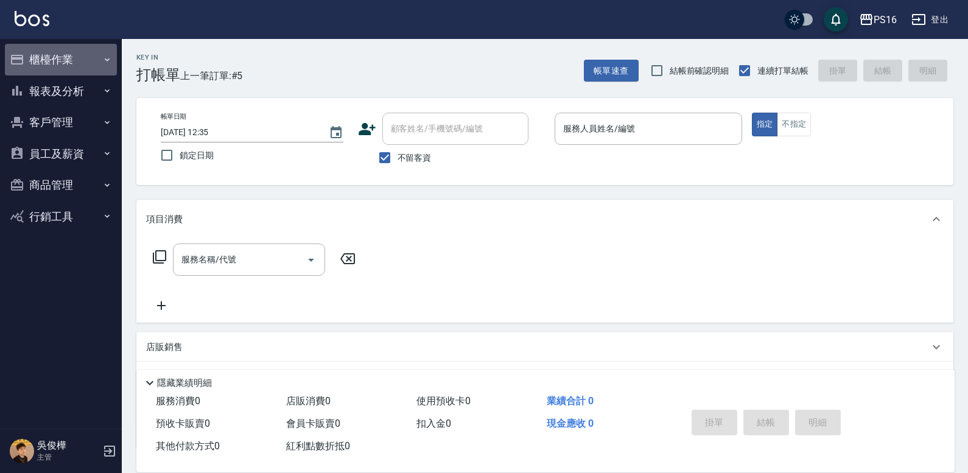
click at [72, 60] on button "櫃檯作業" at bounding box center [61, 60] width 112 height 32
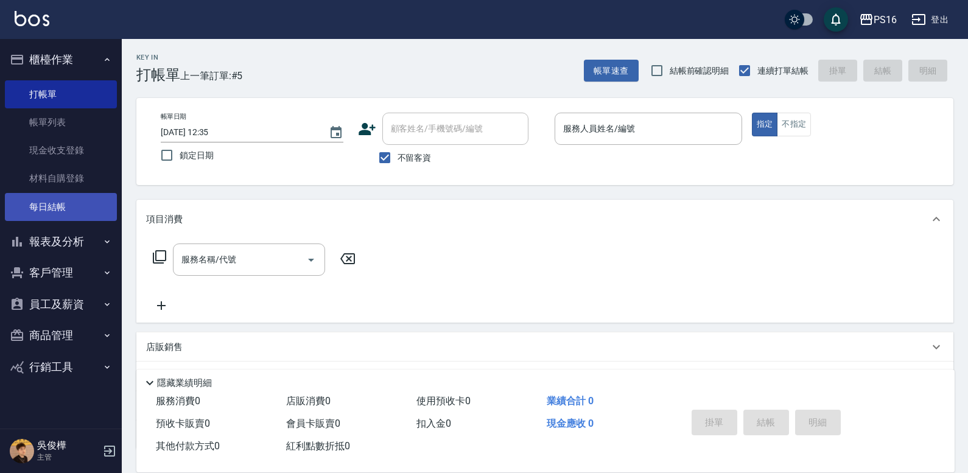
click at [95, 199] on link "每日結帳" at bounding box center [61, 207] width 112 height 28
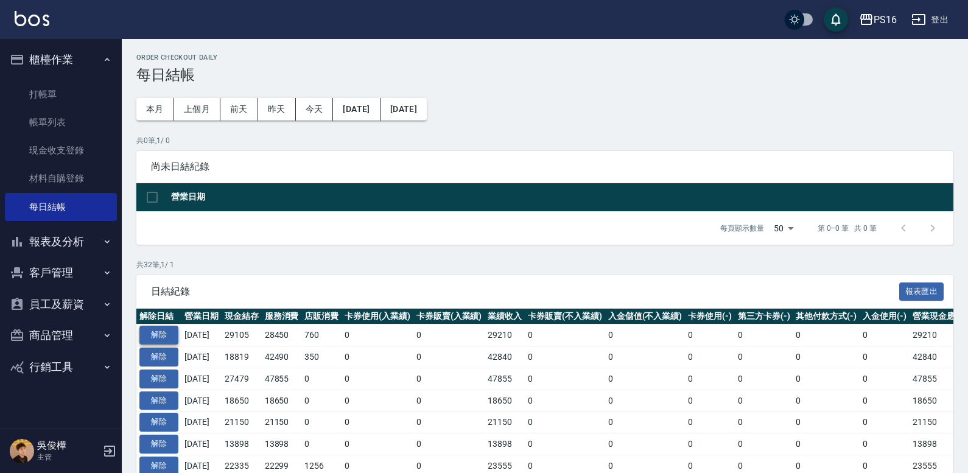
click at [166, 335] on button "解除" at bounding box center [158, 335] width 39 height 19
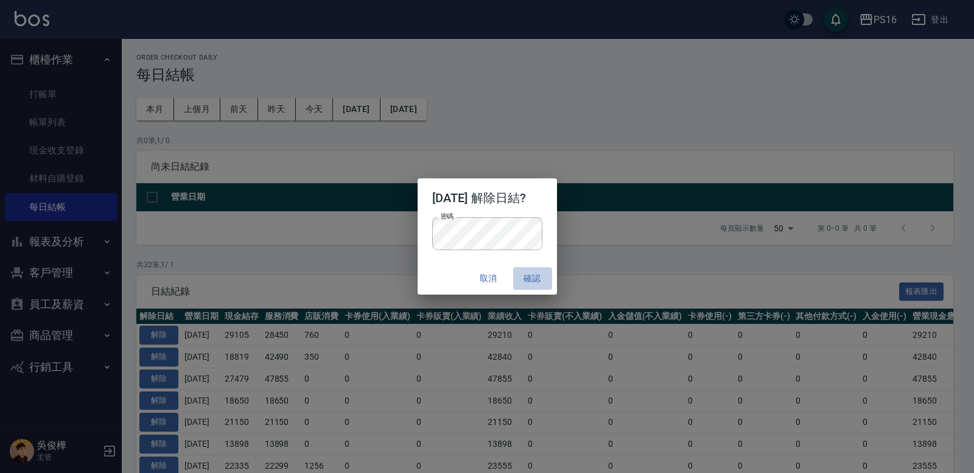
click at [537, 277] on button "確認" at bounding box center [532, 278] width 39 height 23
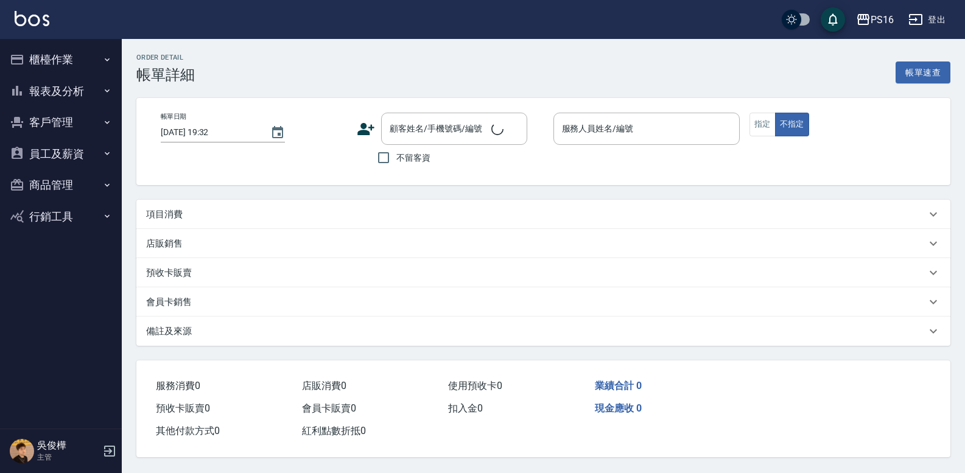
type input "[DATE] 19:29"
checkbox input "true"
type input "[PERSON_NAME]-12"
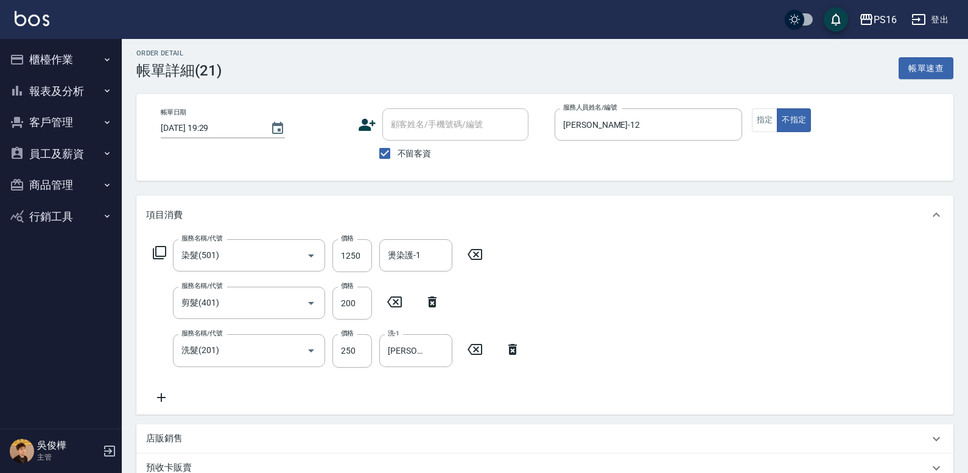
type input "染髮(501)"
type input "剪髮(401)"
type input "洗髮(201)"
click at [400, 255] on div "燙染護-1 燙染護-1" at bounding box center [415, 255] width 73 height 32
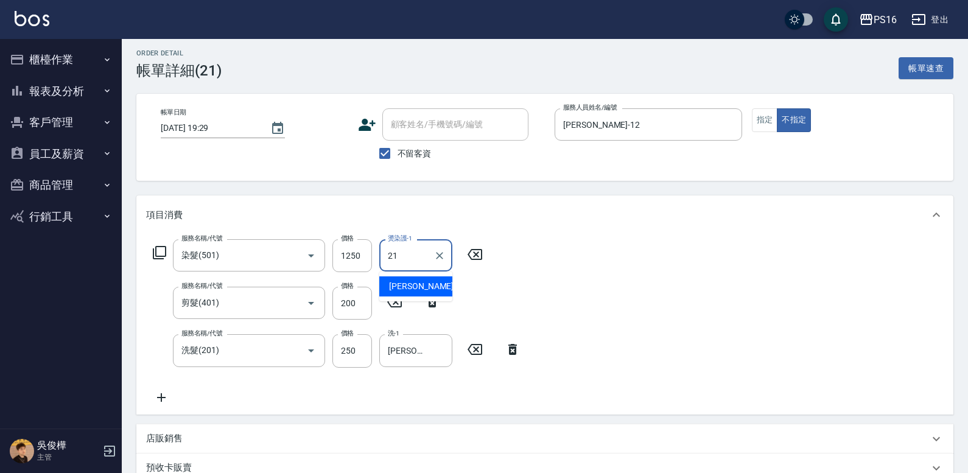
type input "林裕芳-21"
click at [942, 312] on div "服務名稱/代號 染髮(501) 服務名稱/代號 價格 1250 價格 燙染護-1 林裕芳-21 燙染護-1 服務名稱/代號 剪髮(401) 服務名稱/代號 價…" at bounding box center [544, 324] width 817 height 180
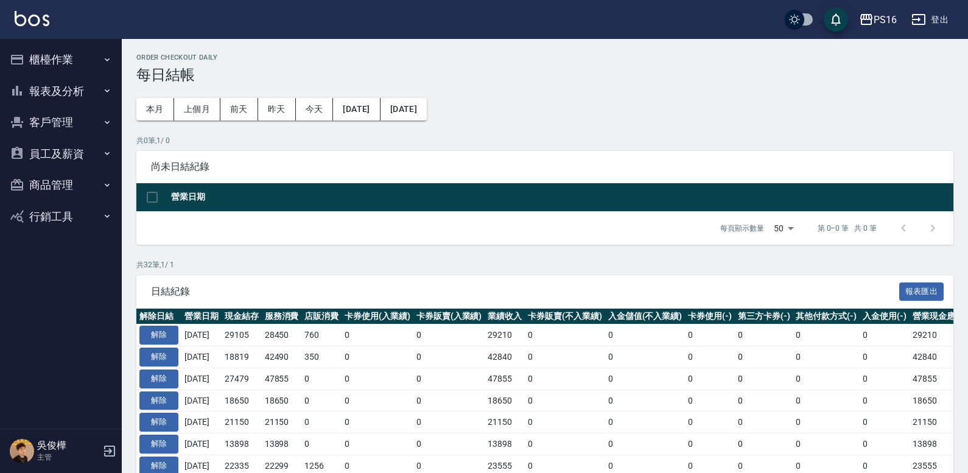
click at [69, 90] on button "報表及分析" at bounding box center [61, 92] width 112 height 32
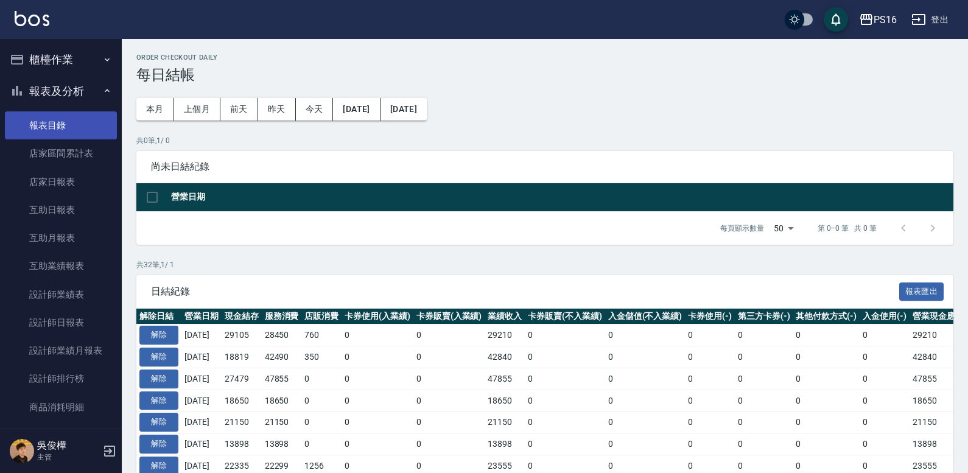
click at [72, 128] on link "報表目錄" at bounding box center [61, 125] width 112 height 28
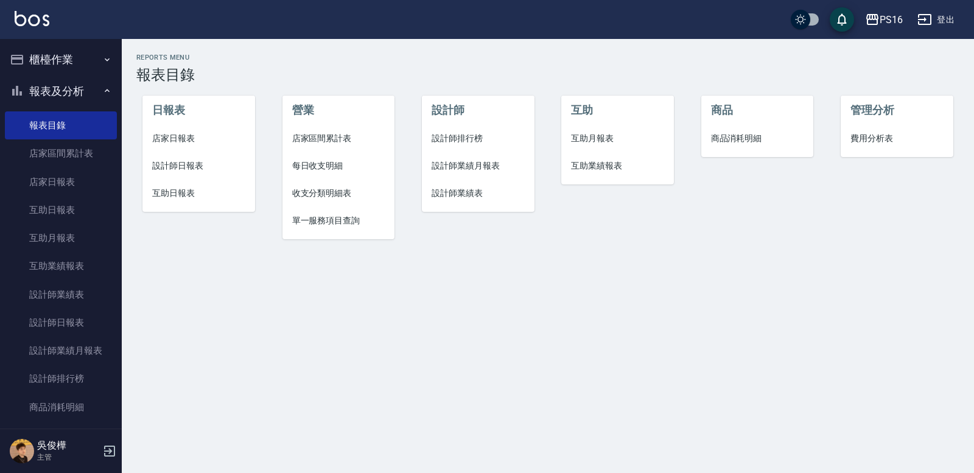
click at [183, 165] on span "設計師日報表" at bounding box center [198, 166] width 93 height 13
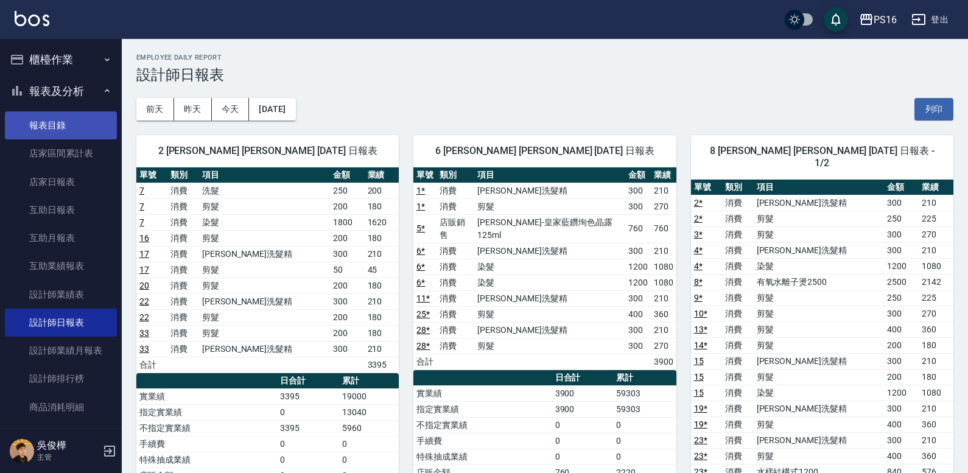
click at [71, 122] on link "報表目錄" at bounding box center [61, 125] width 112 height 28
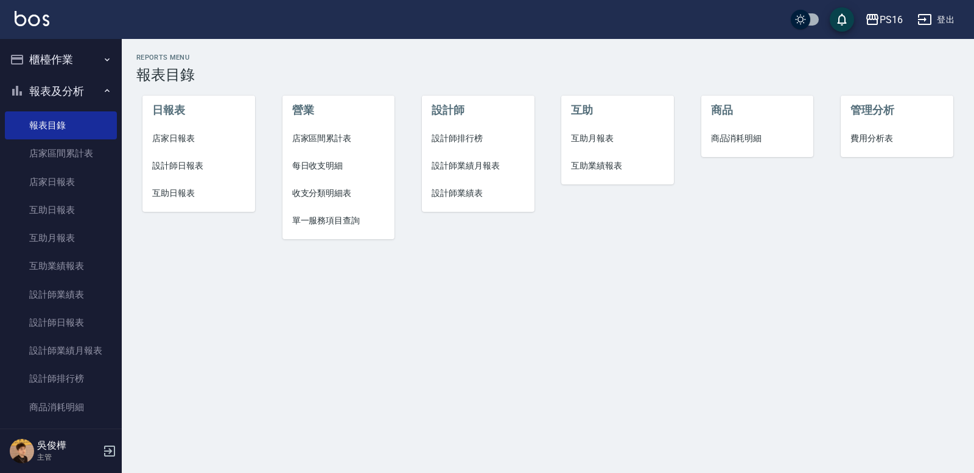
click at [192, 166] on span "設計師日報表" at bounding box center [198, 166] width 93 height 13
click at [192, 134] on span "店家日報表" at bounding box center [198, 138] width 93 height 13
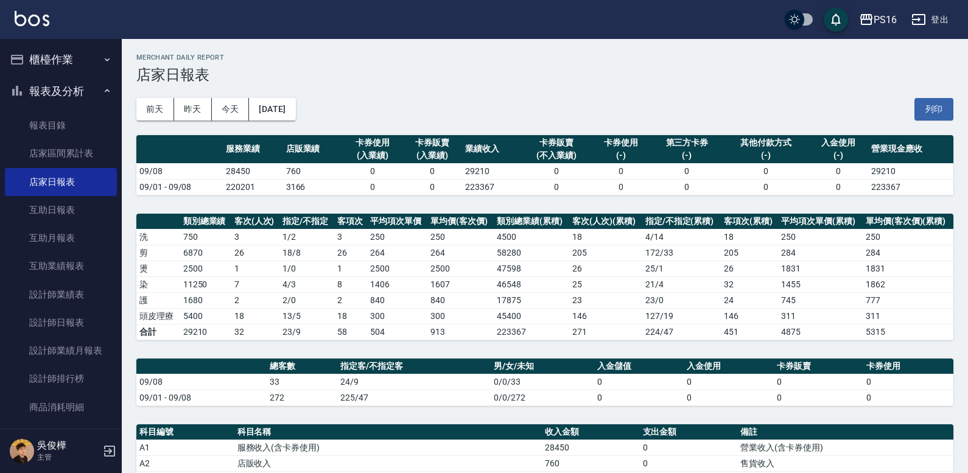
click at [919, 121] on div "前天 昨天 今天 2025/09/08 列印" at bounding box center [544, 109] width 817 height 52
drag, startPoint x: 916, startPoint y: 109, endPoint x: 729, endPoint y: 327, distance: 286.8
click at [915, 109] on button "列印" at bounding box center [934, 109] width 39 height 23
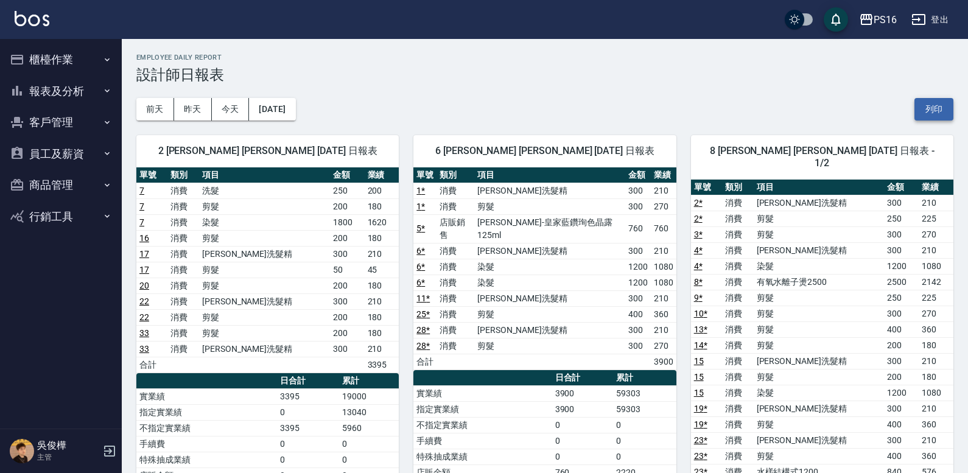
click at [952, 108] on button "列印" at bounding box center [934, 109] width 39 height 23
